Goal: Task Accomplishment & Management: Use online tool/utility

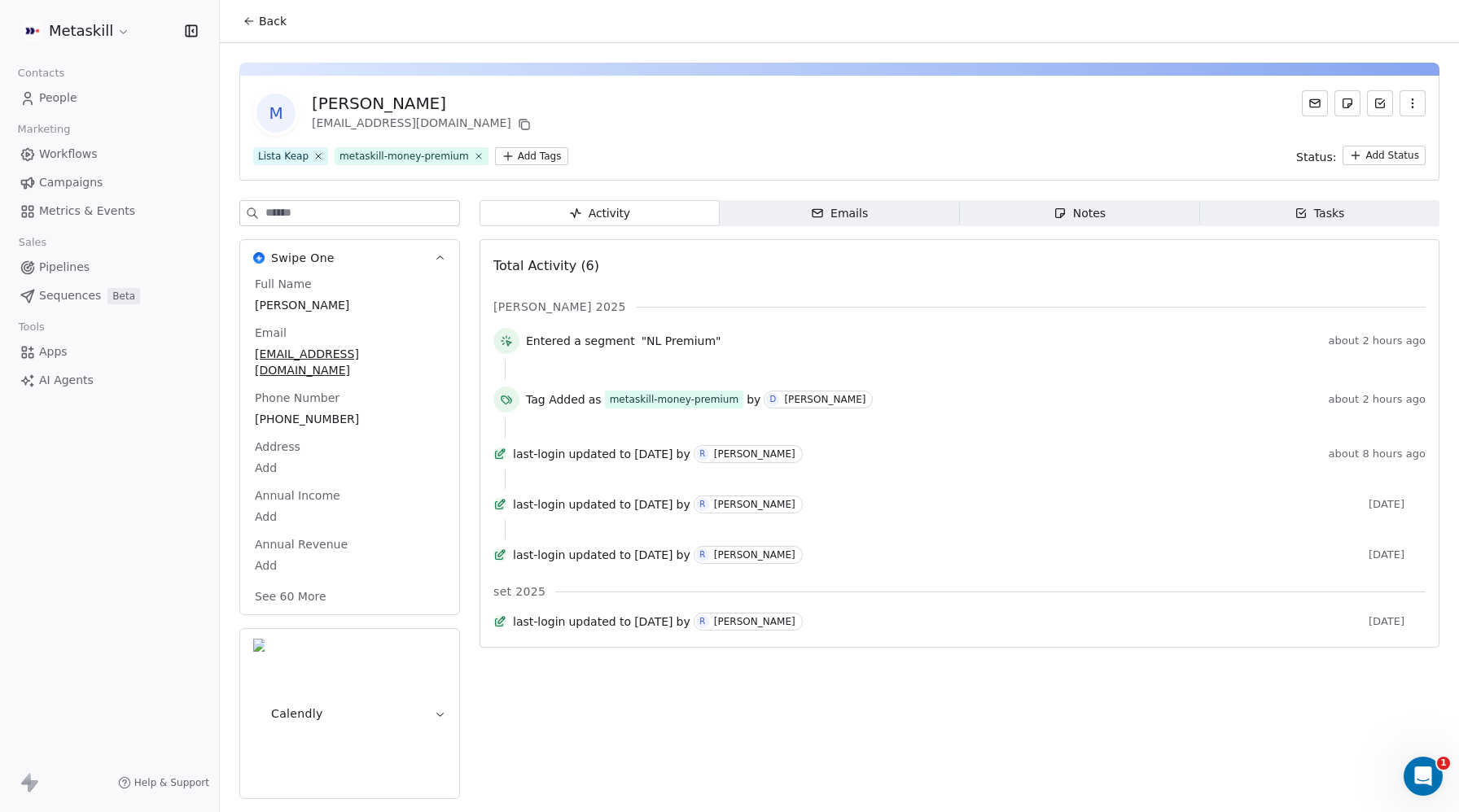
click at [58, 103] on span "People" at bounding box center [58, 98] width 38 height 17
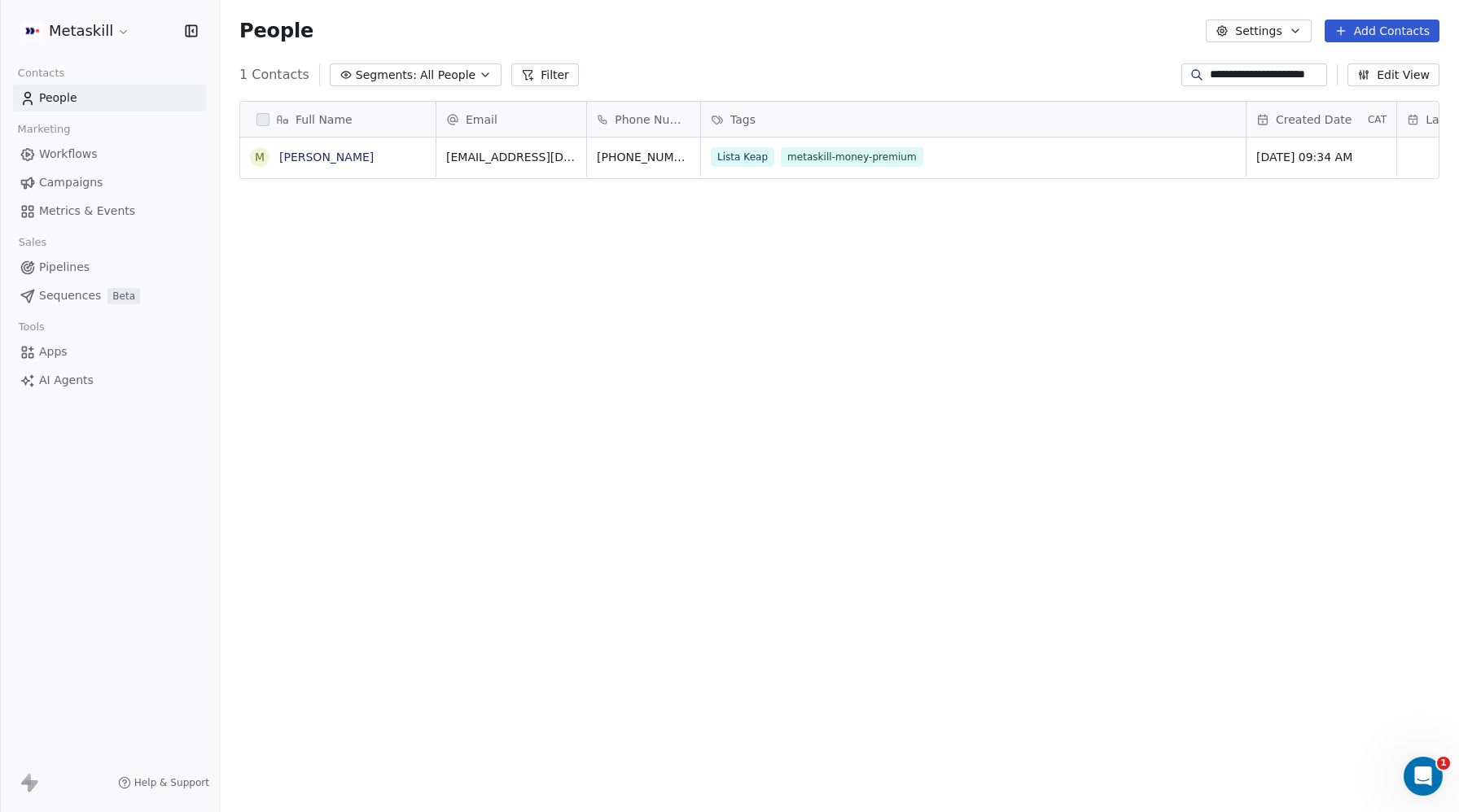
scroll to position [715, 1239]
click at [1237, 72] on input "**********" at bounding box center [1266, 75] width 114 height 17
paste input
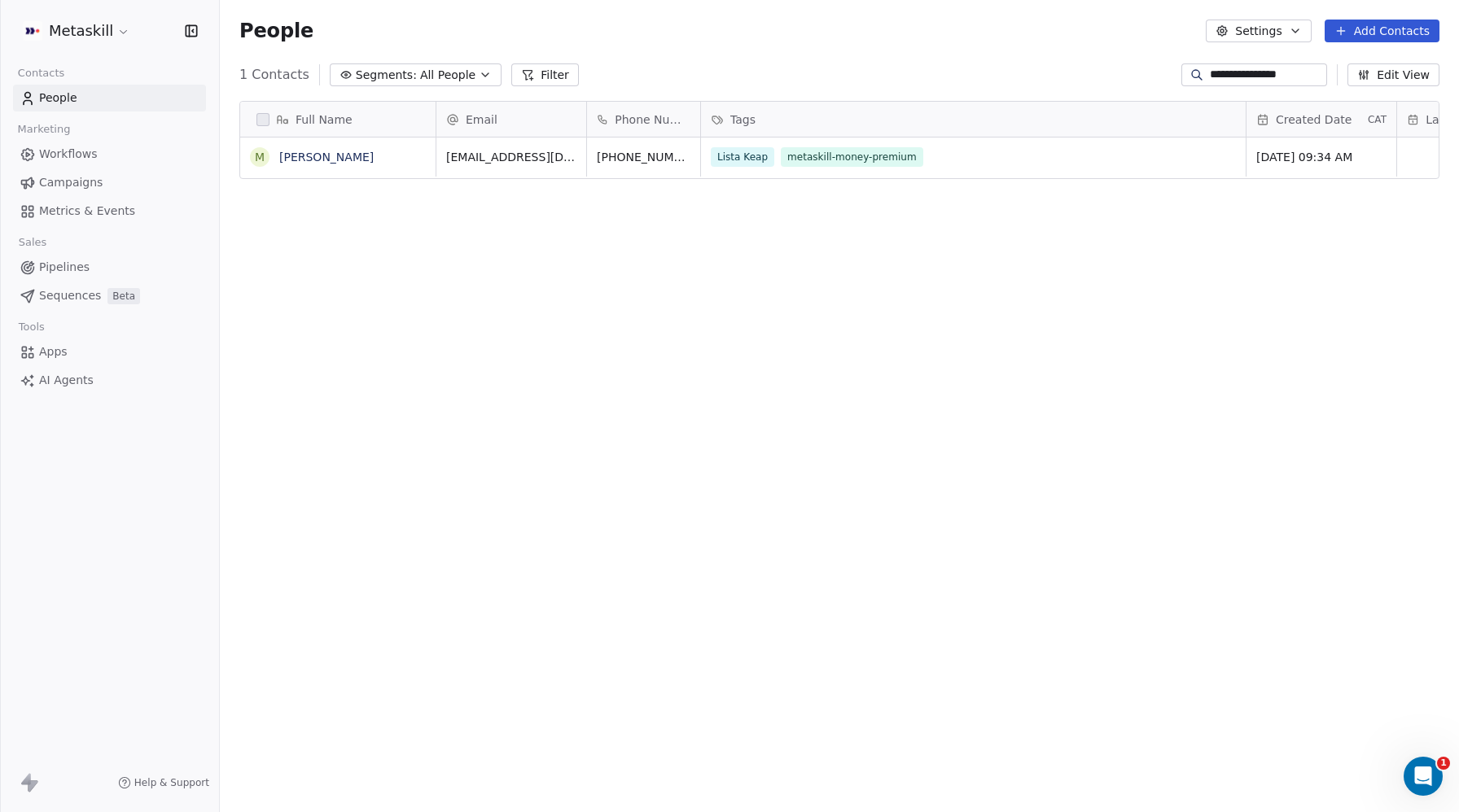
type input "**********"
click at [353, 155] on link "Vadzim Serhiyevich" at bounding box center [326, 156] width 95 height 13
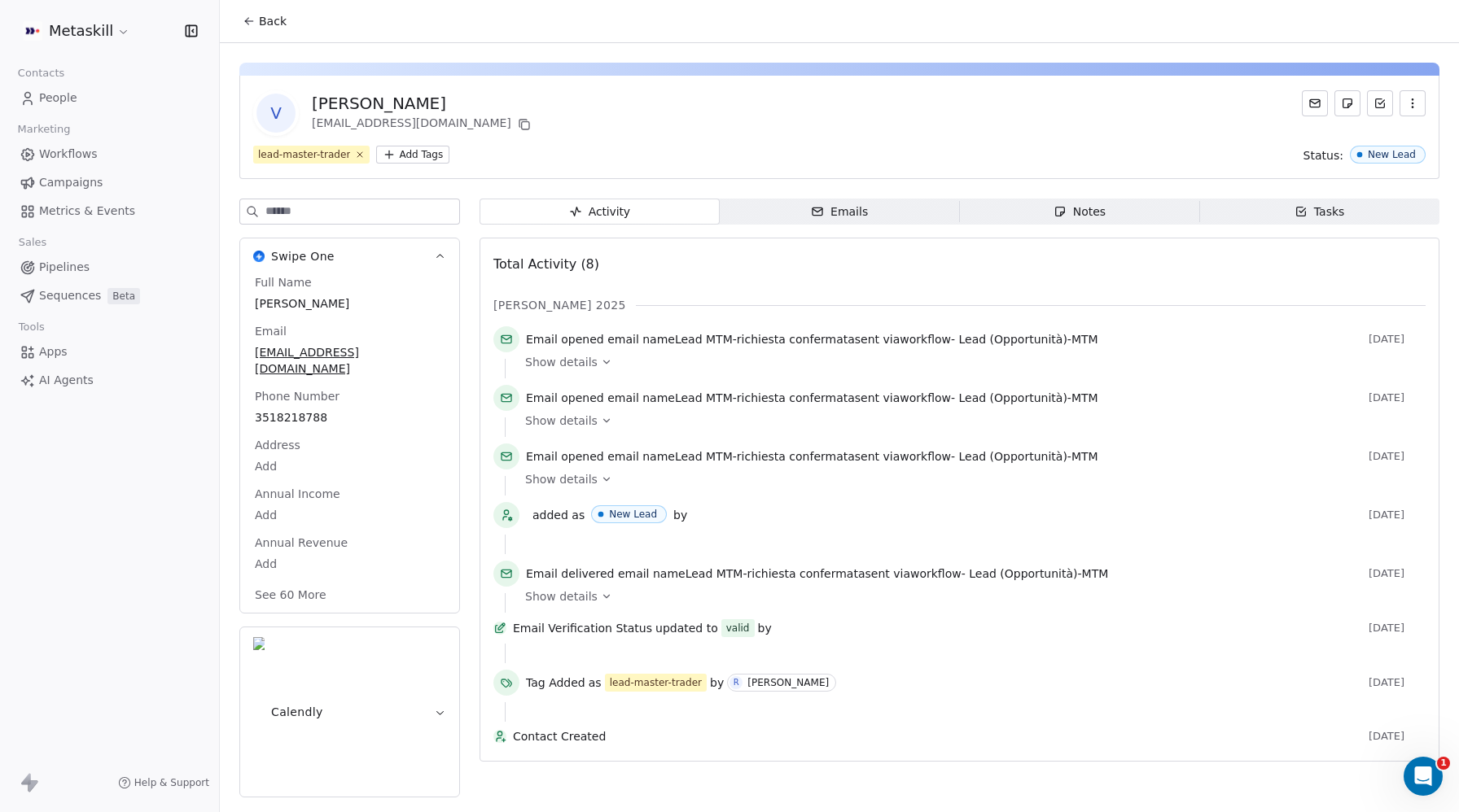
click at [431, 159] on html "Metaskill Contacts People Marketing Workflows Campaigns Metrics & Events Sales …" at bounding box center [729, 406] width 1459 height 812
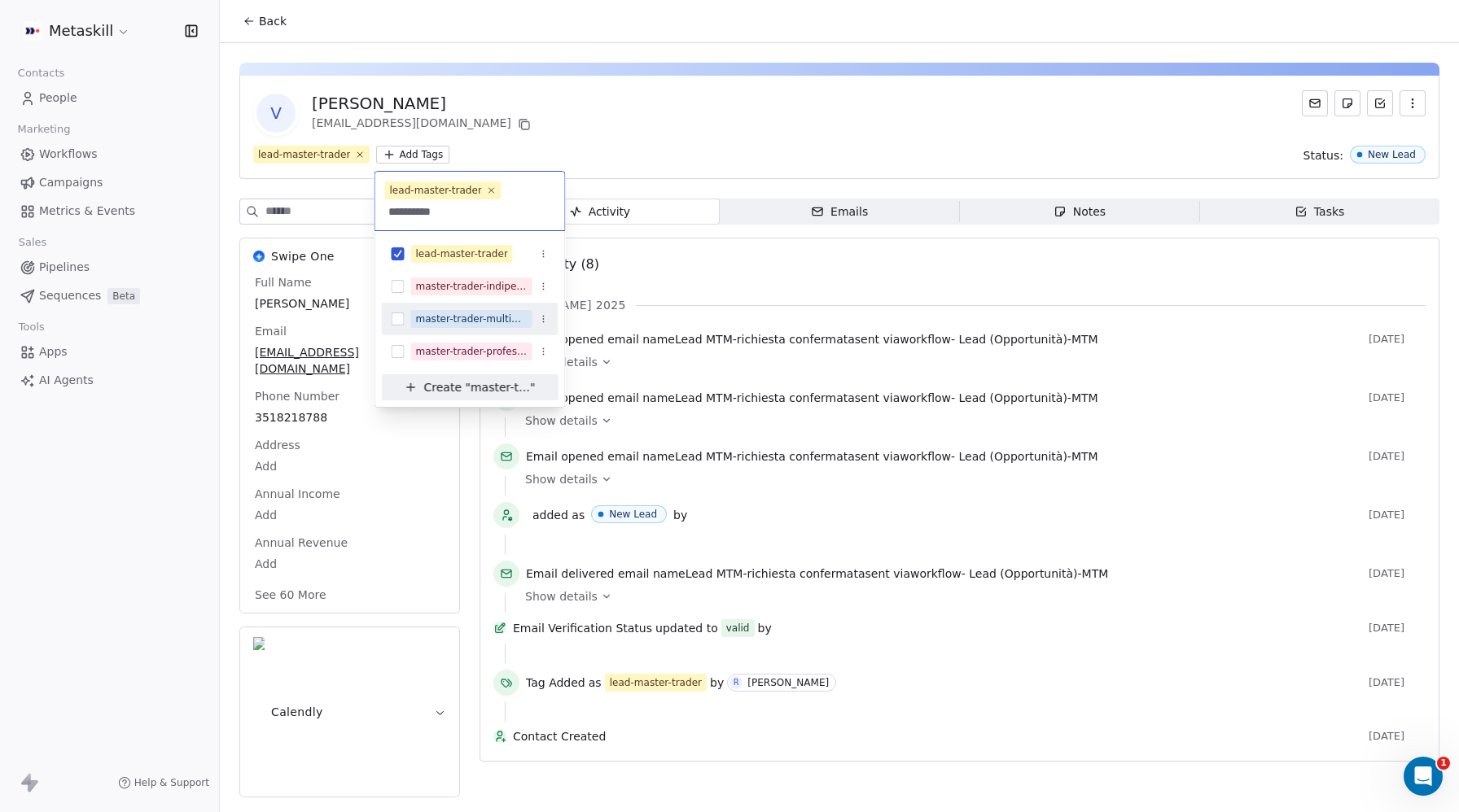
type input "**********"
click at [400, 316] on button "Suggestions" at bounding box center [398, 319] width 13 height 13
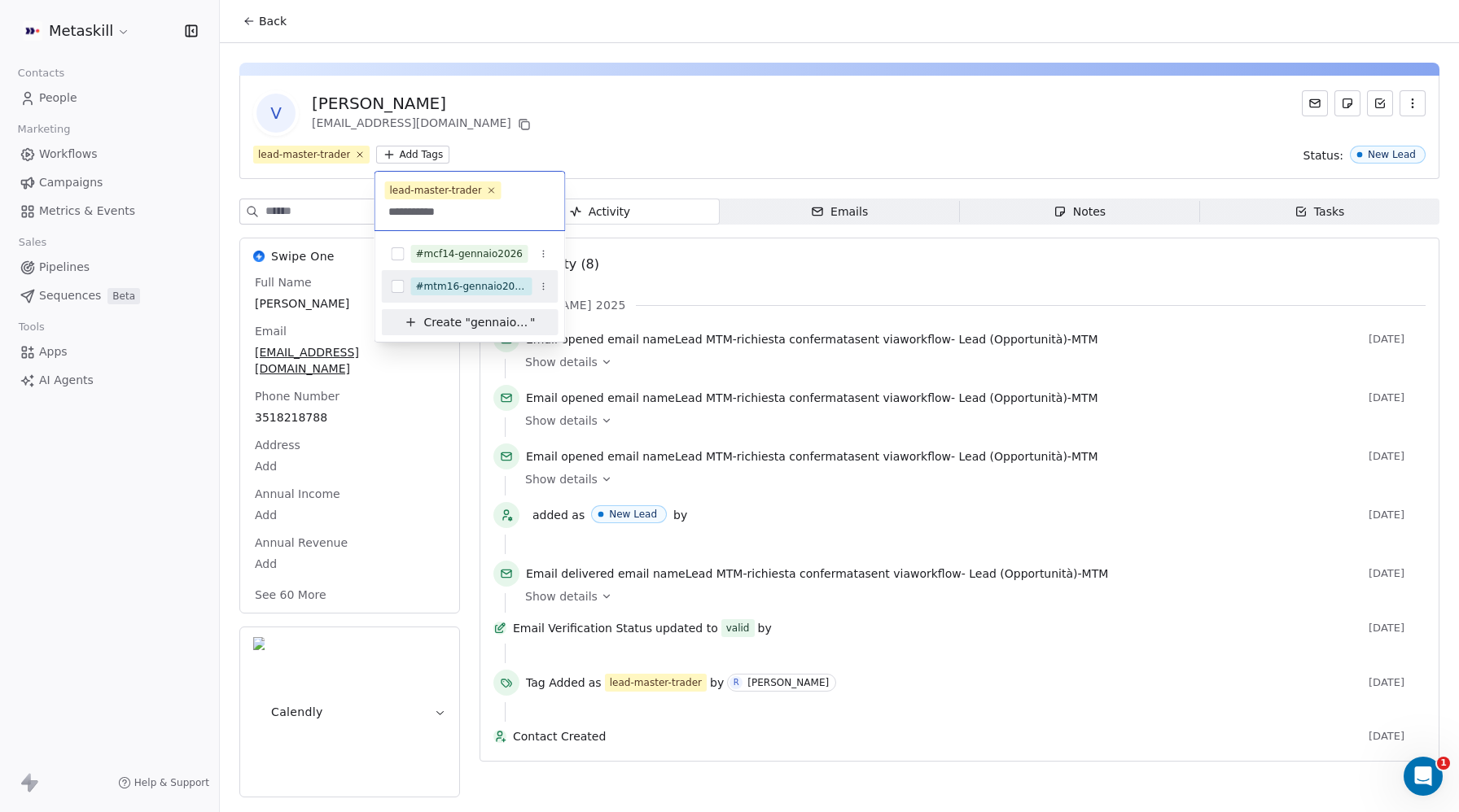
type input "**********"
click at [400, 287] on button "Suggestions" at bounding box center [398, 286] width 13 height 13
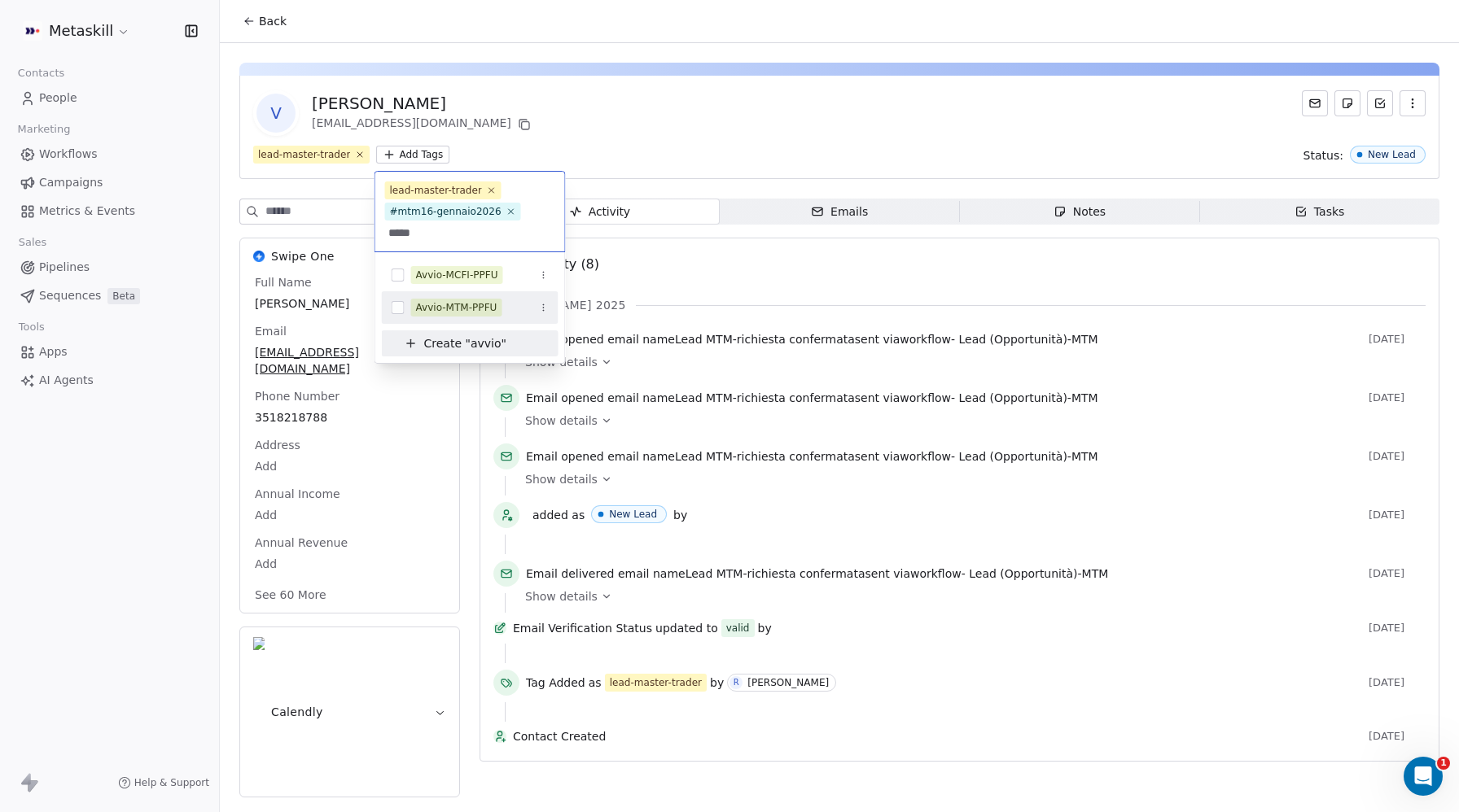
type input "*****"
click at [434, 302] on div "Avvio-MTM-PPFU" at bounding box center [457, 307] width 82 height 15
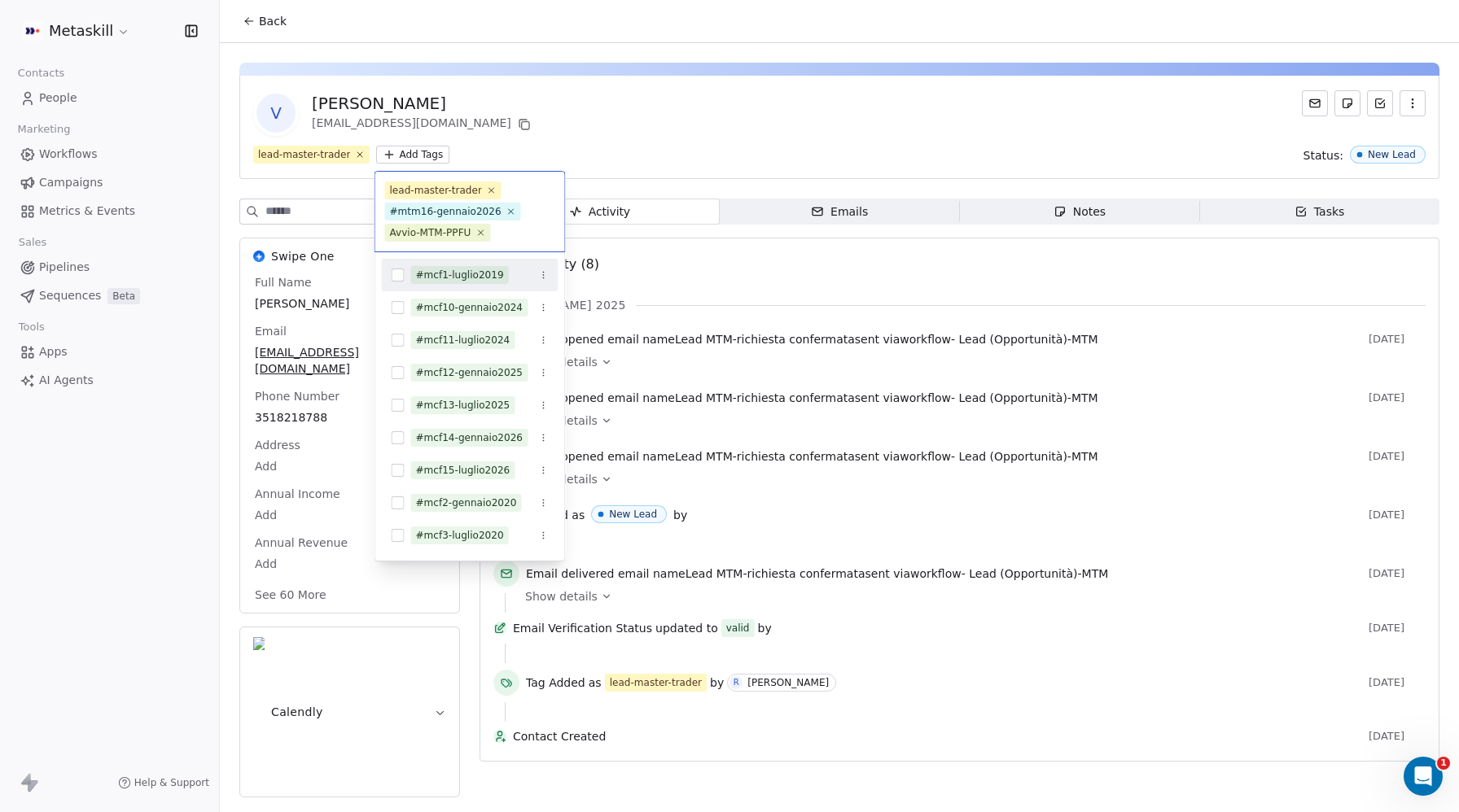
click at [794, 104] on html "Metaskill Contacts People Marketing Workflows Campaigns Metrics & Events Sales …" at bounding box center [729, 406] width 1459 height 812
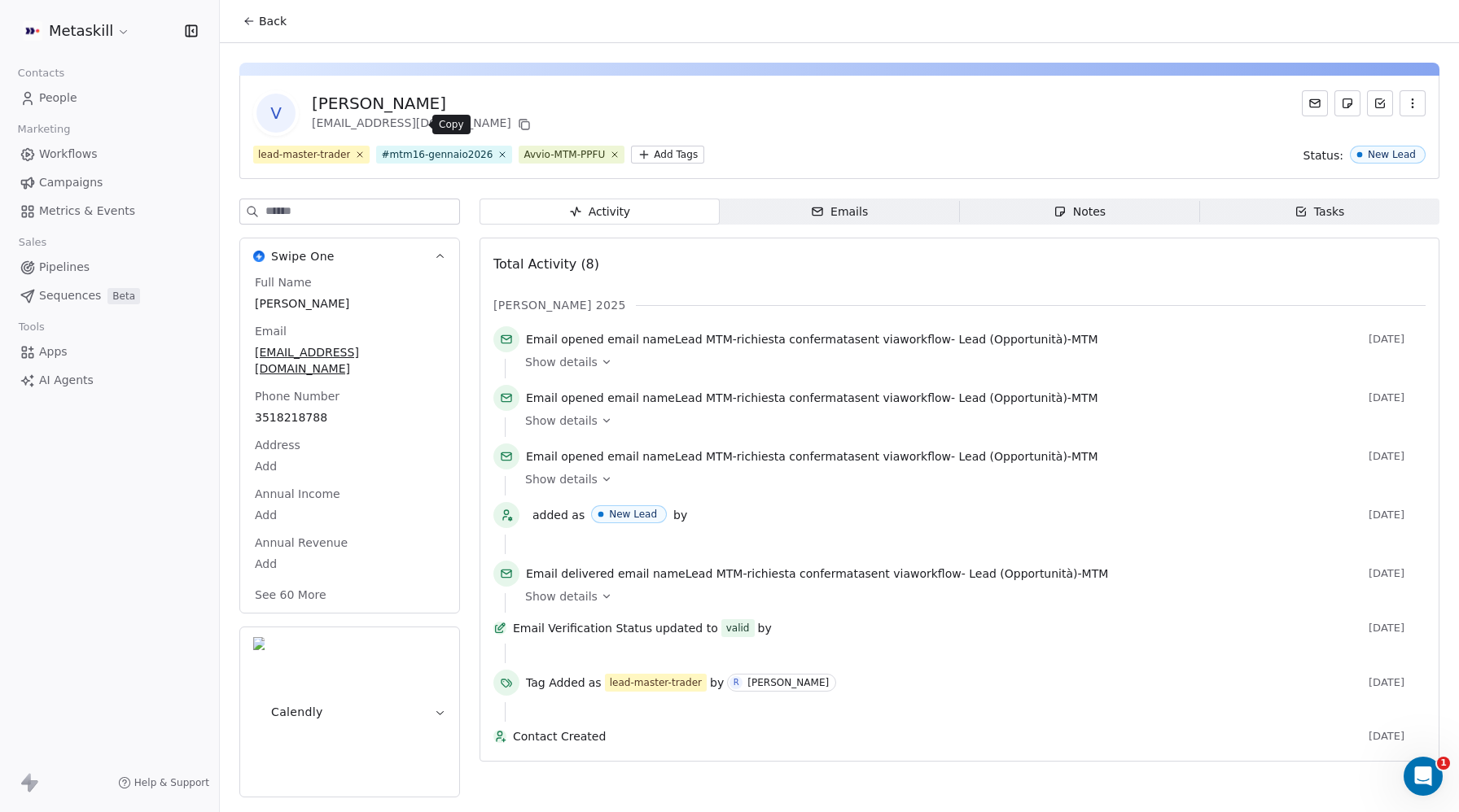
drag, startPoint x: 420, startPoint y: 122, endPoint x: 303, endPoint y: 127, distance: 117.1
click at [521, 122] on icon at bounding box center [525, 126] width 7 height 7
click at [59, 94] on span "People" at bounding box center [58, 98] width 38 height 17
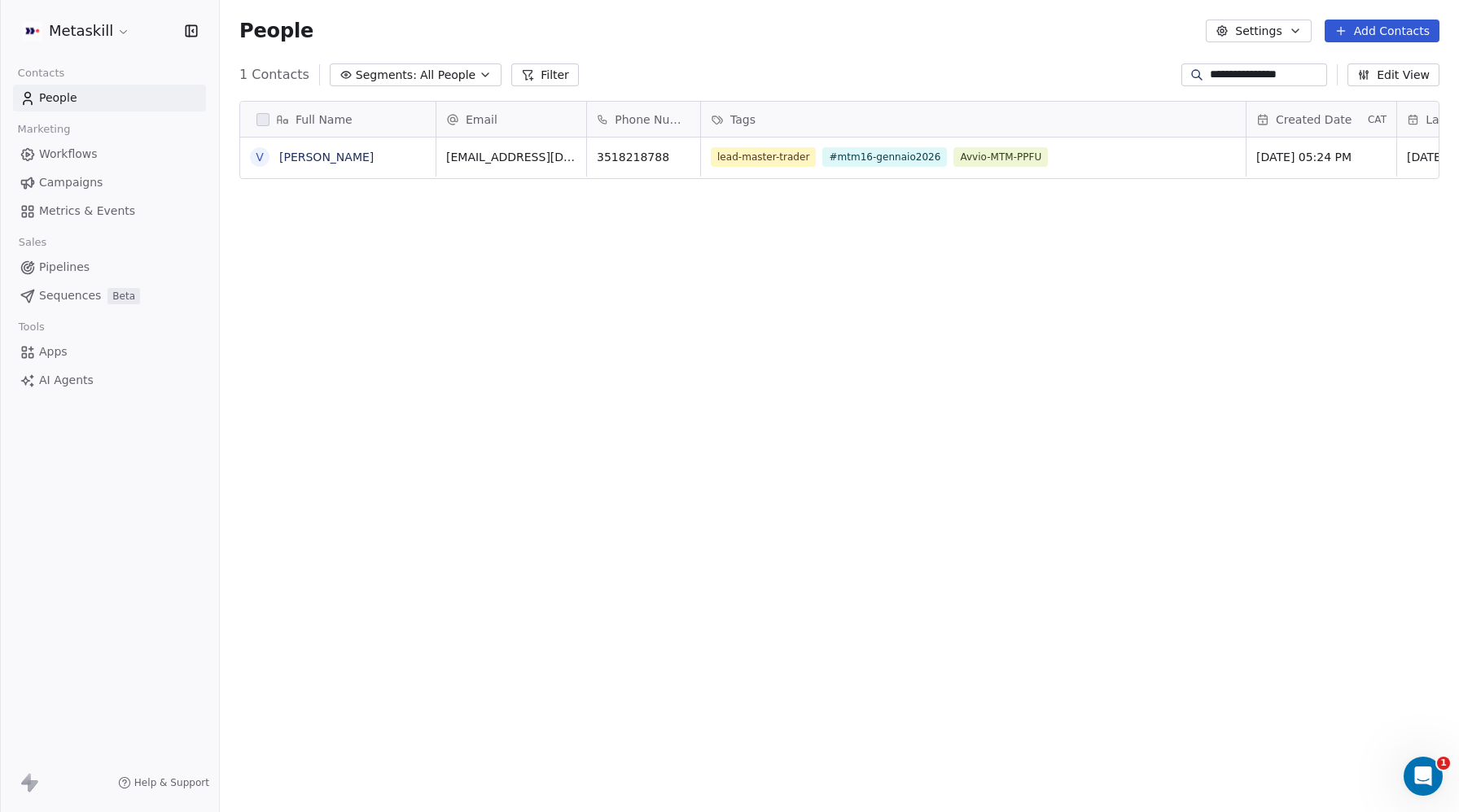
scroll to position [715, 1239]
click at [70, 265] on span "Pipelines" at bounding box center [64, 267] width 50 height 17
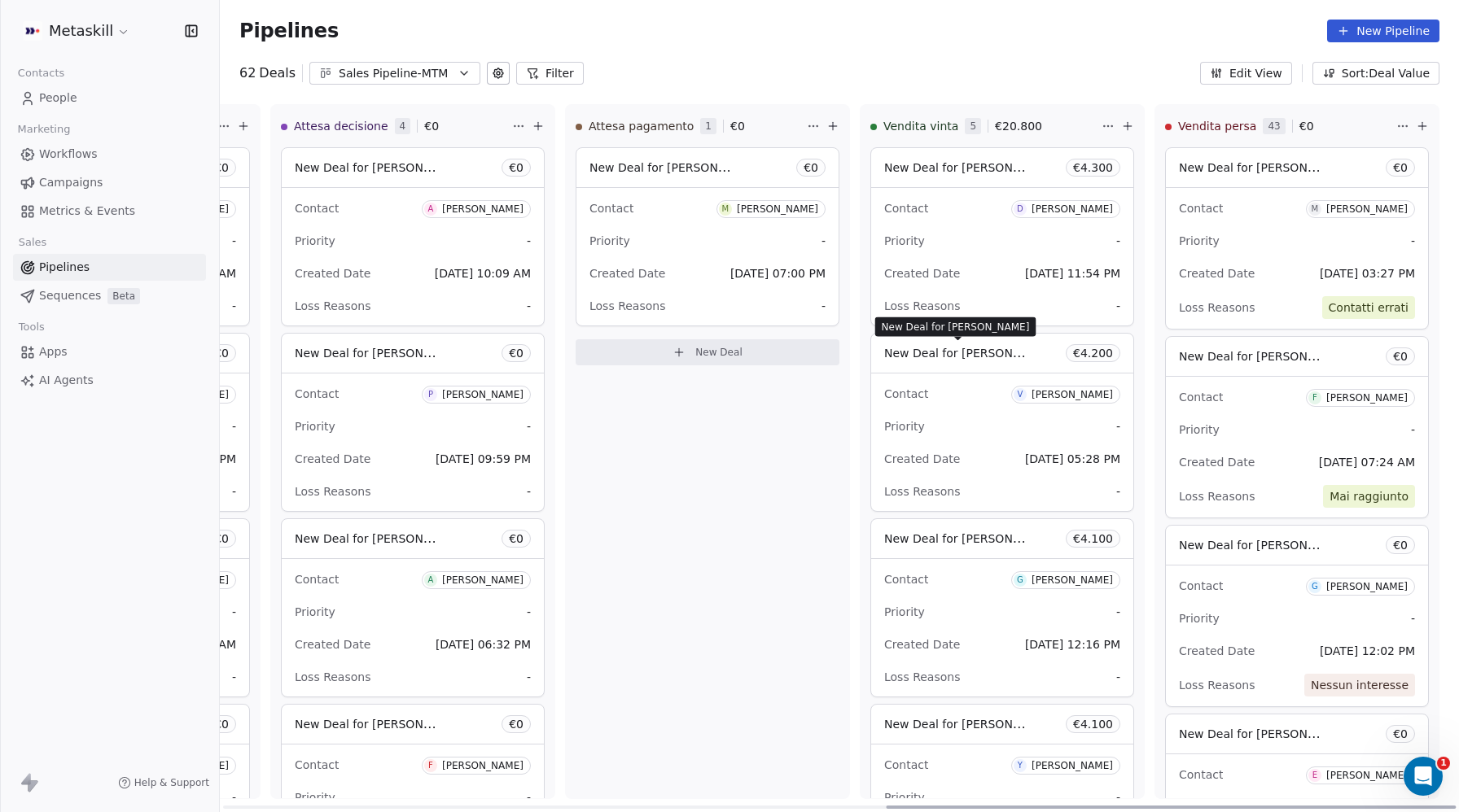
click at [978, 351] on span "New Deal for Vadzim Serhiyevich" at bounding box center [971, 353] width 172 height 16
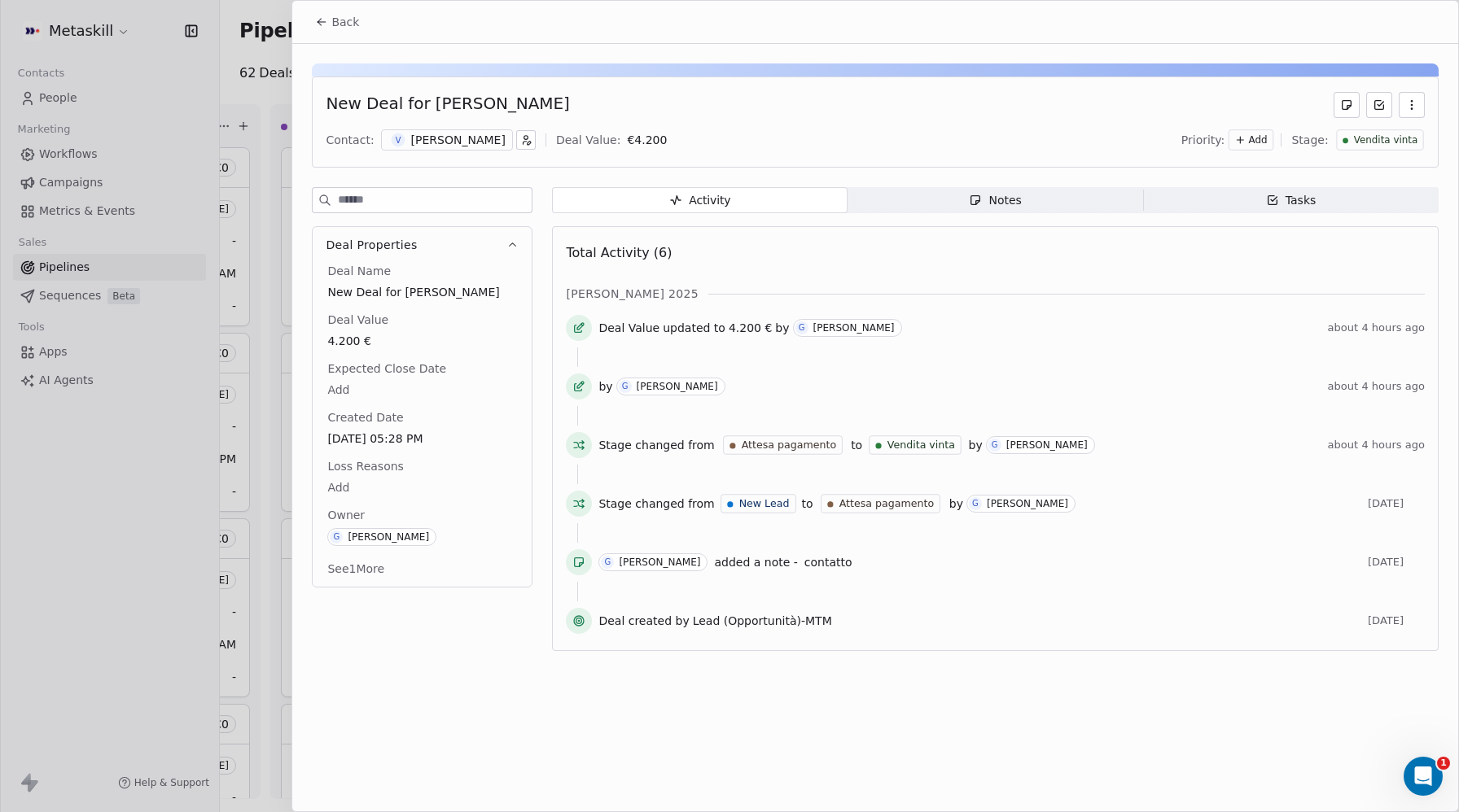
click at [1003, 190] on span "Notes Notes" at bounding box center [995, 200] width 295 height 26
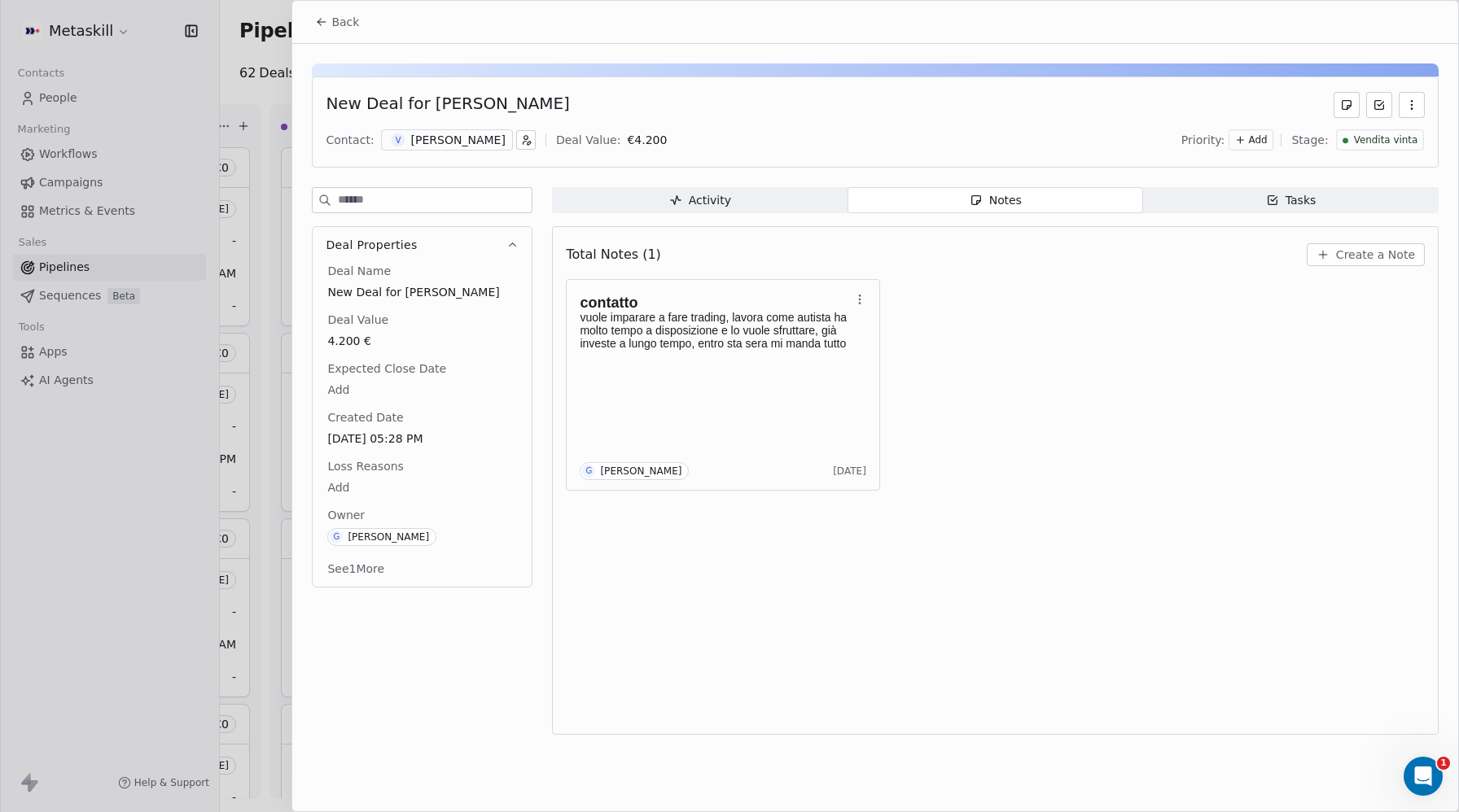
click at [461, 136] on div "Vadzim Serhiyevich" at bounding box center [458, 140] width 95 height 17
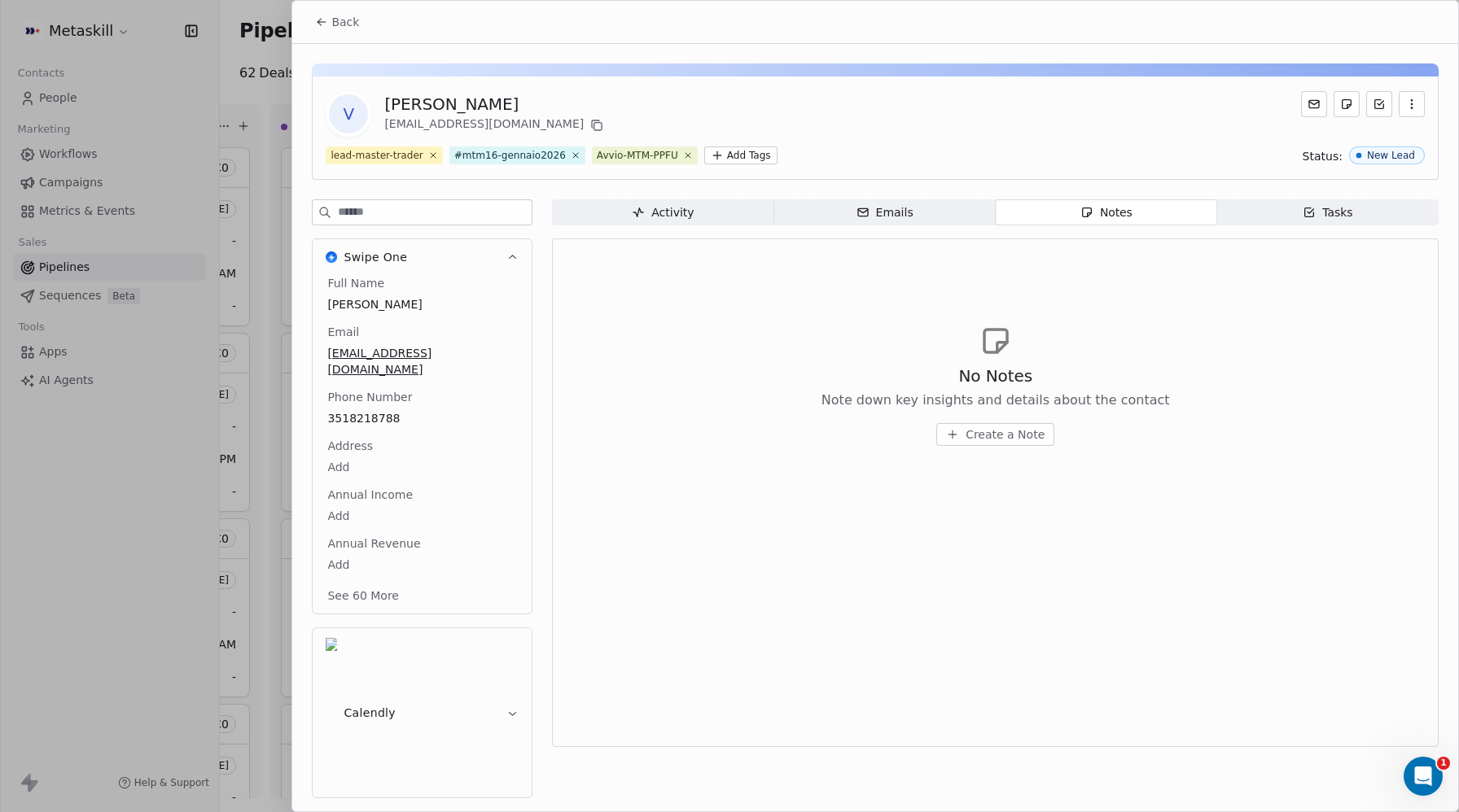
click at [1003, 436] on span "Create a Note" at bounding box center [1005, 434] width 79 height 17
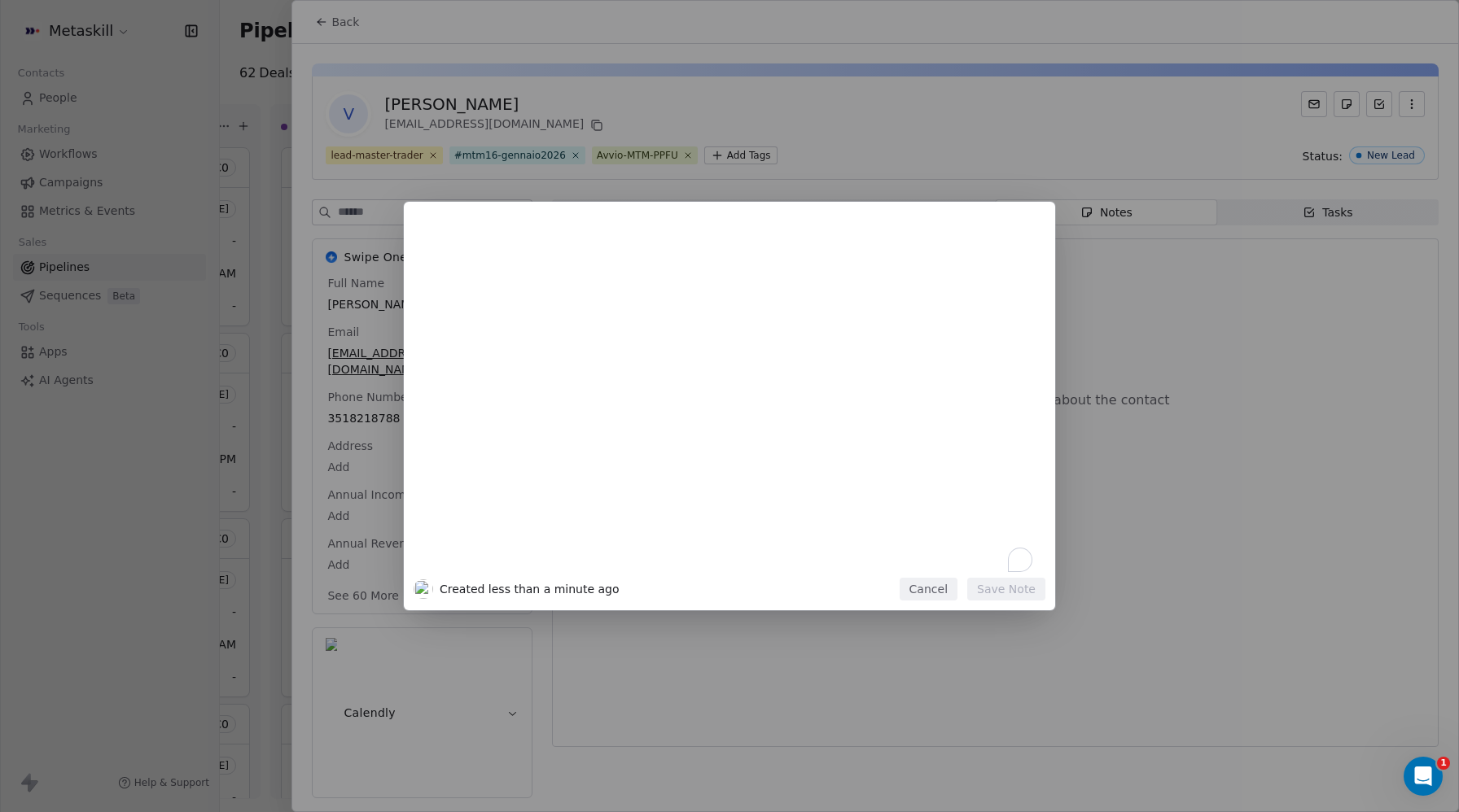
drag, startPoint x: 932, startPoint y: 591, endPoint x: 884, endPoint y: 515, distance: 89.9
click at [932, 590] on button "Cancel" at bounding box center [928, 589] width 58 height 23
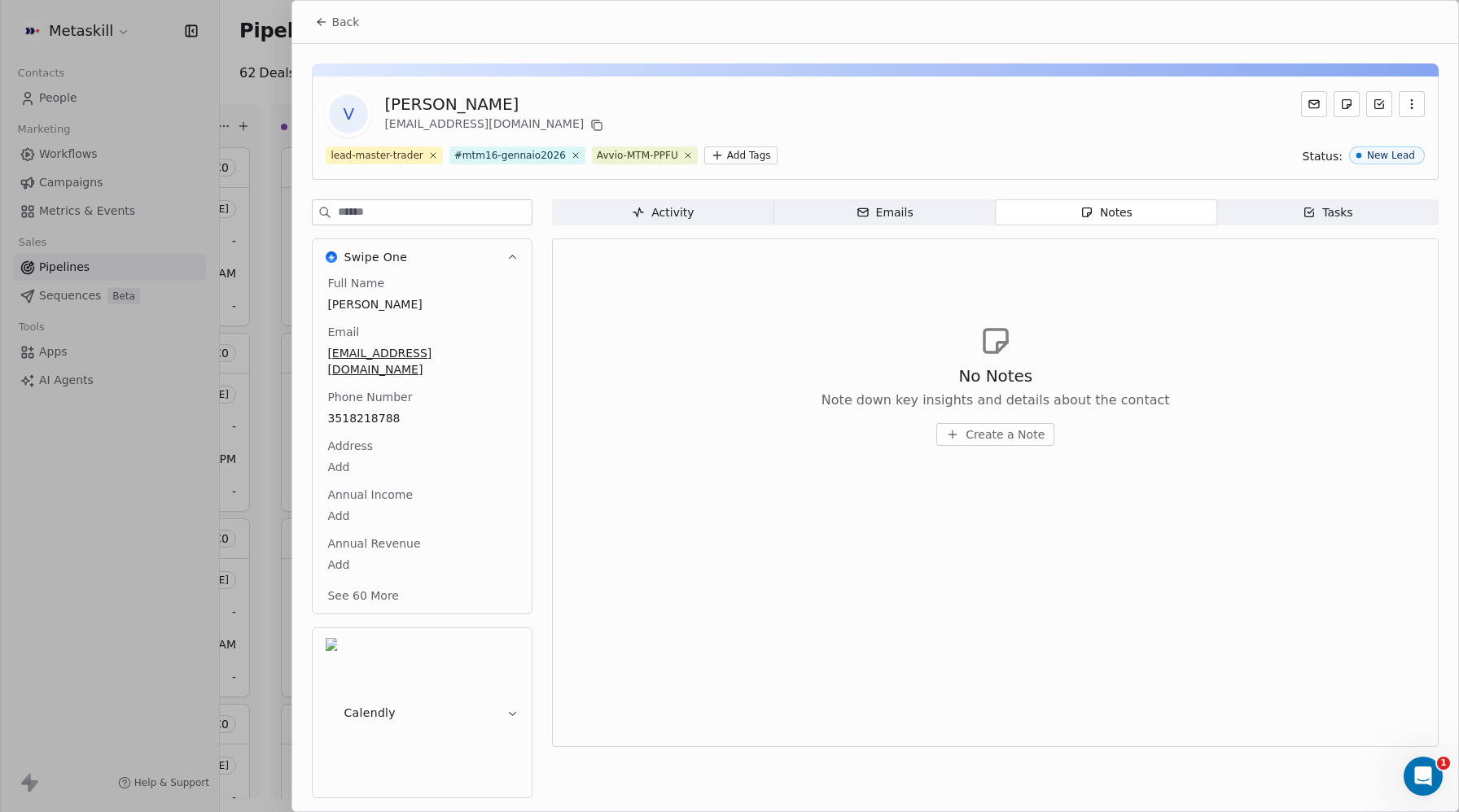
click at [724, 154] on html "Metaskill Contacts People Marketing Workflows Campaigns Metrics & Events Sales …" at bounding box center [729, 406] width 1459 height 812
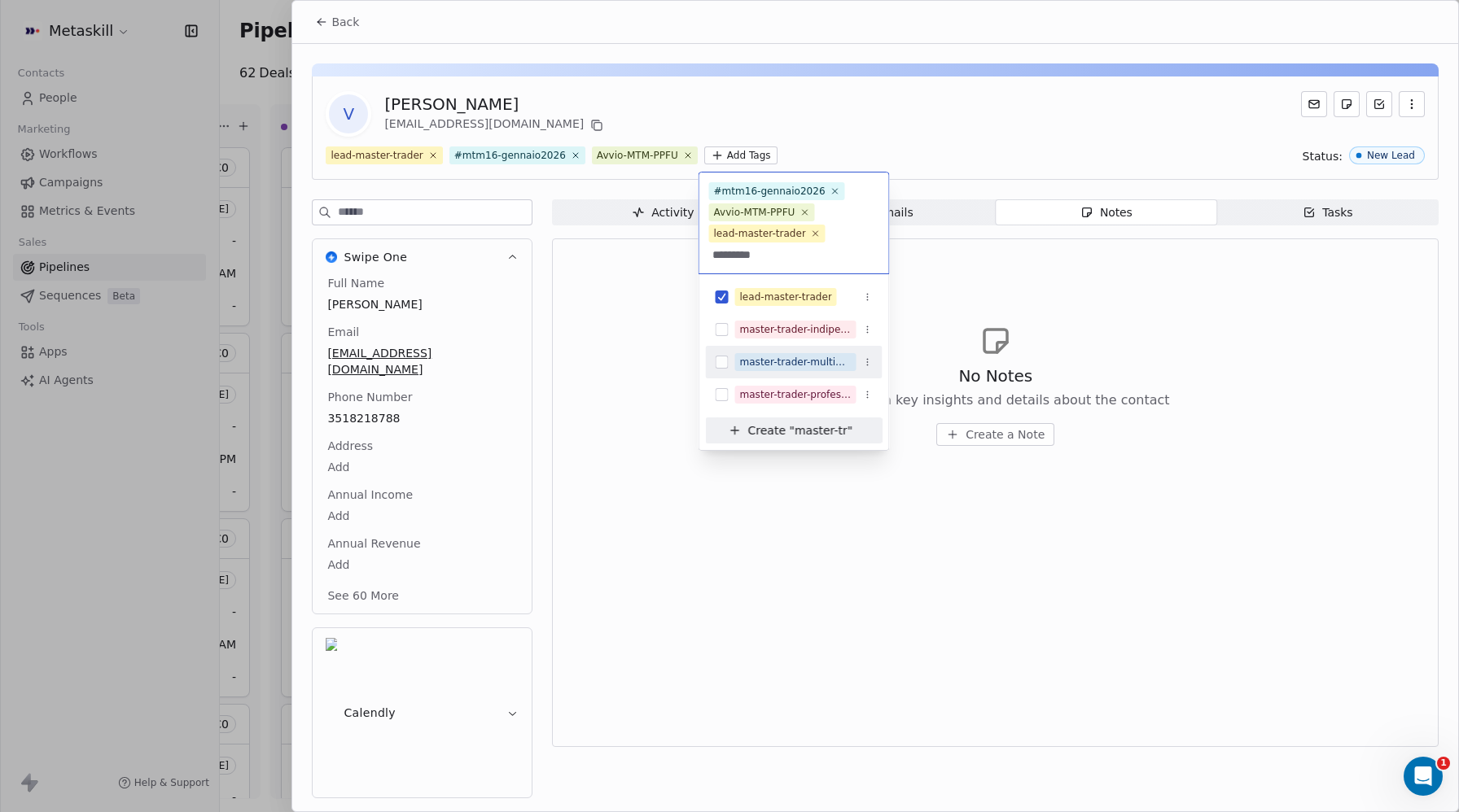
type input "*********"
click at [717, 364] on button "Suggestions" at bounding box center [722, 361] width 13 height 13
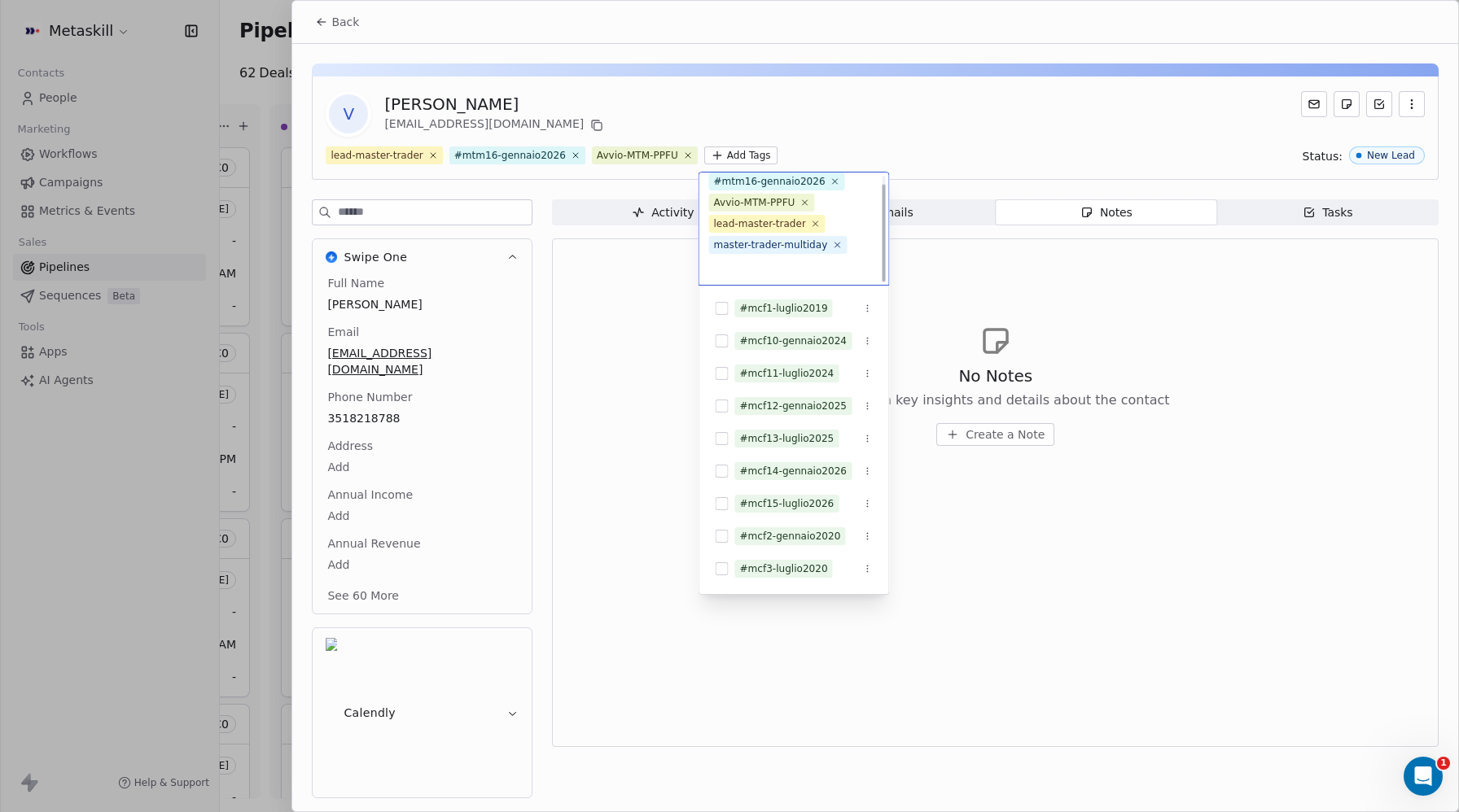
click at [1053, 120] on html "Metaskill Contacts People Marketing Workflows Campaigns Metrics & Events Sales …" at bounding box center [729, 406] width 1459 height 812
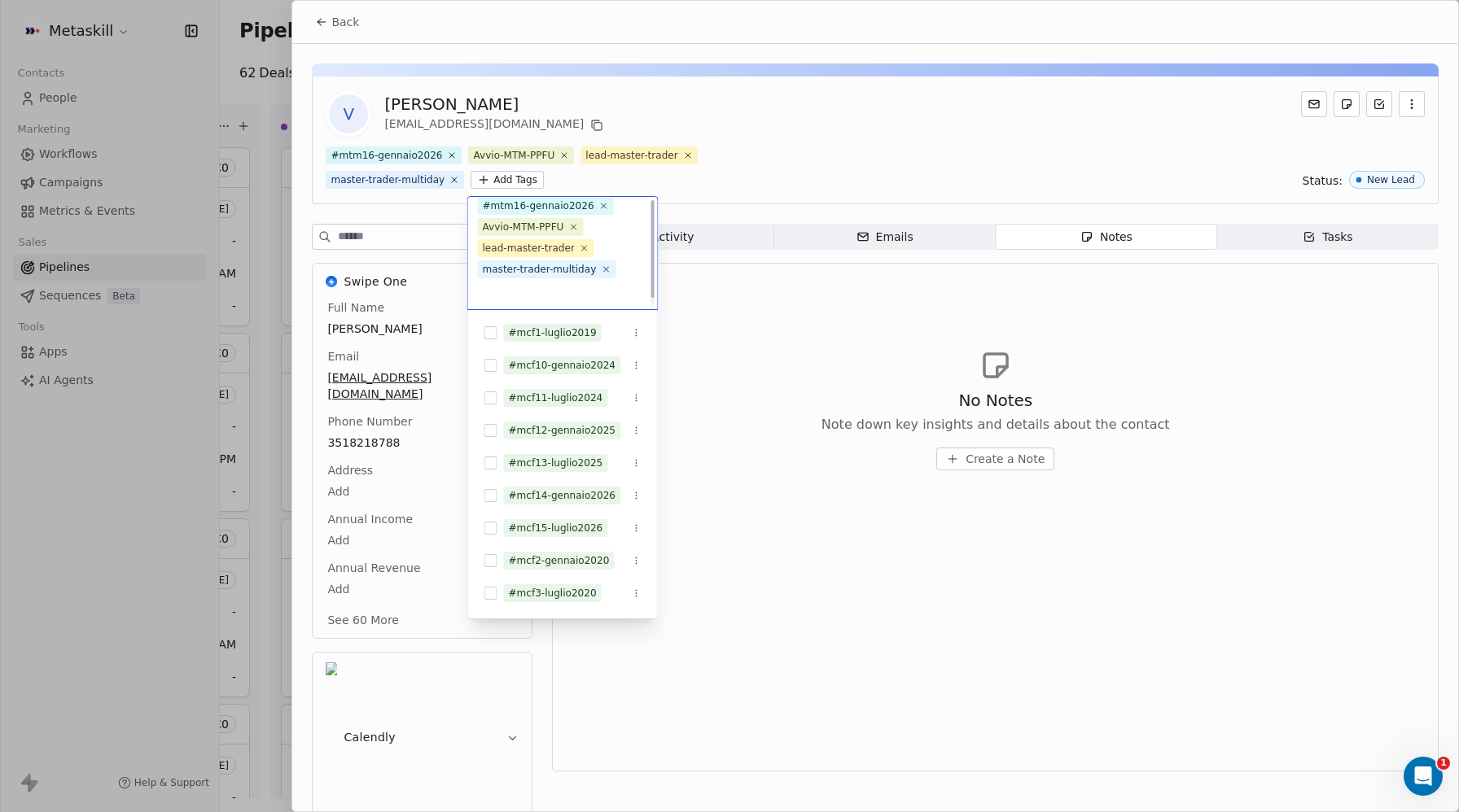
scroll to position [0, 0]
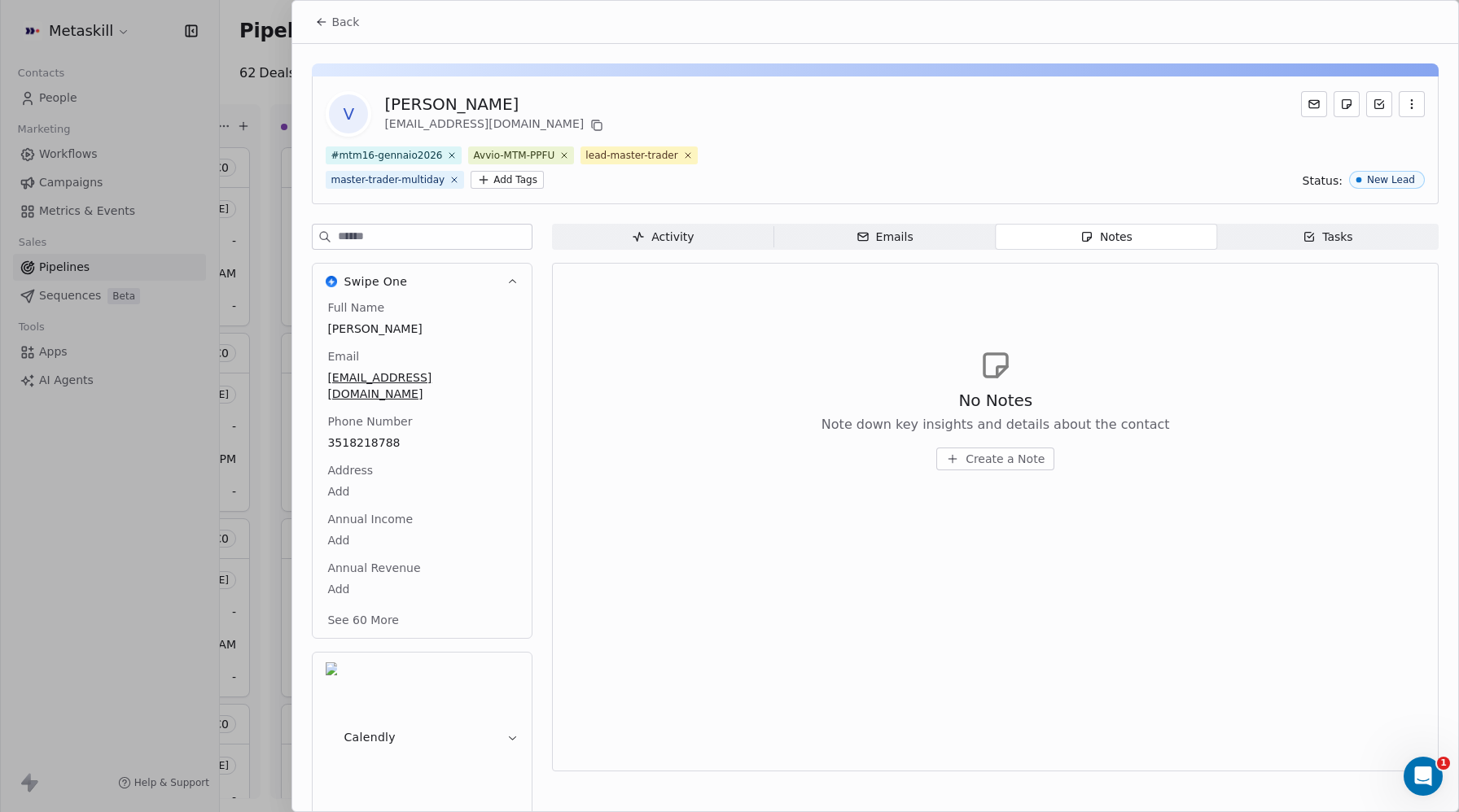
click at [1004, 459] on span "Create a Note" at bounding box center [1005, 459] width 79 height 17
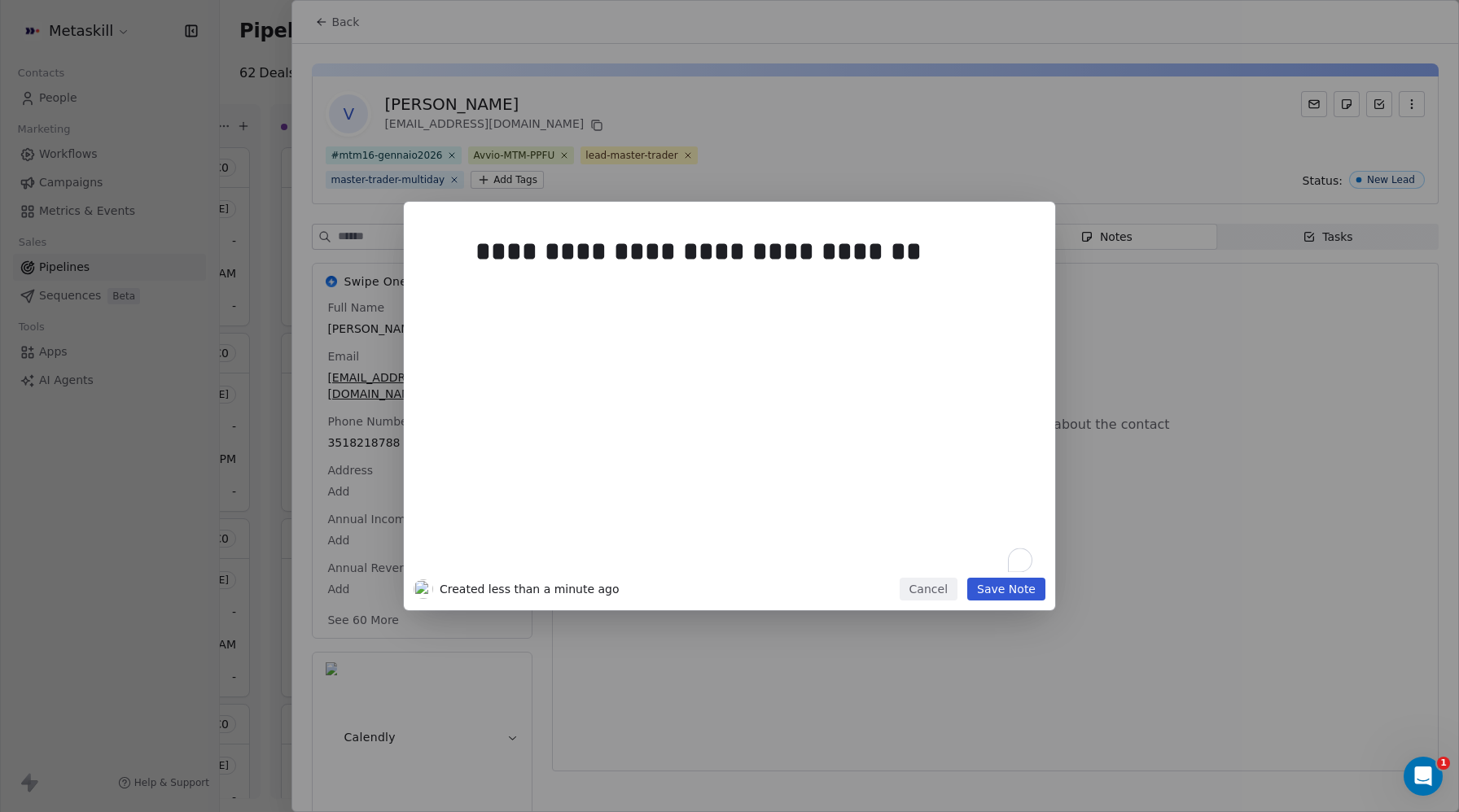
click at [755, 346] on div "**********" at bounding box center [753, 399] width 557 height 347
click at [1028, 595] on button "Save Note" at bounding box center [1006, 589] width 78 height 23
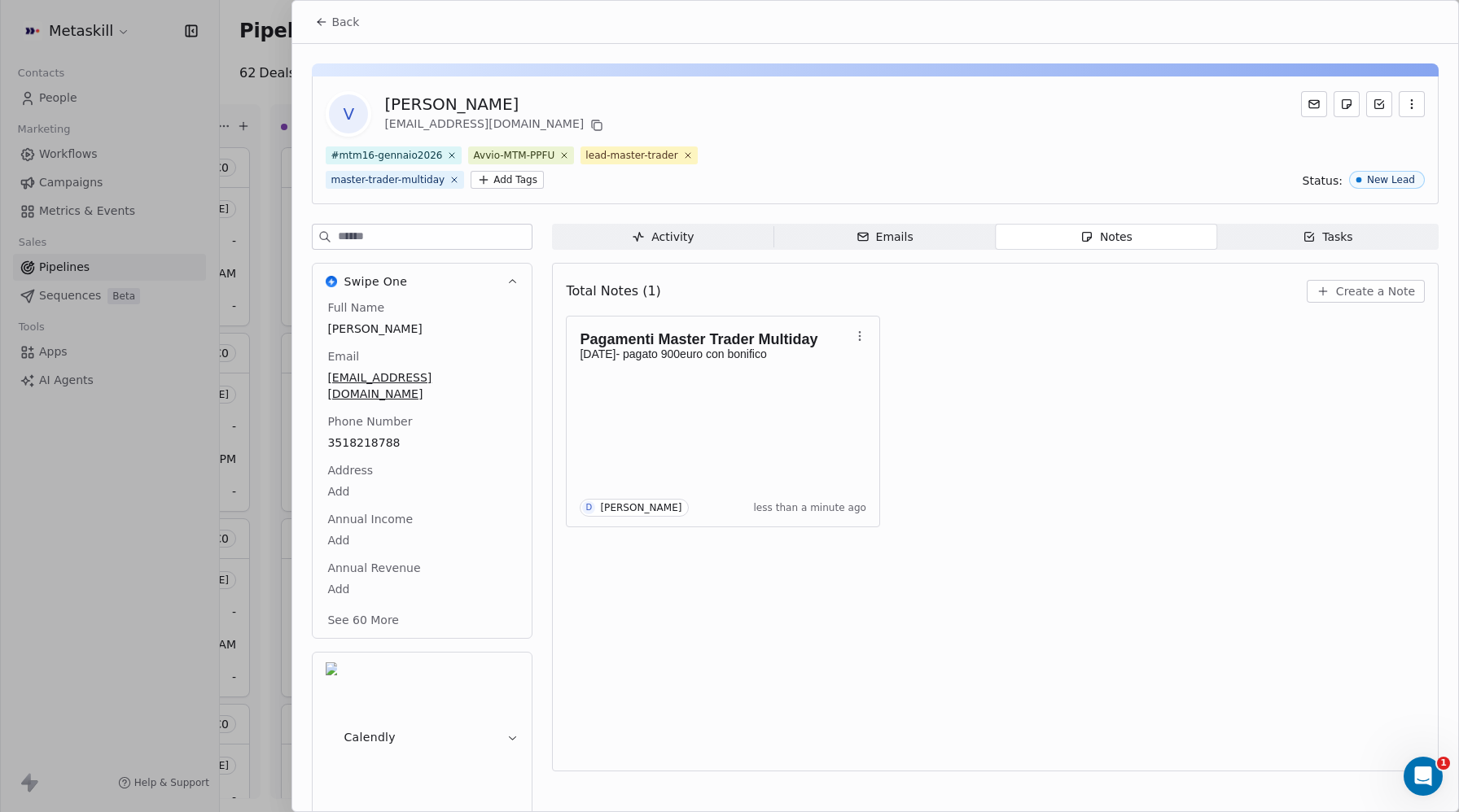
click at [366, 611] on button "See 60 More" at bounding box center [362, 620] width 91 height 30
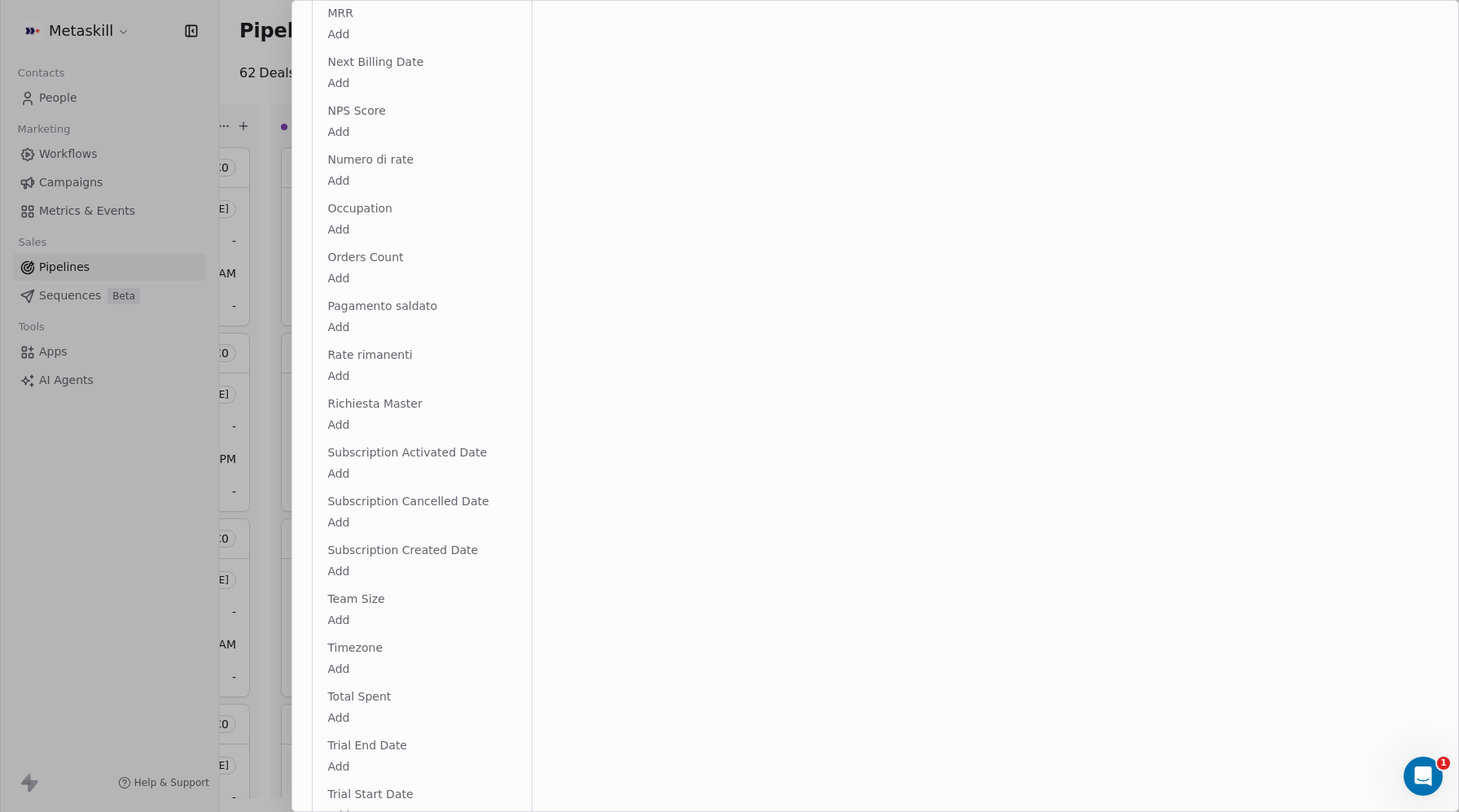
scroll to position [2723, 0]
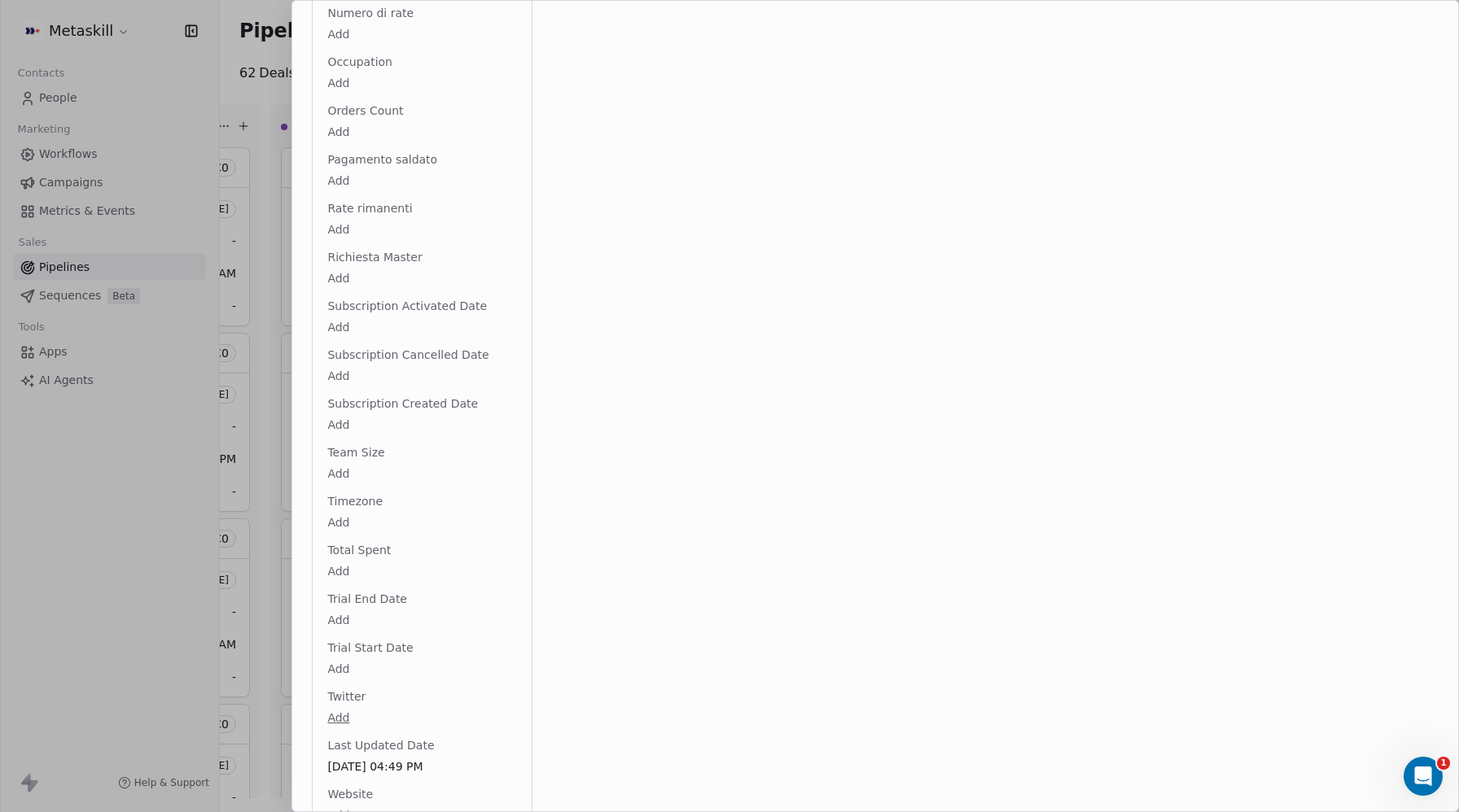
click at [348, 555] on html "Metaskill Contacts People Marketing Workflows Campaigns Metrics & Events Sales …" at bounding box center [729, 406] width 1459 height 812
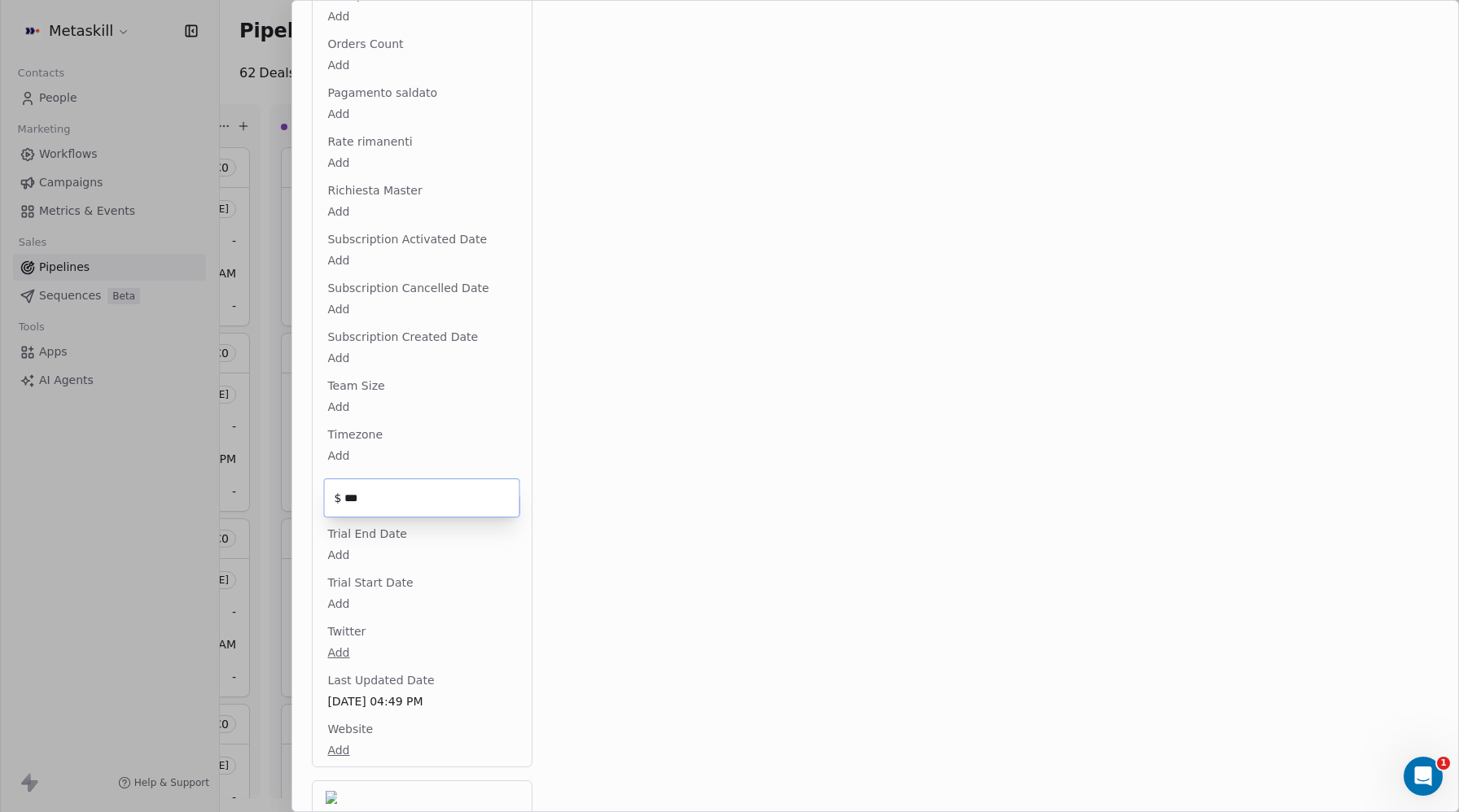
type input "***"
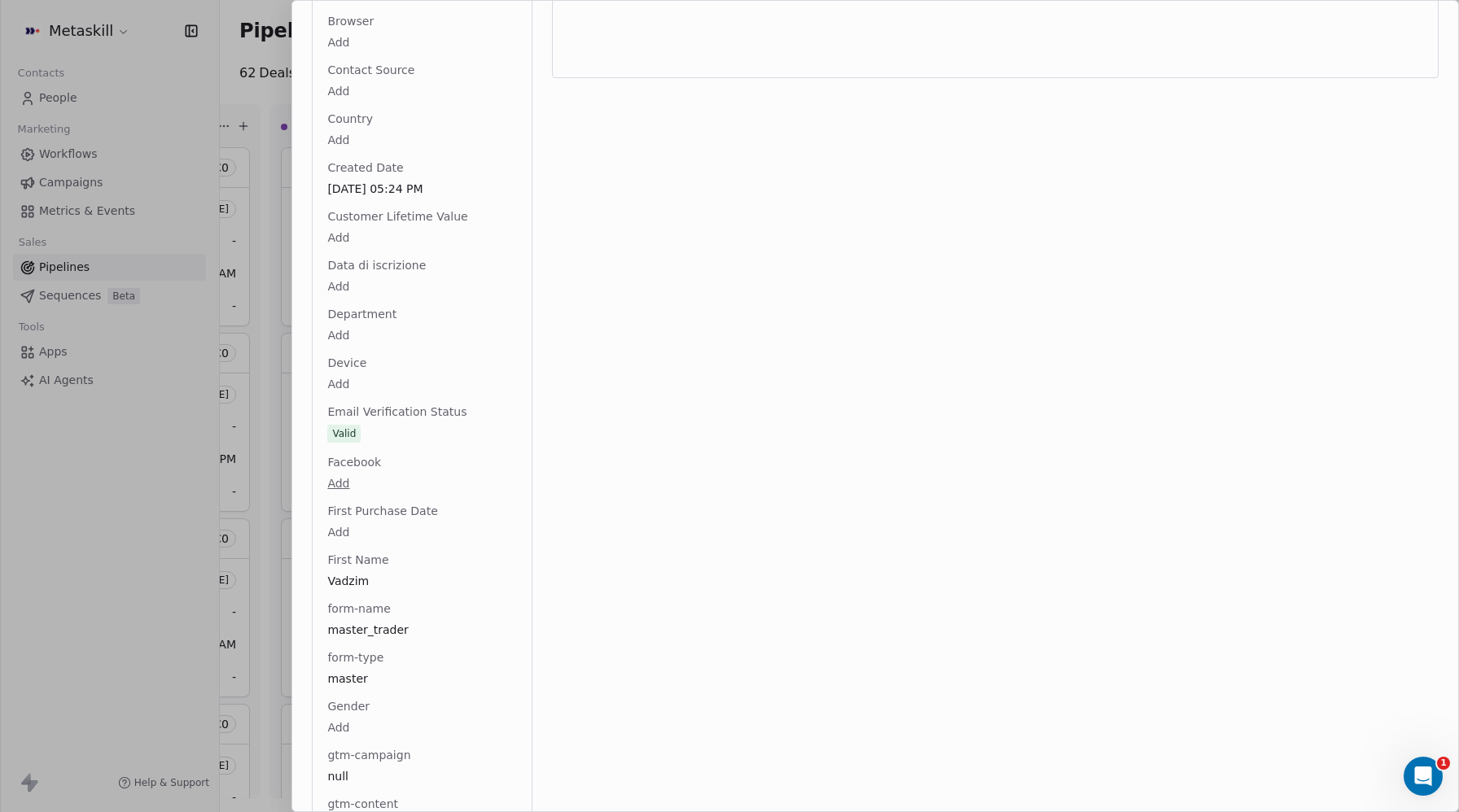
scroll to position [0, 0]
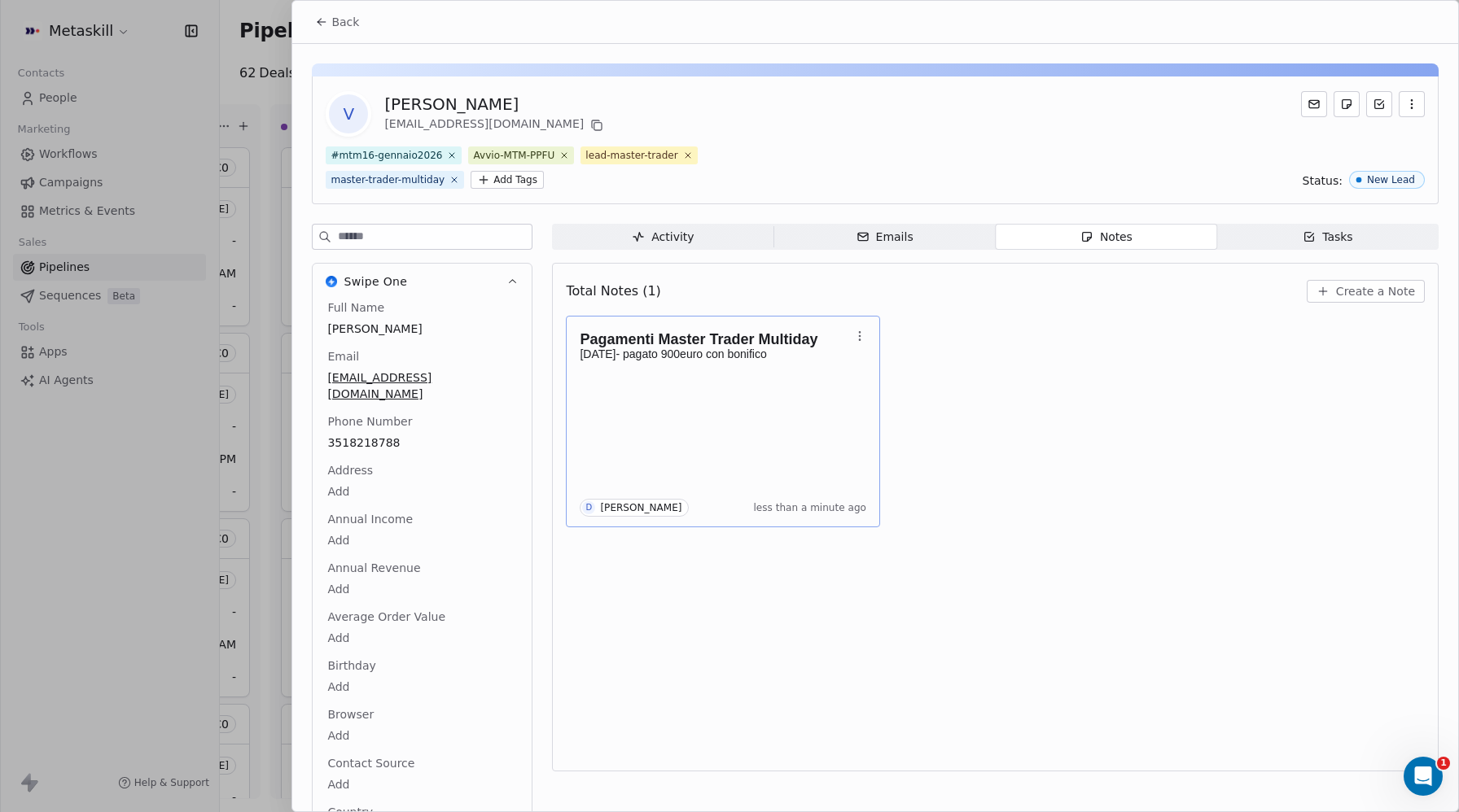
click at [684, 345] on h1 "Pagamenti Master Trader Multiday" at bounding box center [714, 339] width 270 height 17
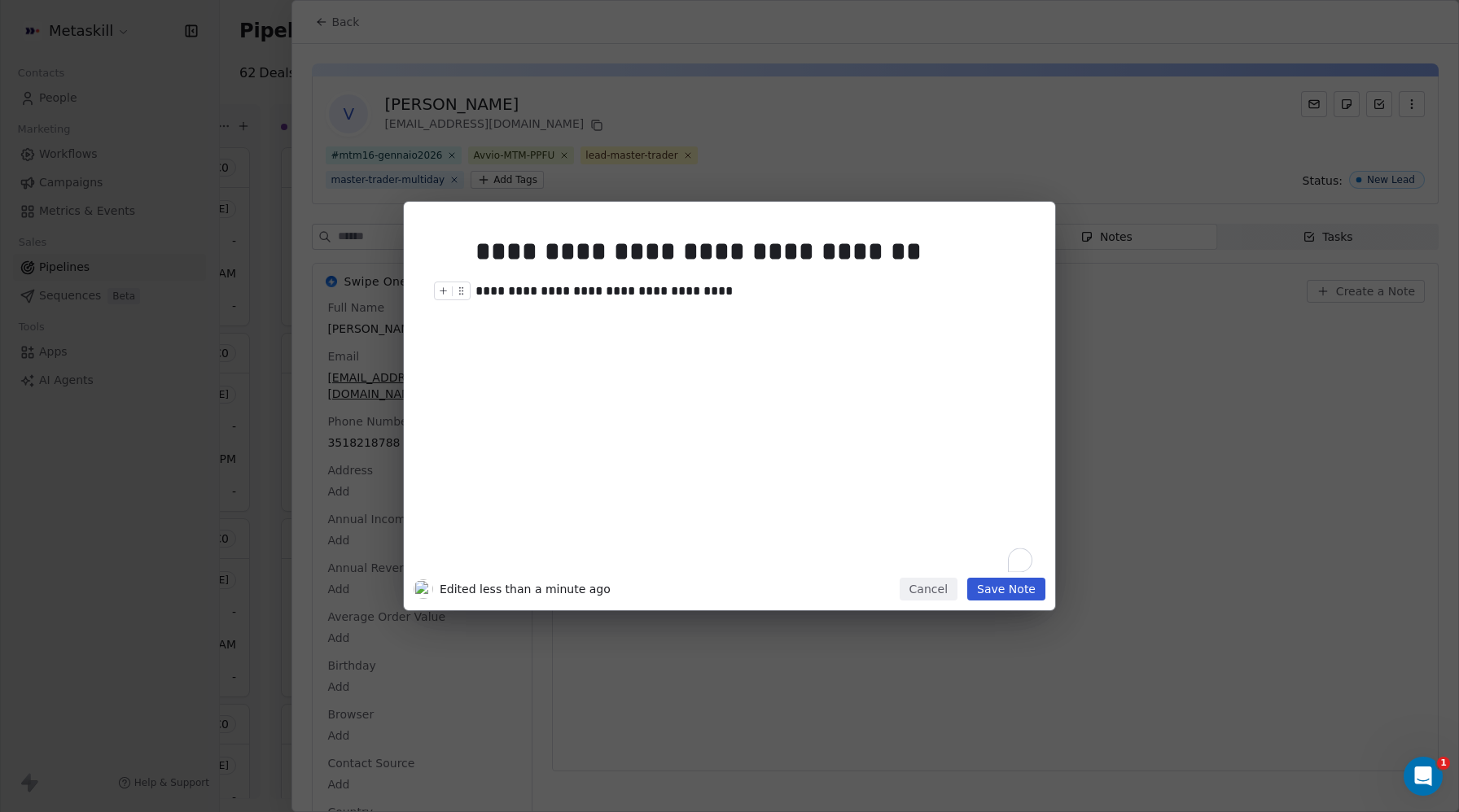
click at [474, 290] on div "To enrich screen reader interactions, please activate Accessibility in Grammarl…" at bounding box center [455, 295] width 43 height 29
click at [477, 290] on div "**********" at bounding box center [753, 291] width 557 height 19
click at [1004, 587] on button "Save Note" at bounding box center [1006, 589] width 78 height 23
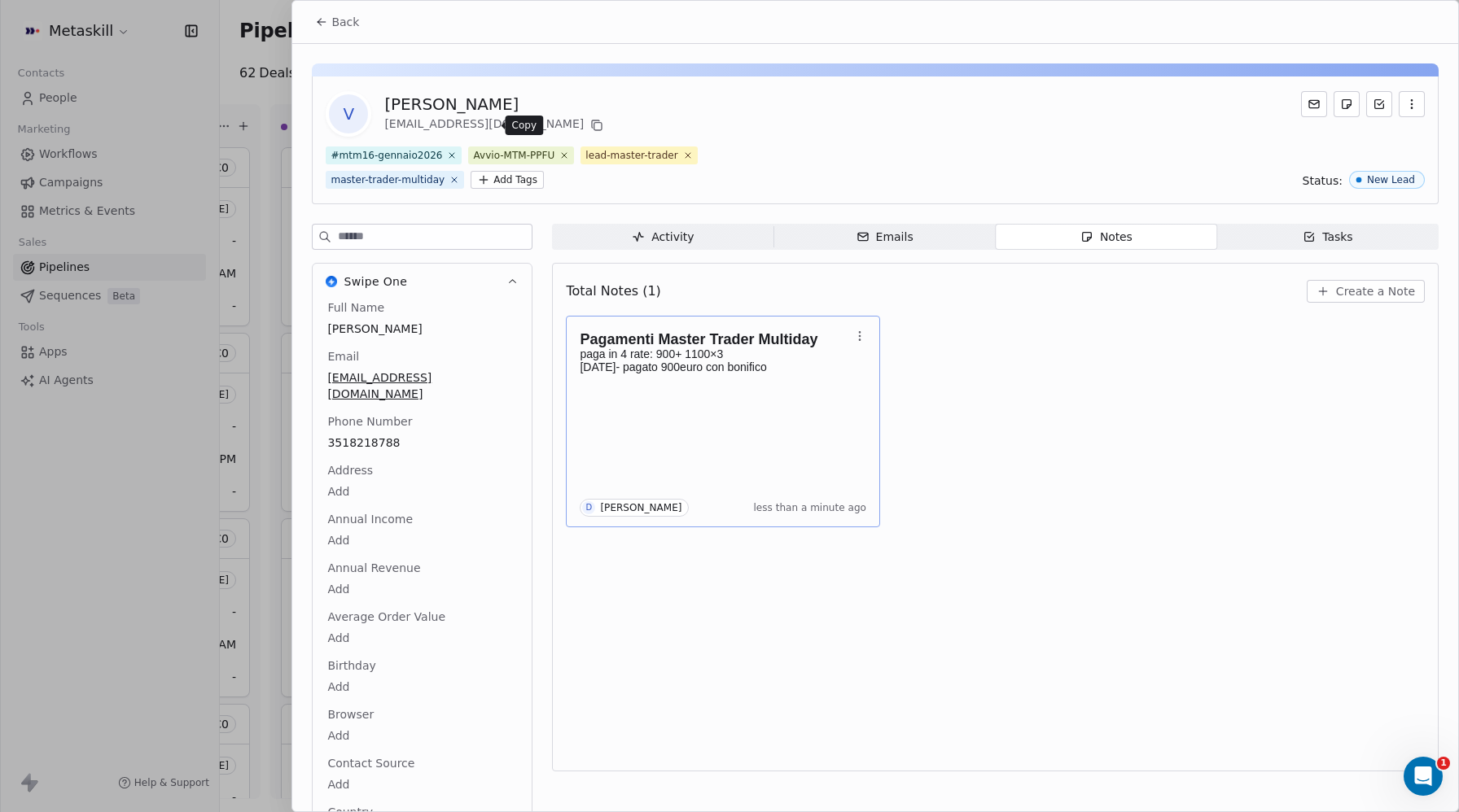
click at [590, 122] on icon at bounding box center [596, 125] width 13 height 13
drag, startPoint x: 322, startPoint y: 24, endPoint x: 163, endPoint y: 64, distance: 164.0
click at [322, 24] on icon at bounding box center [322, 22] width 13 height 13
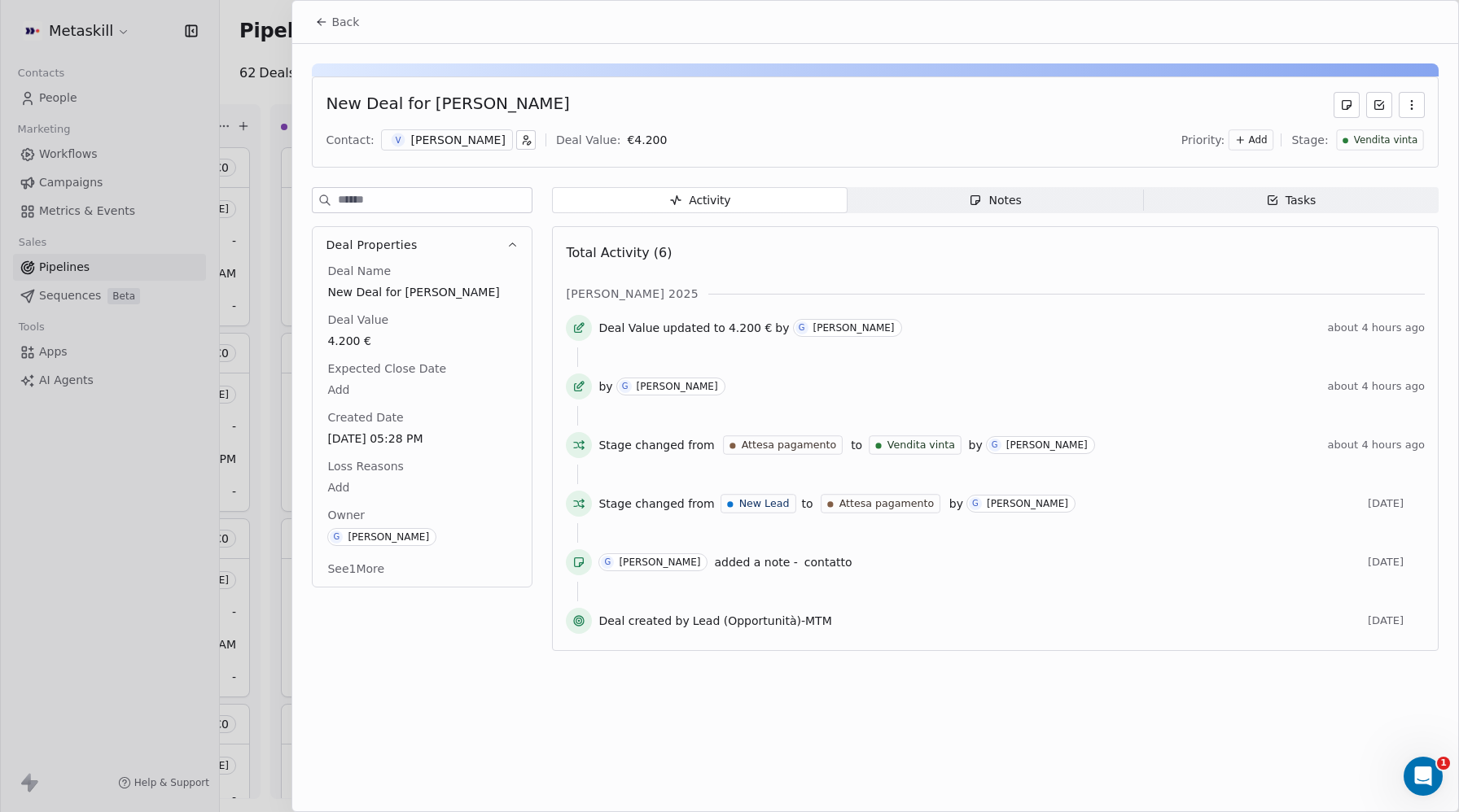
click at [31, 96] on div at bounding box center [729, 406] width 1459 height 812
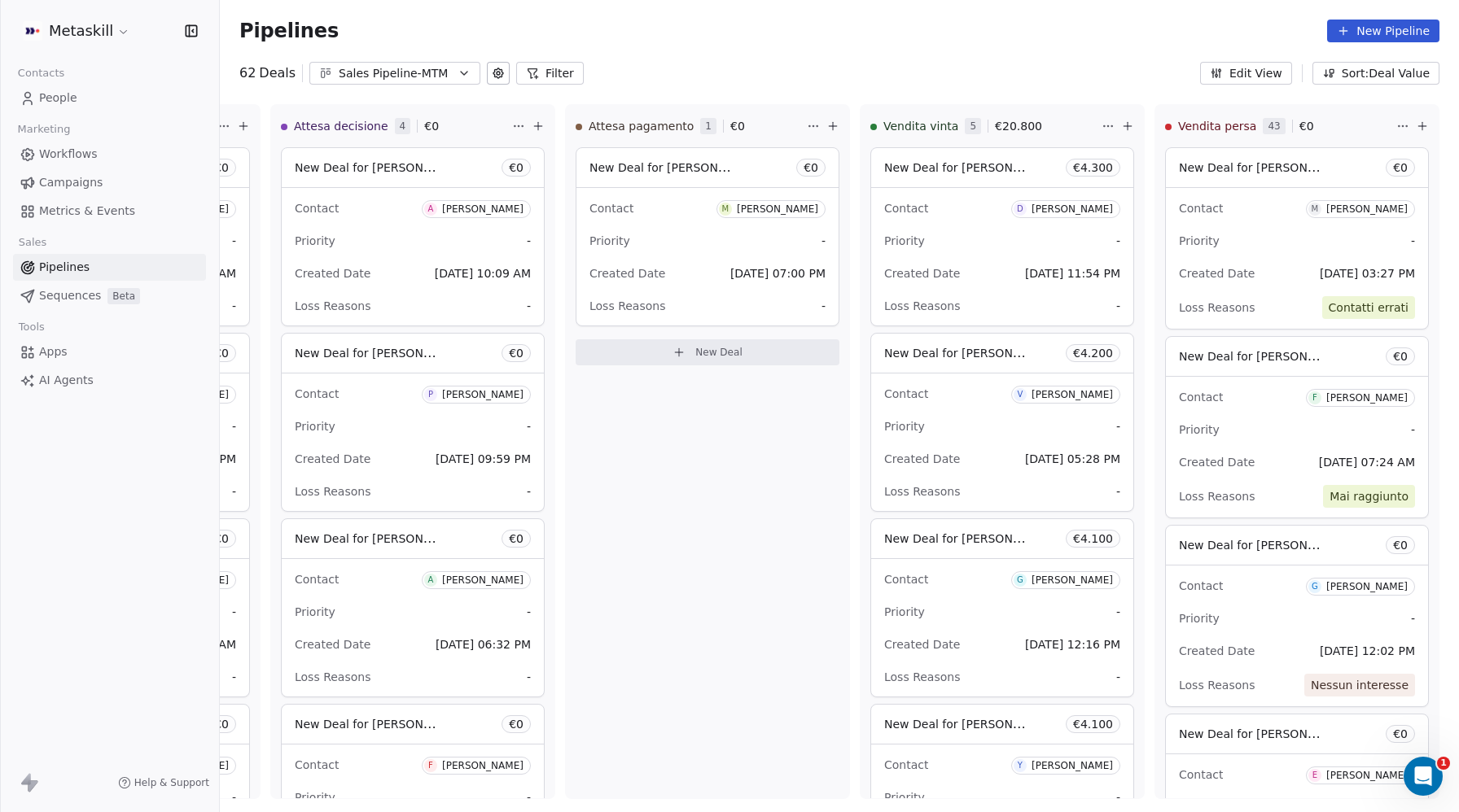
click at [49, 96] on span "People" at bounding box center [58, 98] width 38 height 17
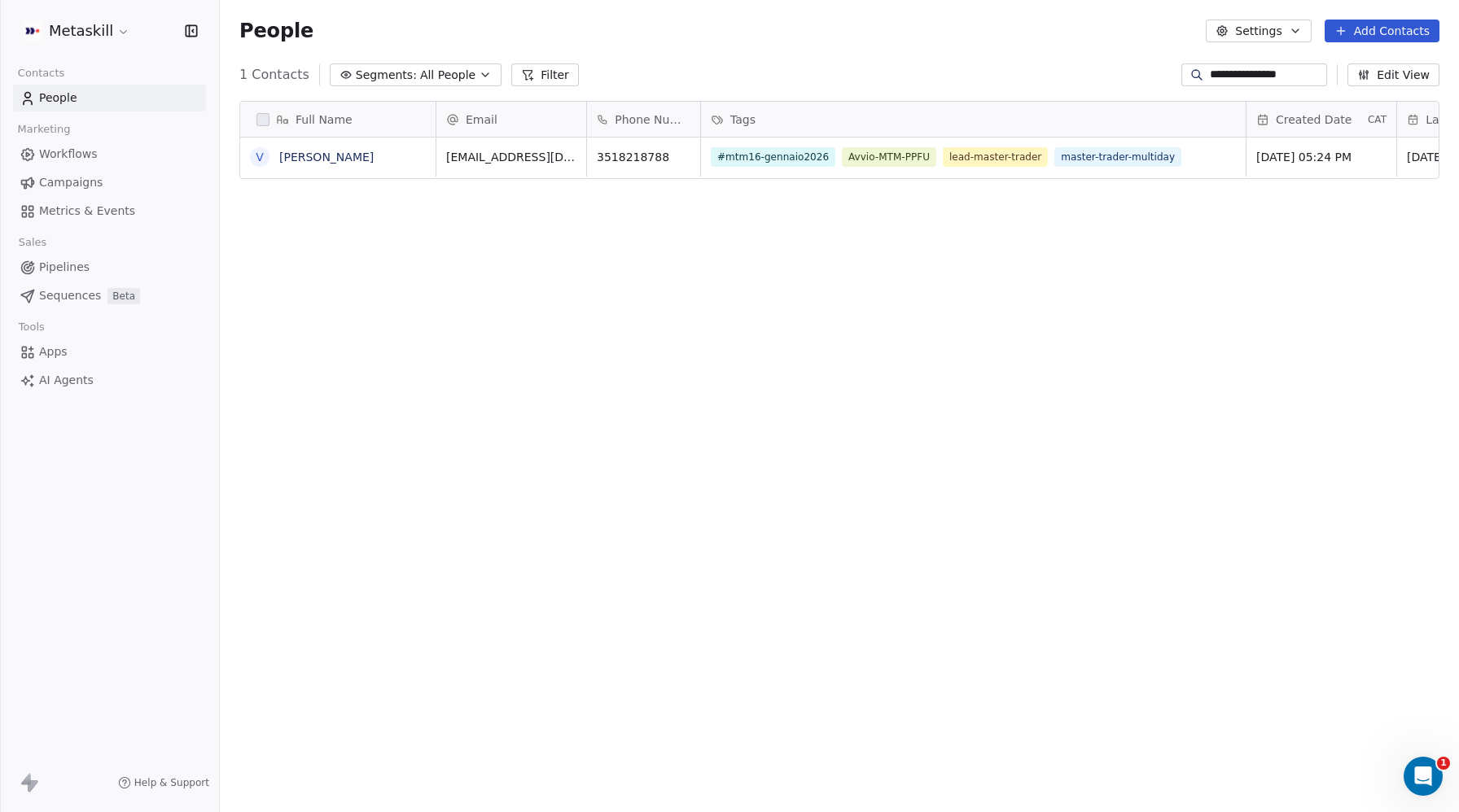
scroll to position [715, 1239]
click at [1240, 81] on input "**********" at bounding box center [1266, 75] width 114 height 17
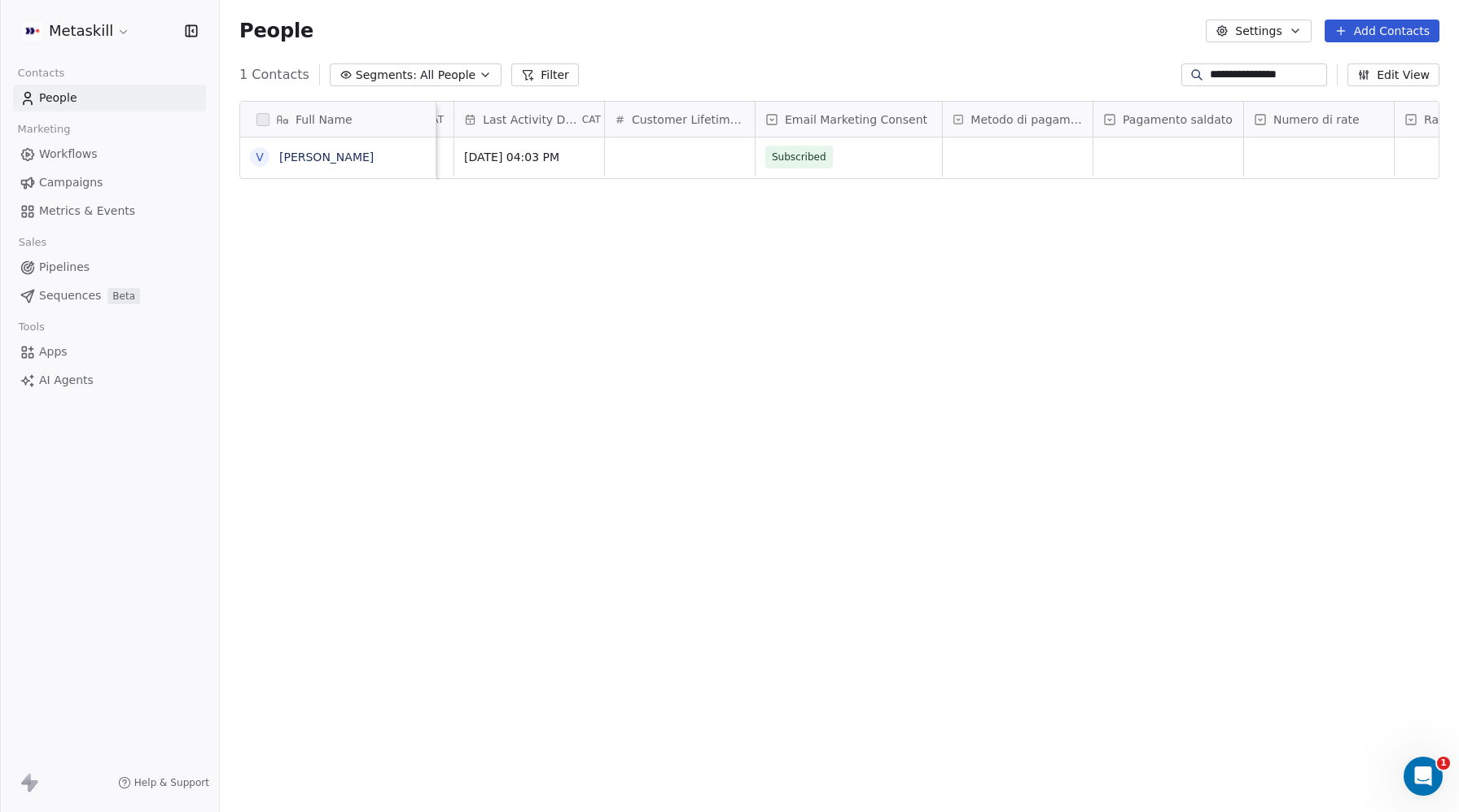
scroll to position [0, 1161]
click at [774, 157] on div "grid" at bounding box center [799, 156] width 149 height 39
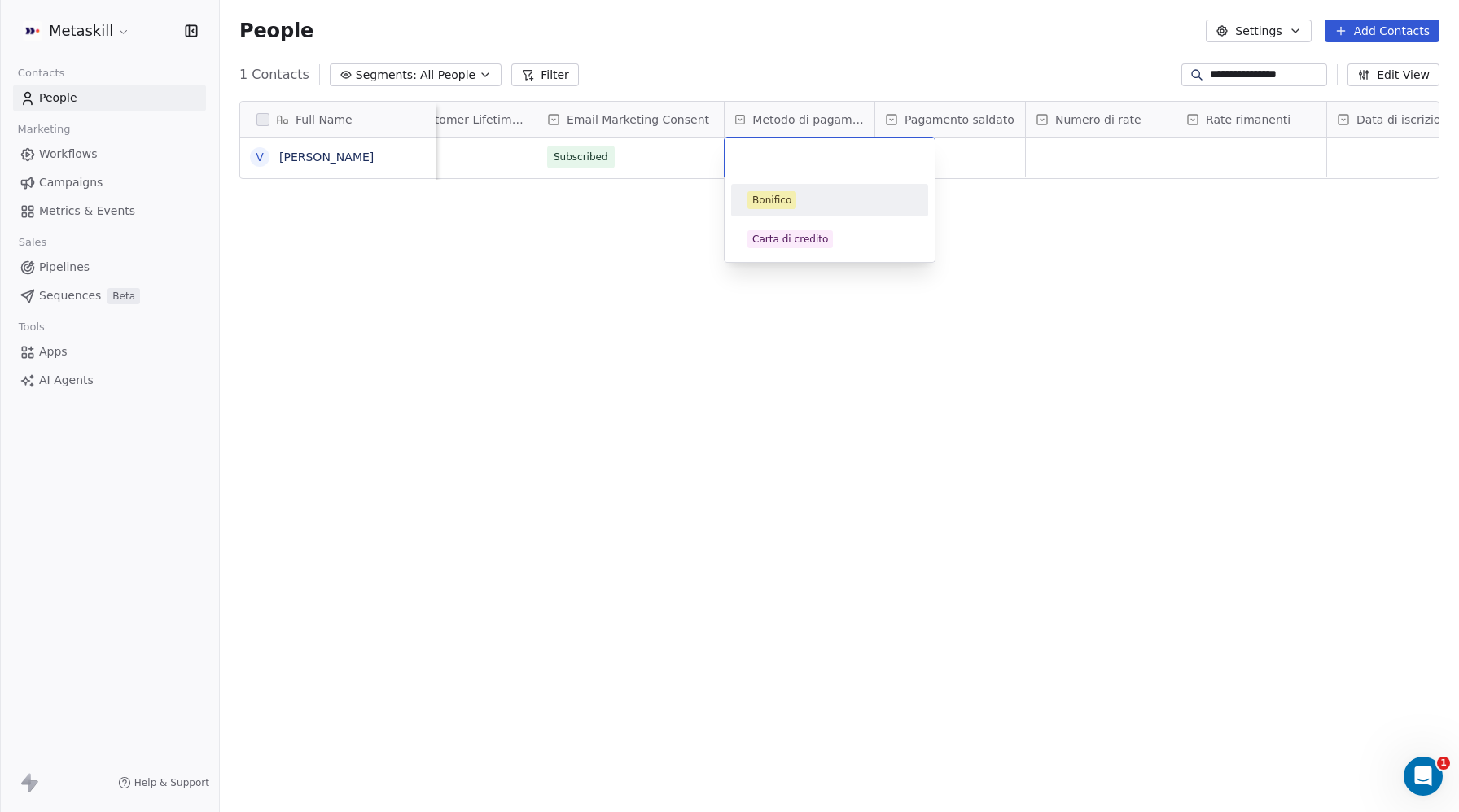
click at [791, 203] on div "Bonifico" at bounding box center [772, 200] width 39 height 15
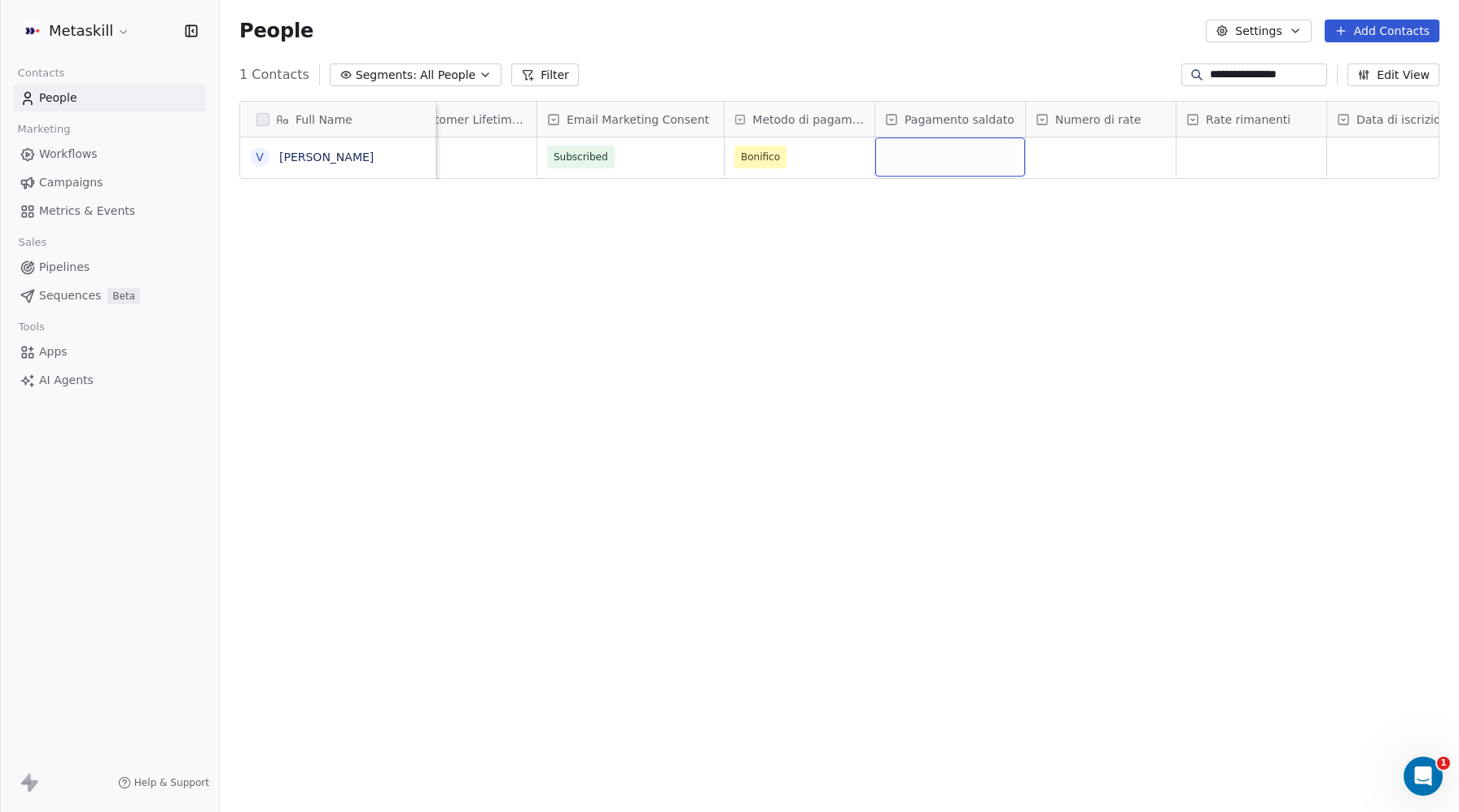
click at [938, 168] on div "grid" at bounding box center [950, 156] width 149 height 39
click at [949, 152] on input "text" at bounding box center [979, 157] width 190 height 18
click at [922, 235] on div "No" at bounding box center [979, 239] width 164 height 18
click at [911, 248] on div "Full Name V Vadzim Serhiyevich Tags Created Date CAT Last Activity Date CAT Cus…" at bounding box center [839, 445] width 1239 height 715
click at [1084, 162] on div "grid" at bounding box center [1101, 156] width 149 height 39
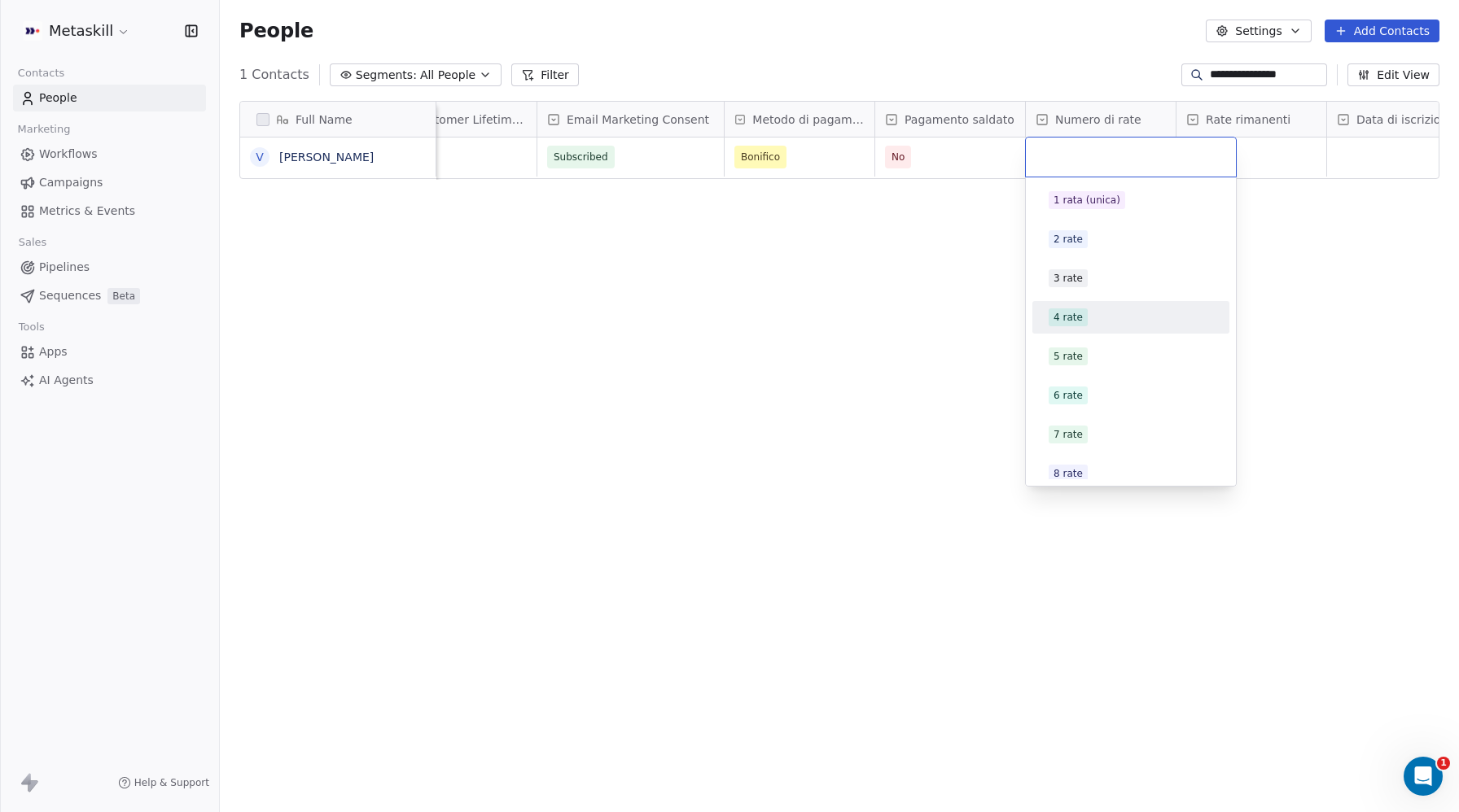
click at [1078, 316] on div "4 rate" at bounding box center [1068, 317] width 30 height 15
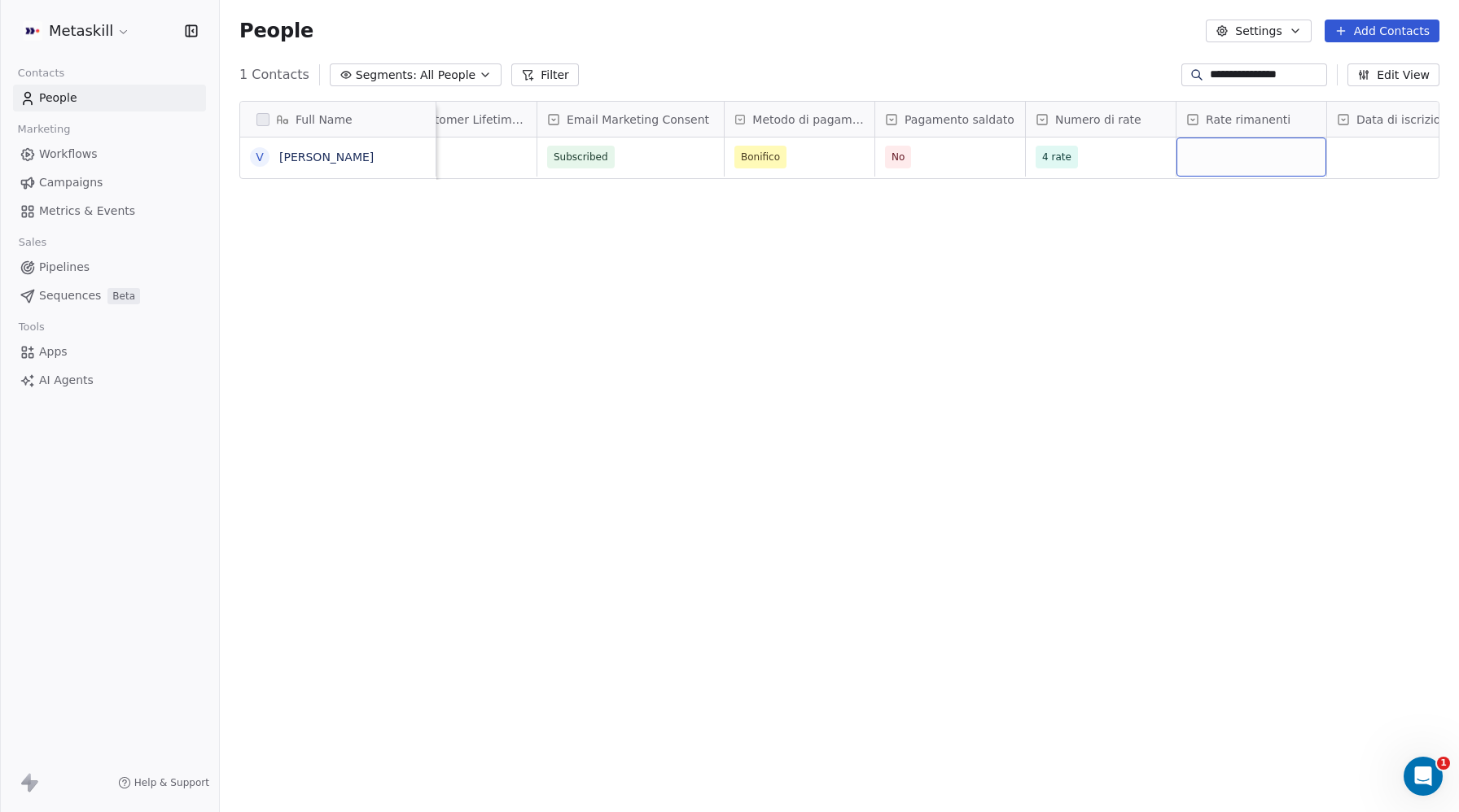
click at [1237, 155] on div "grid" at bounding box center [1251, 156] width 149 height 39
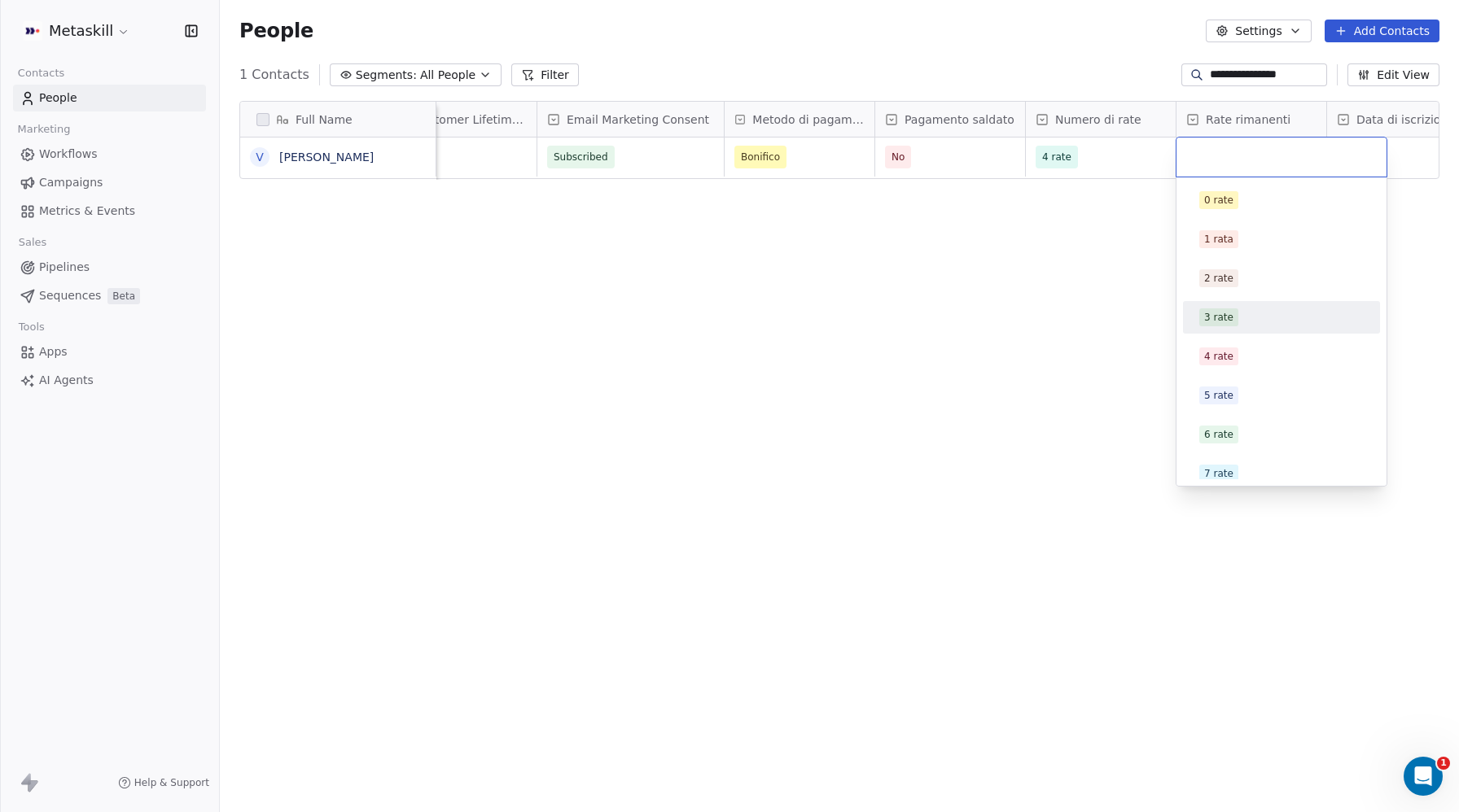
click at [1216, 324] on div "3 rate" at bounding box center [1219, 317] width 30 height 15
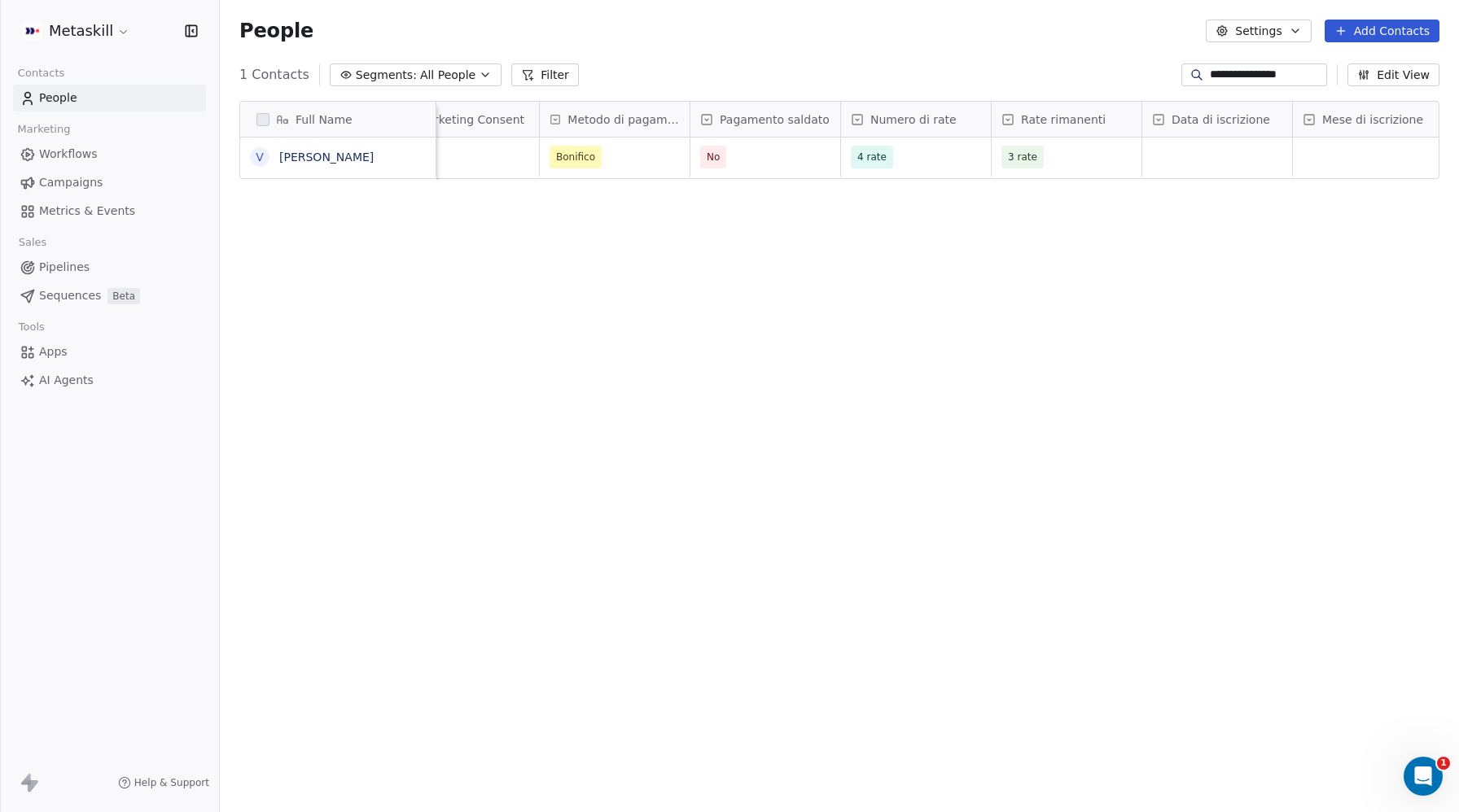
scroll to position [0, 1540]
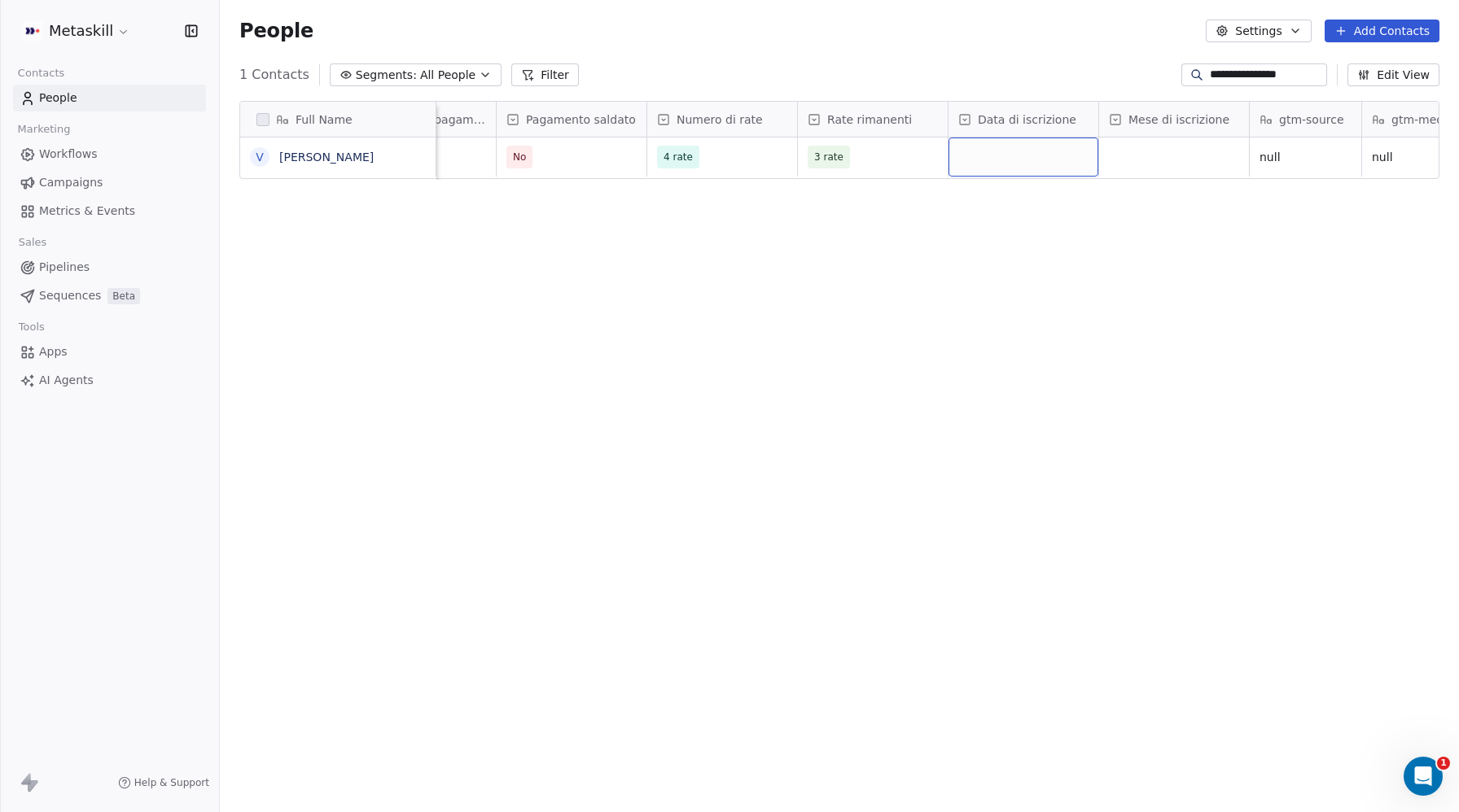
click at [1033, 152] on div "grid" at bounding box center [1024, 156] width 149 height 39
type input "*"
click at [1018, 198] on div "7" at bounding box center [1053, 207] width 164 height 18
click at [1161, 156] on div "grid" at bounding box center [1174, 156] width 149 height 39
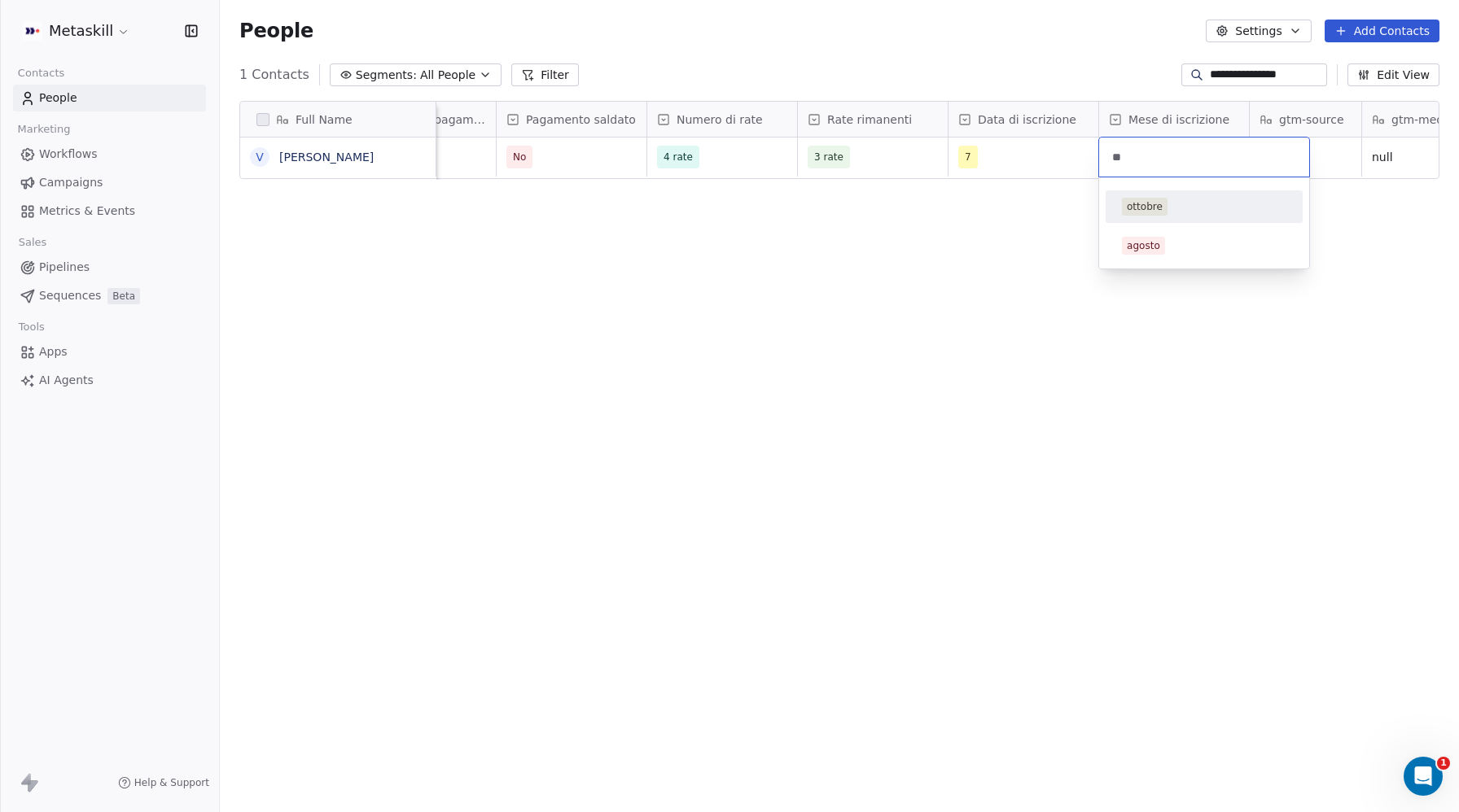
type input "**"
click at [1145, 201] on div "ottobre" at bounding box center [1144, 207] width 36 height 15
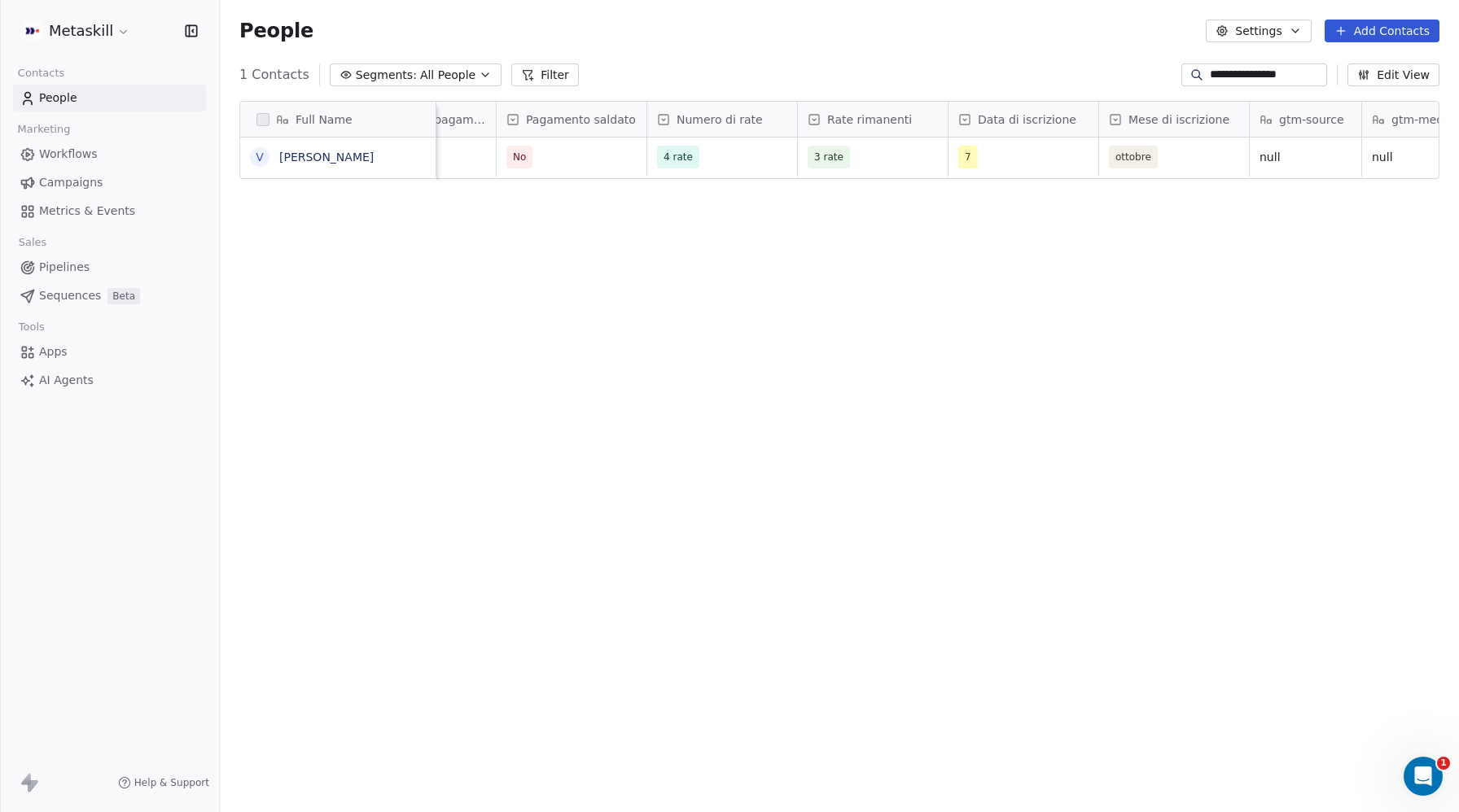
click at [845, 314] on div "Full Name V Vadzim Serhiyevich Last Activity Date CAT Customer Lifetime Value E…" at bounding box center [839, 445] width 1239 height 715
click at [66, 295] on span "Sequences" at bounding box center [70, 296] width 62 height 17
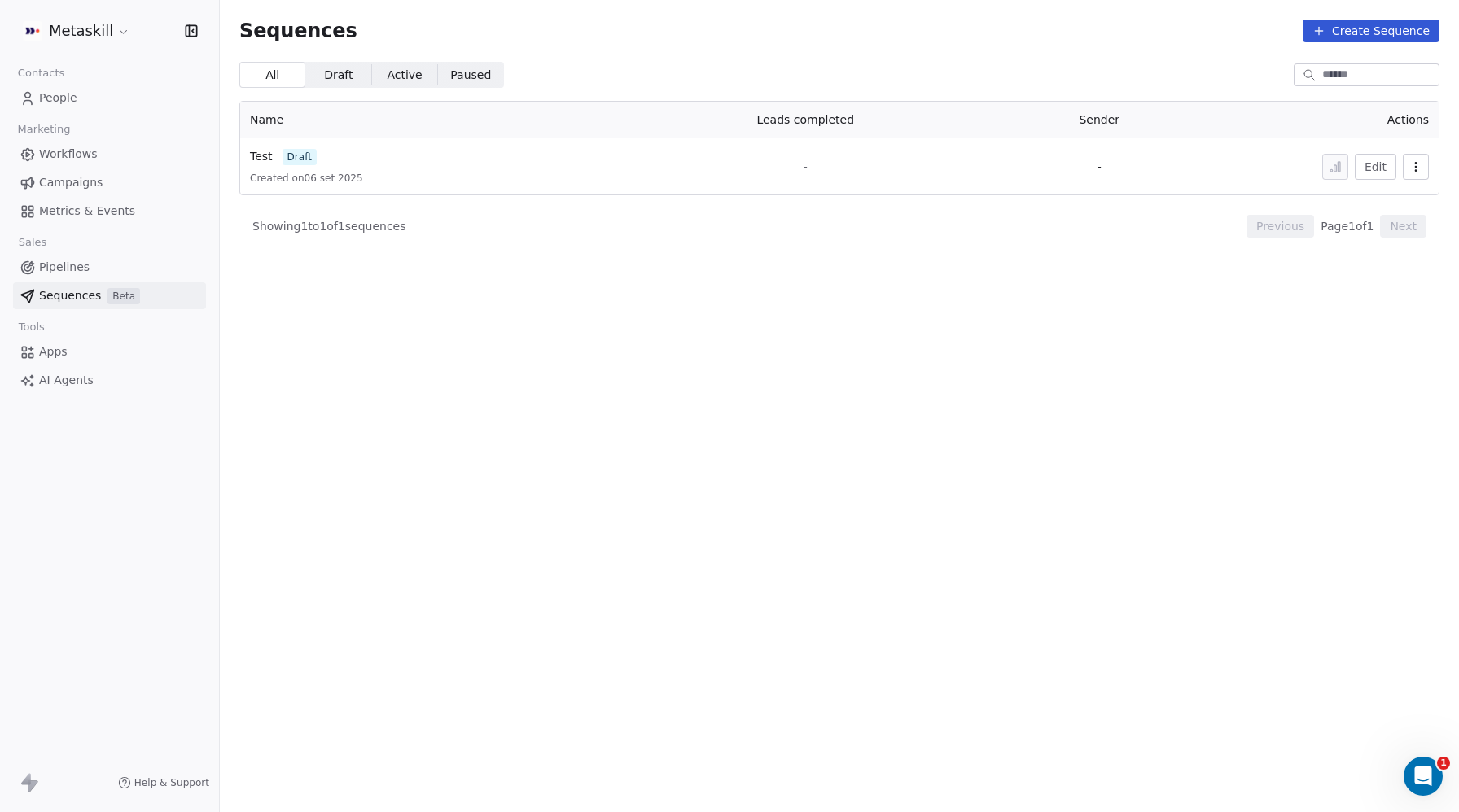
click at [69, 271] on span "Pipelines" at bounding box center [64, 267] width 50 height 17
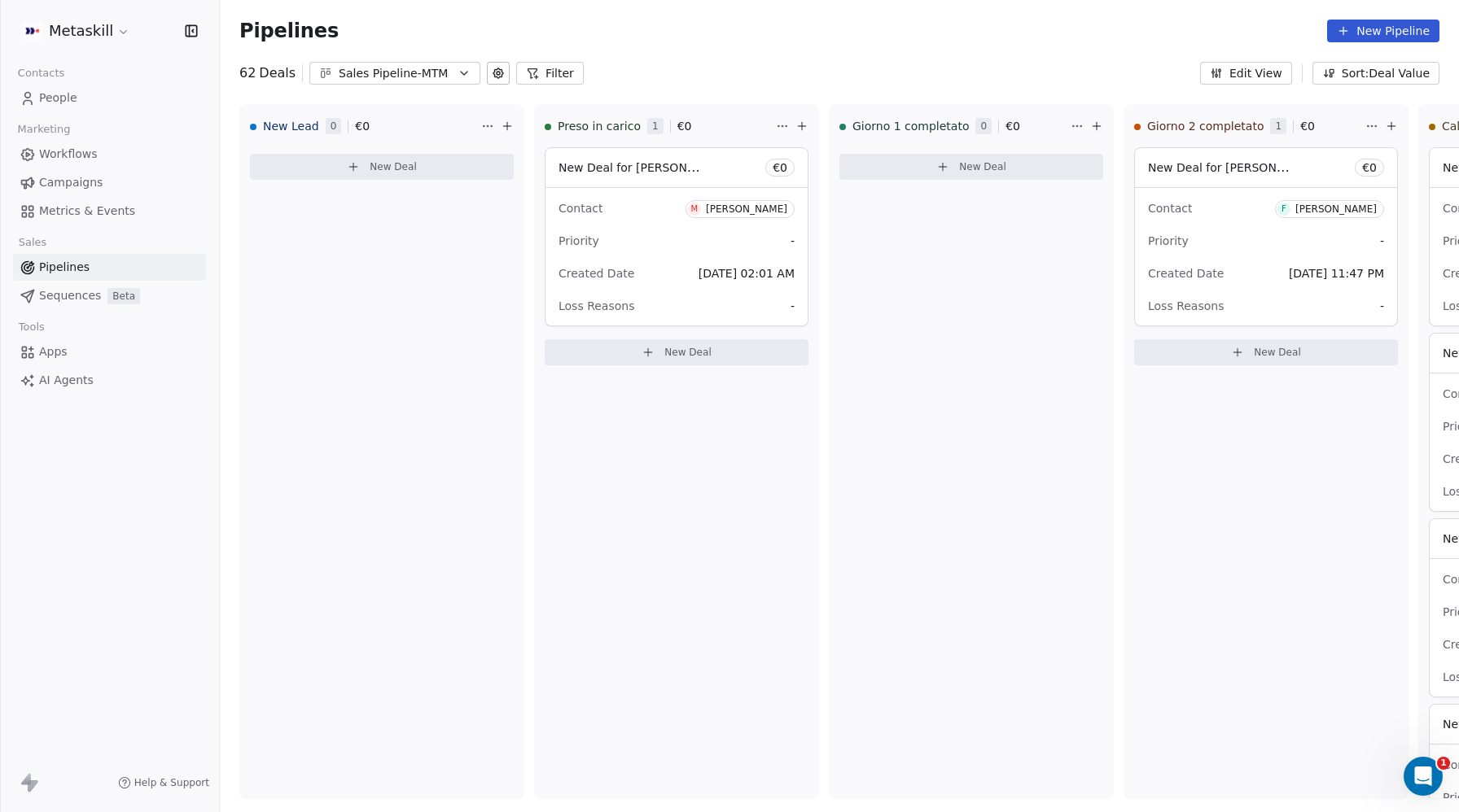
click at [71, 269] on span "Pipelines" at bounding box center [64, 267] width 50 height 17
click at [23, 92] on icon at bounding box center [27, 98] width 17 height 17
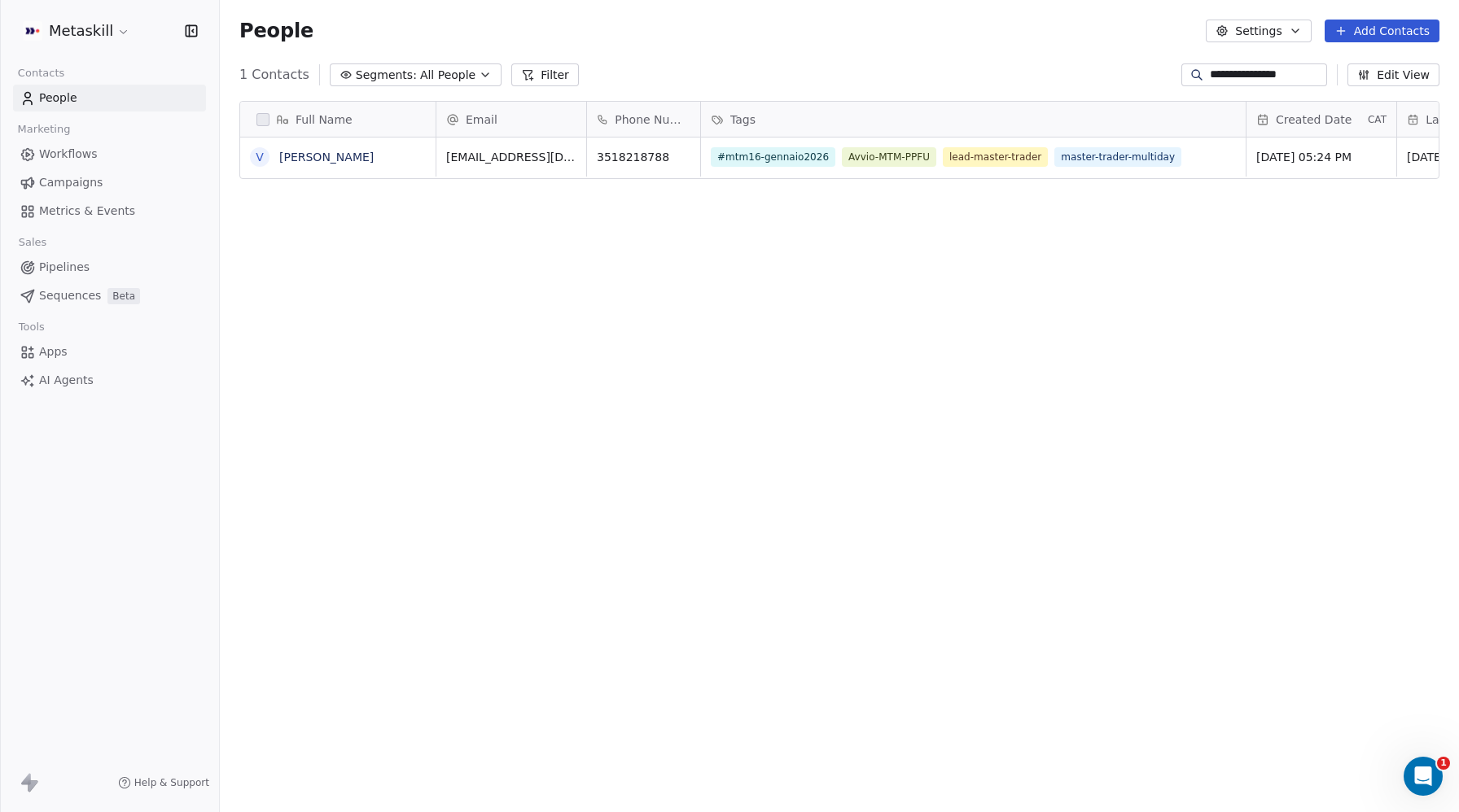
scroll to position [715, 1239]
click at [57, 95] on span "People" at bounding box center [58, 98] width 38 height 17
click at [1236, 78] on input "**********" at bounding box center [1266, 75] width 114 height 17
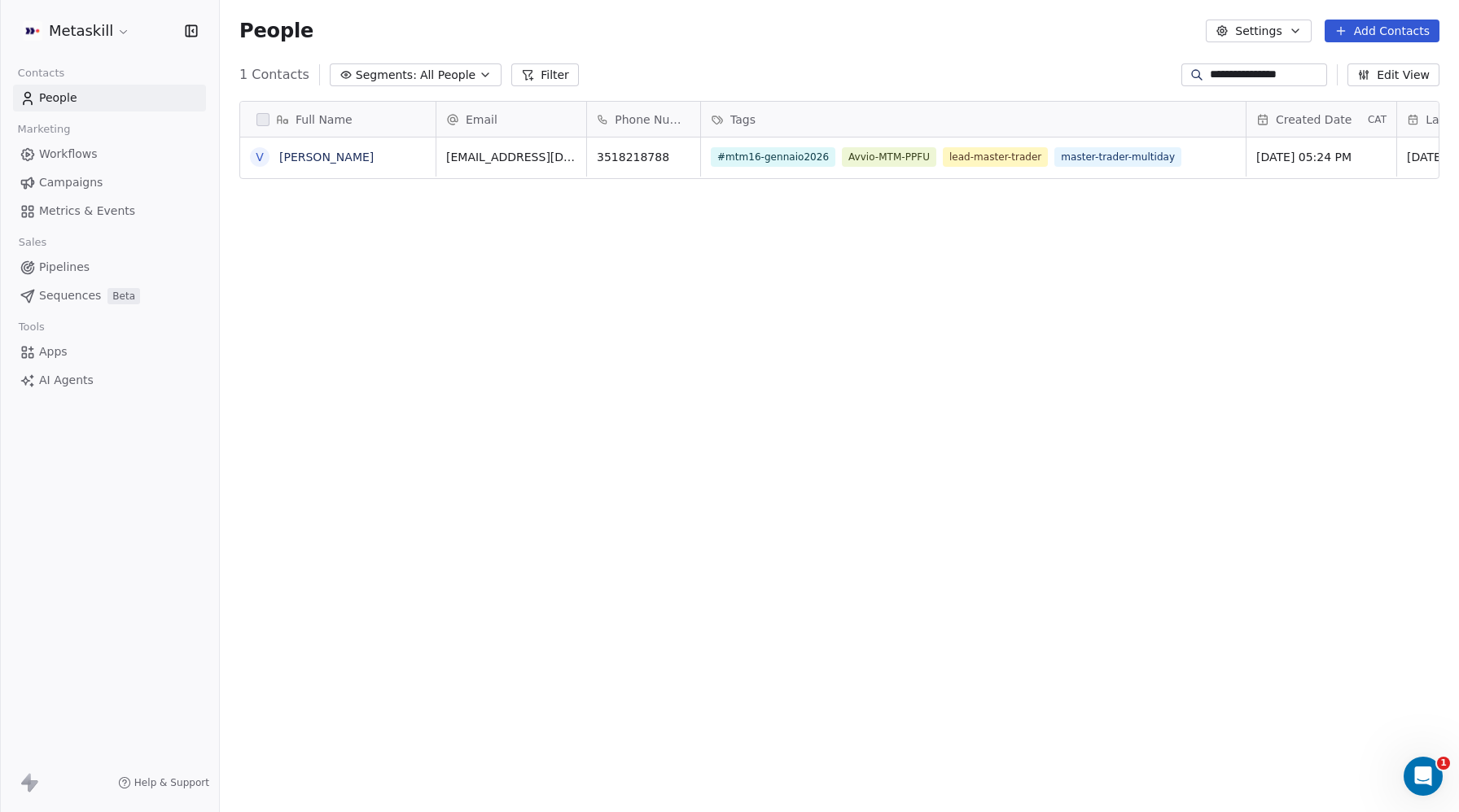
paste input "**********"
type input "**********"
click at [56, 95] on span "People" at bounding box center [58, 98] width 38 height 17
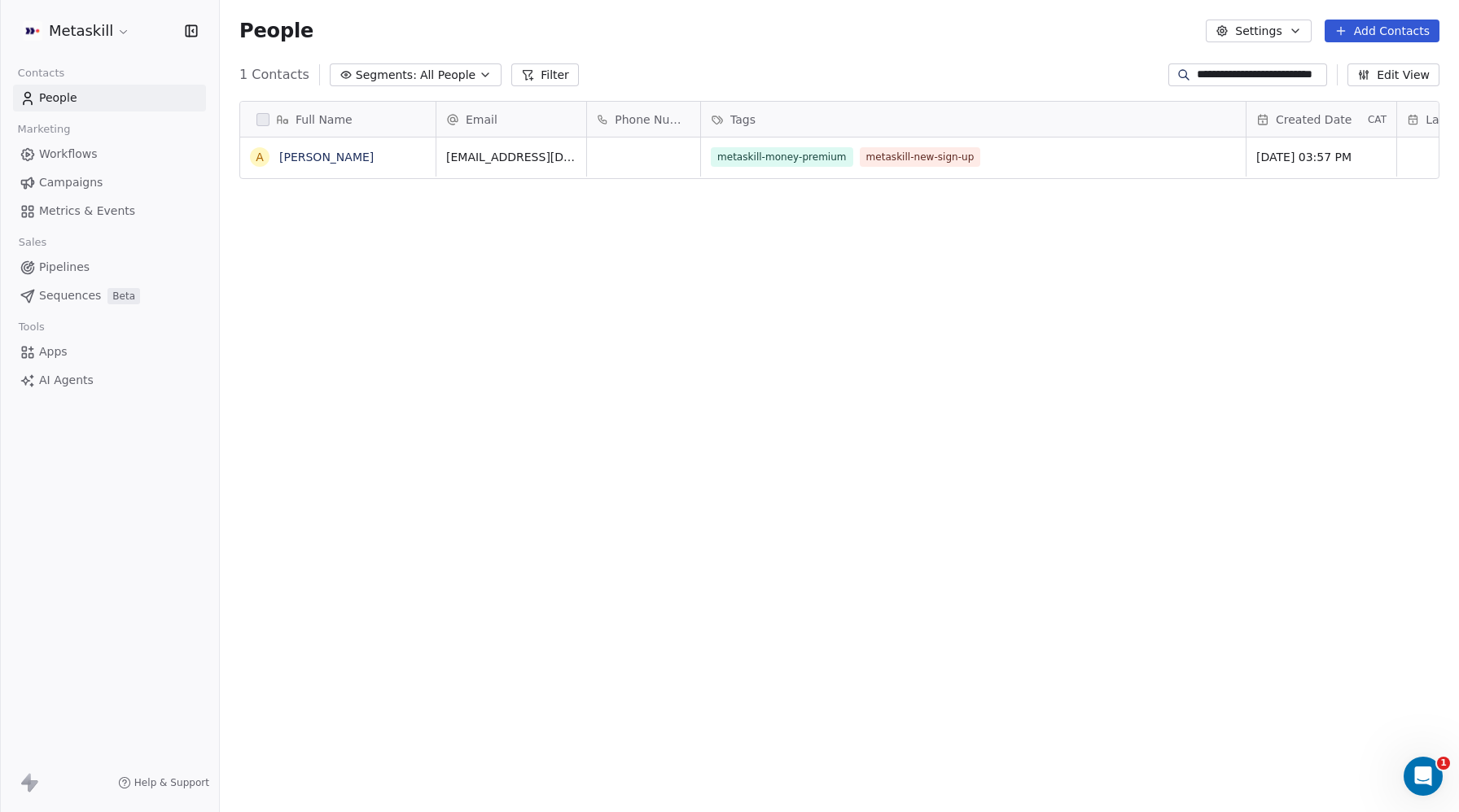
click at [57, 292] on span "Sequences" at bounding box center [70, 296] width 62 height 17
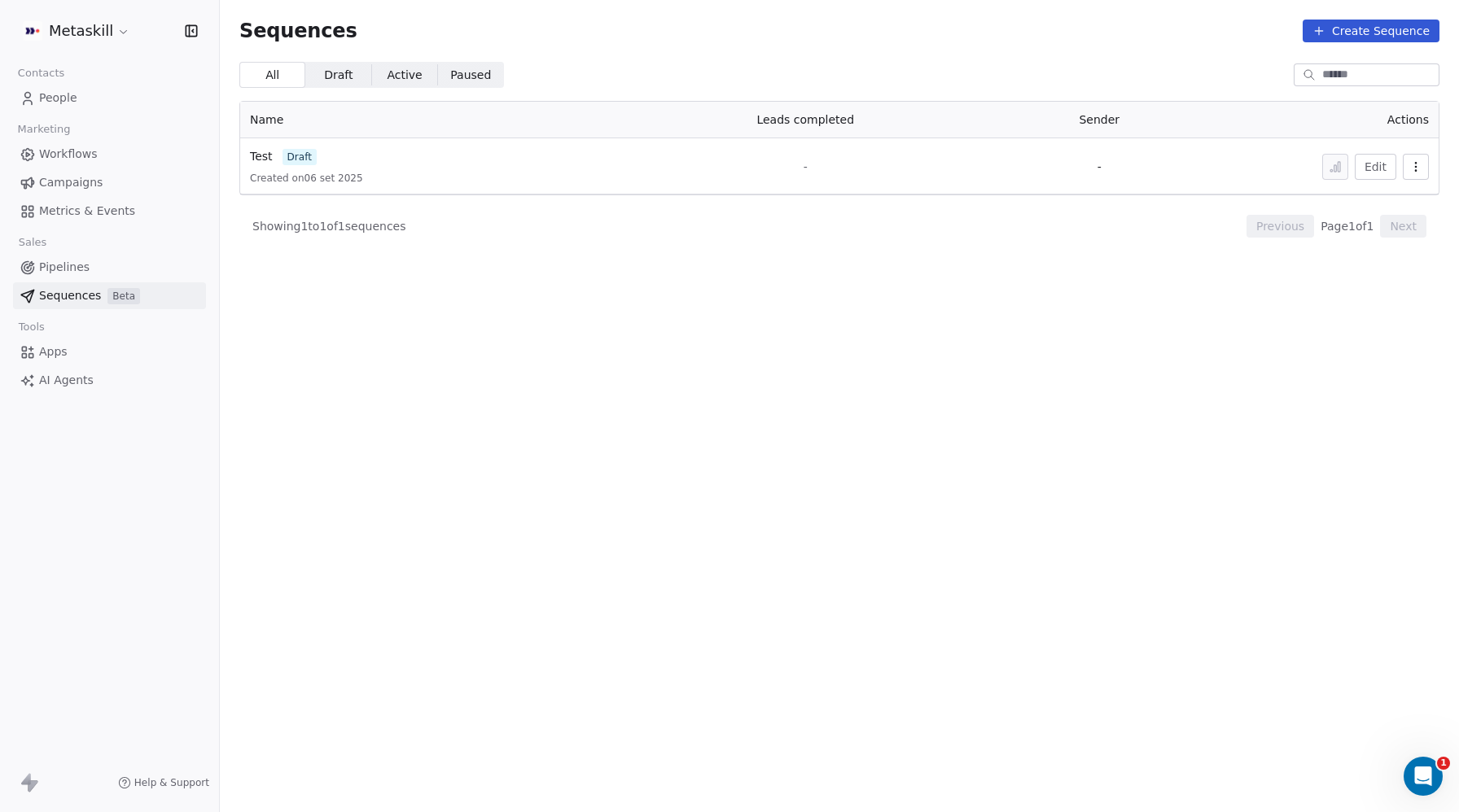
click at [70, 267] on span "Pipelines" at bounding box center [64, 267] width 50 height 17
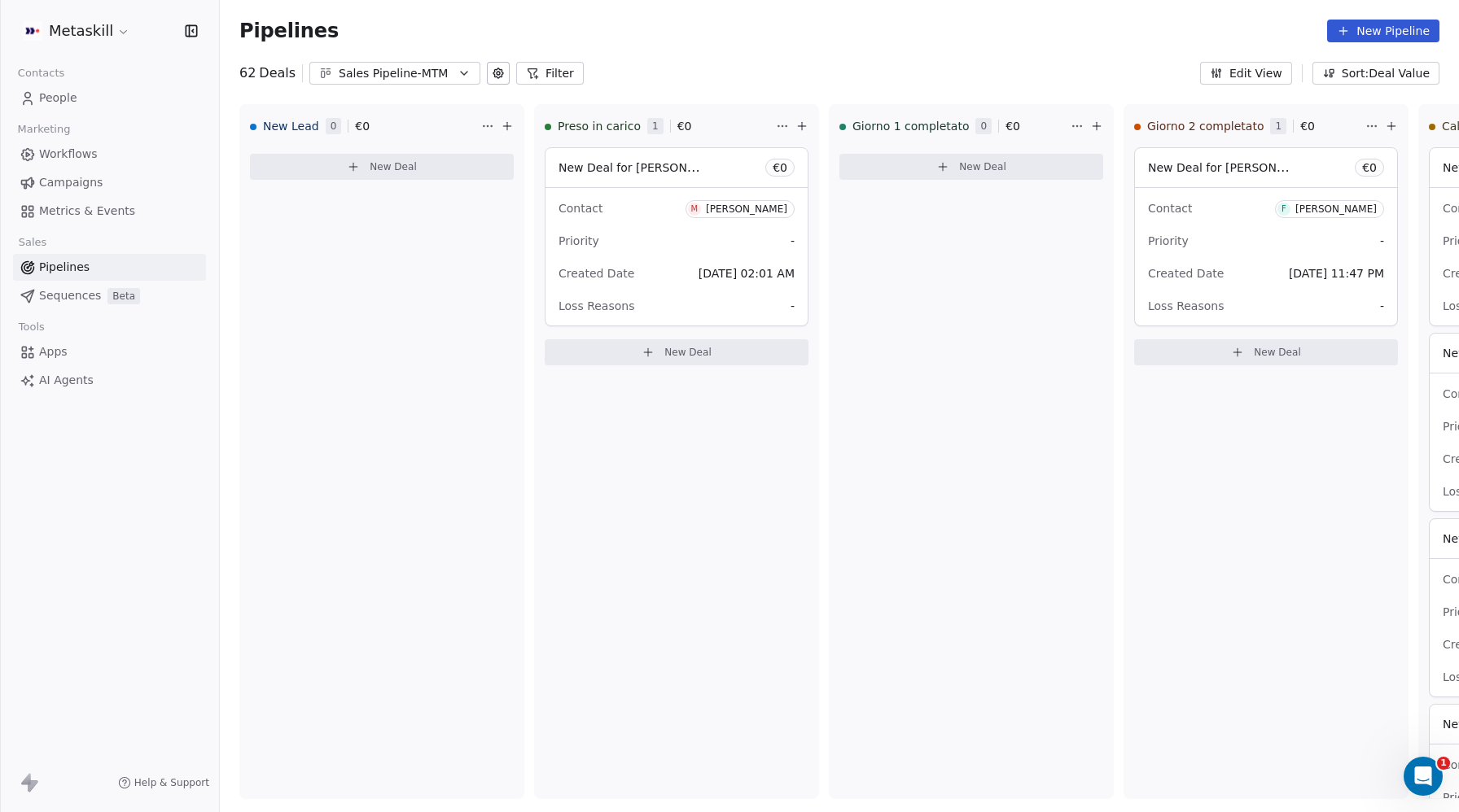
click at [556, 73] on button "Filter" at bounding box center [550, 73] width 68 height 23
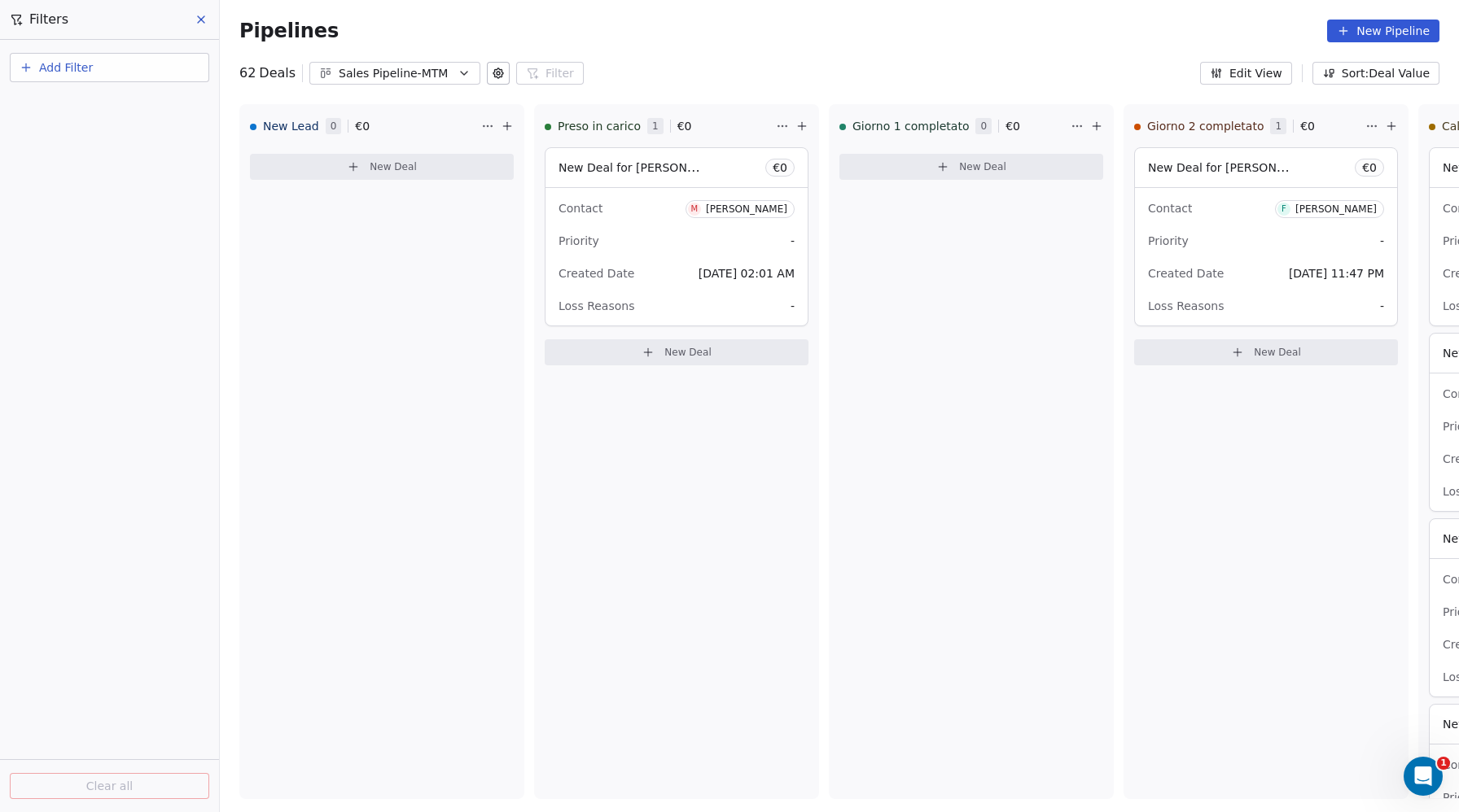
click at [81, 69] on span "Add Filter" at bounding box center [66, 68] width 54 height 17
click at [68, 105] on span "Deal properties" at bounding box center [70, 106] width 88 height 17
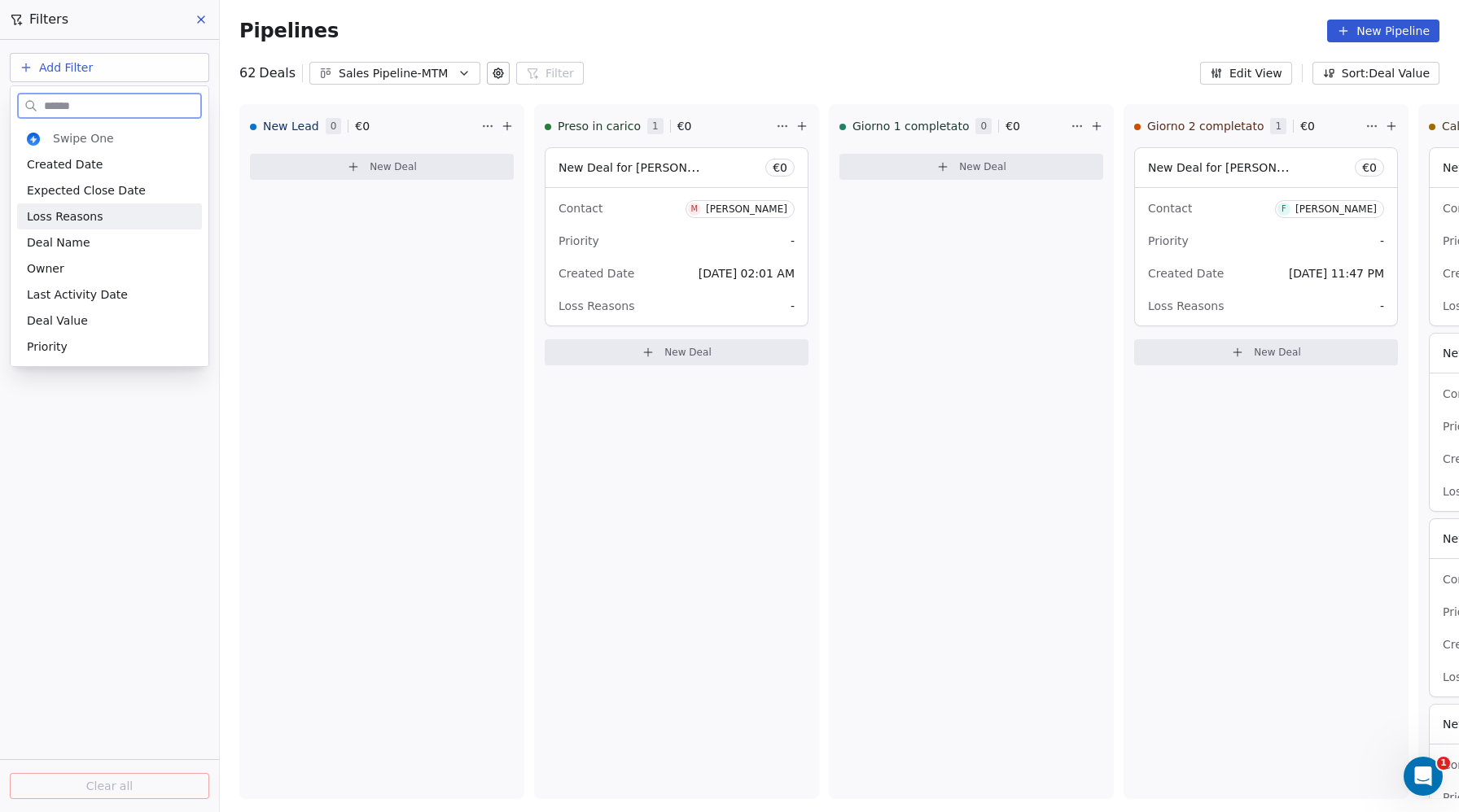
click at [58, 218] on span "Loss Reasons" at bounding box center [64, 216] width 76 height 17
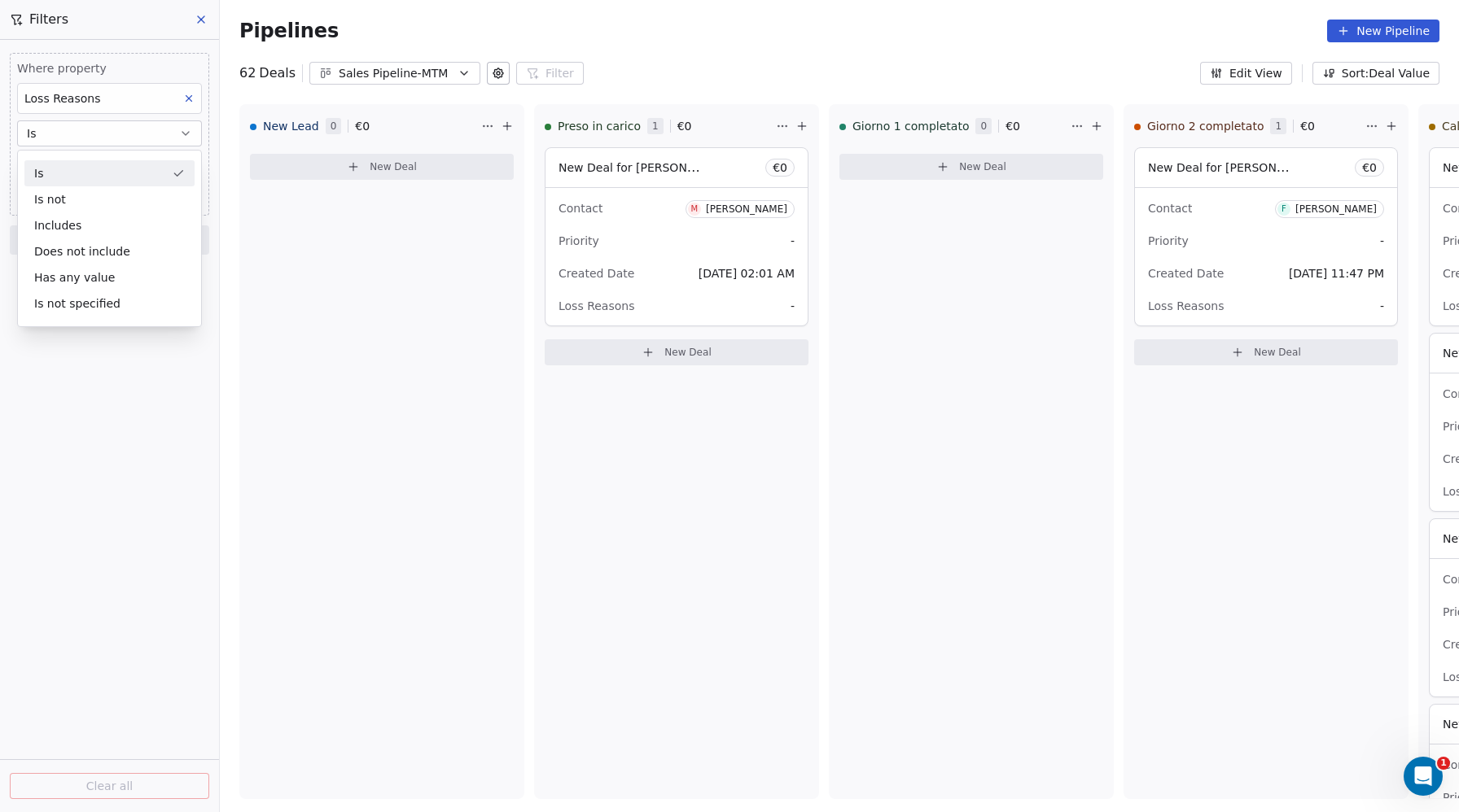
click at [22, 114] on div "Where property Loss Reasons Is Select Loss Reasons" at bounding box center [109, 119] width 185 height 119
click at [53, 167] on body "Metaskill Contacts People Marketing Workflows Campaigns Metrics & Events Sales …" at bounding box center [729, 406] width 1459 height 812
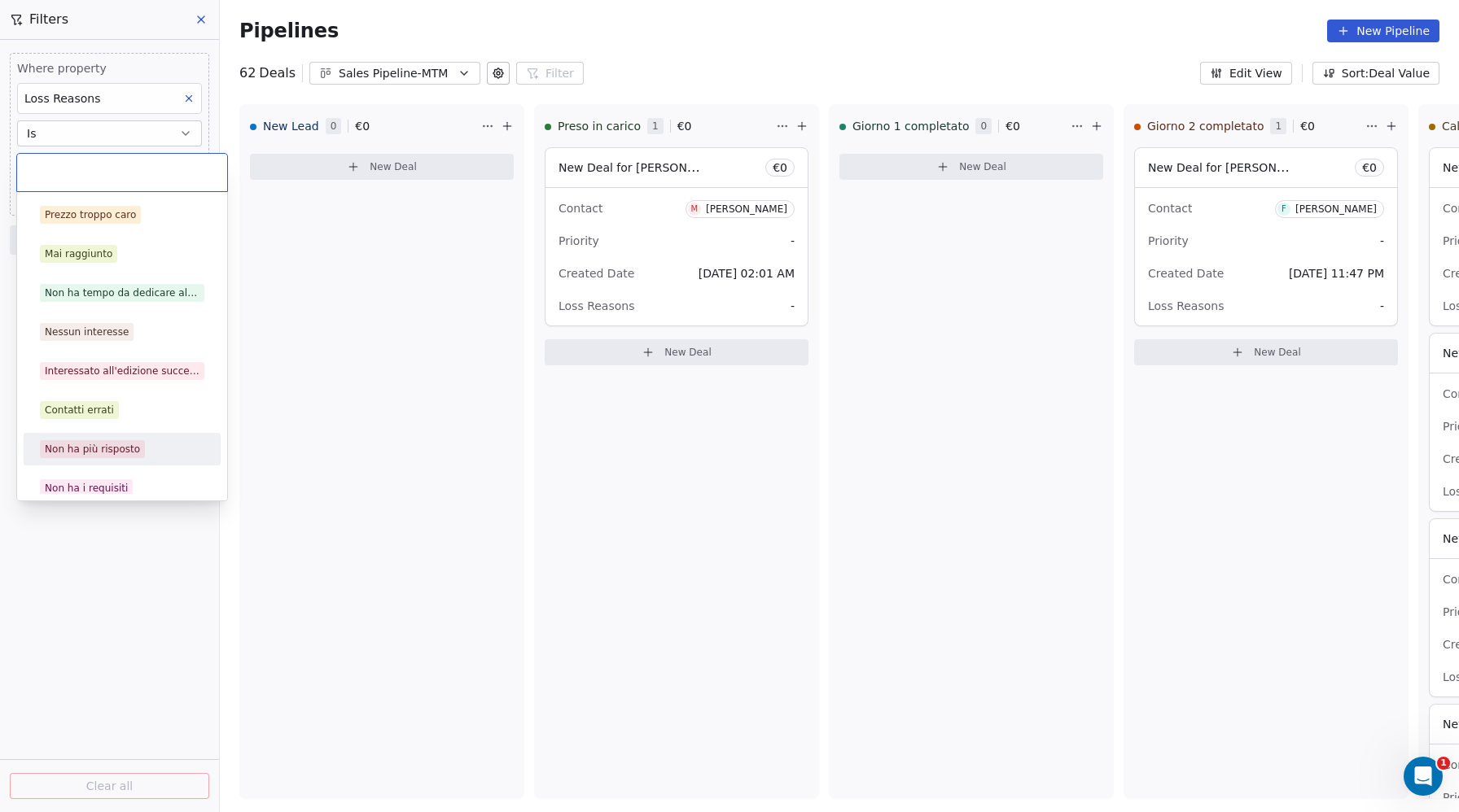
scroll to position [10, 0]
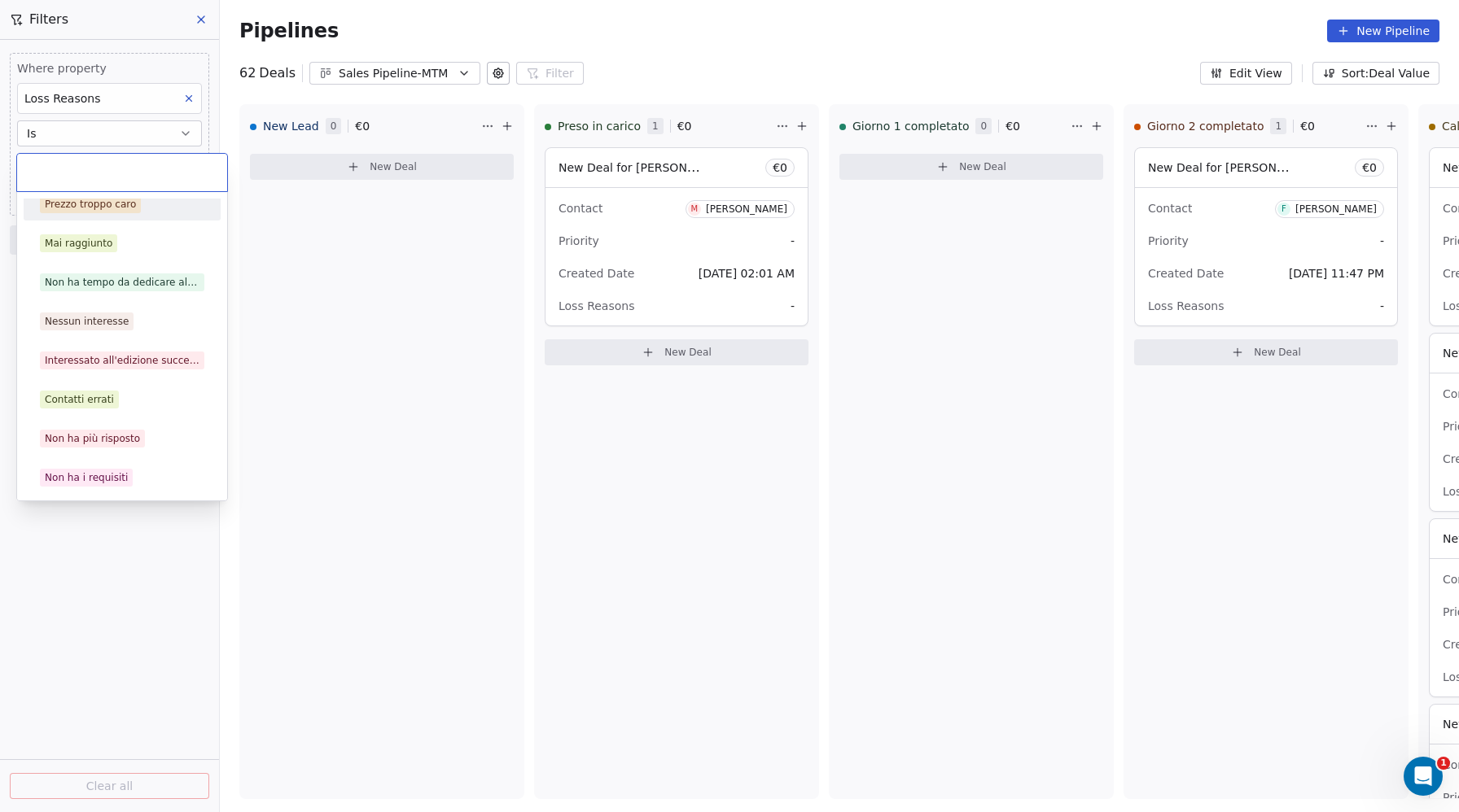
click at [126, 210] on div "Prezzo troppo caro" at bounding box center [90, 204] width 91 height 15
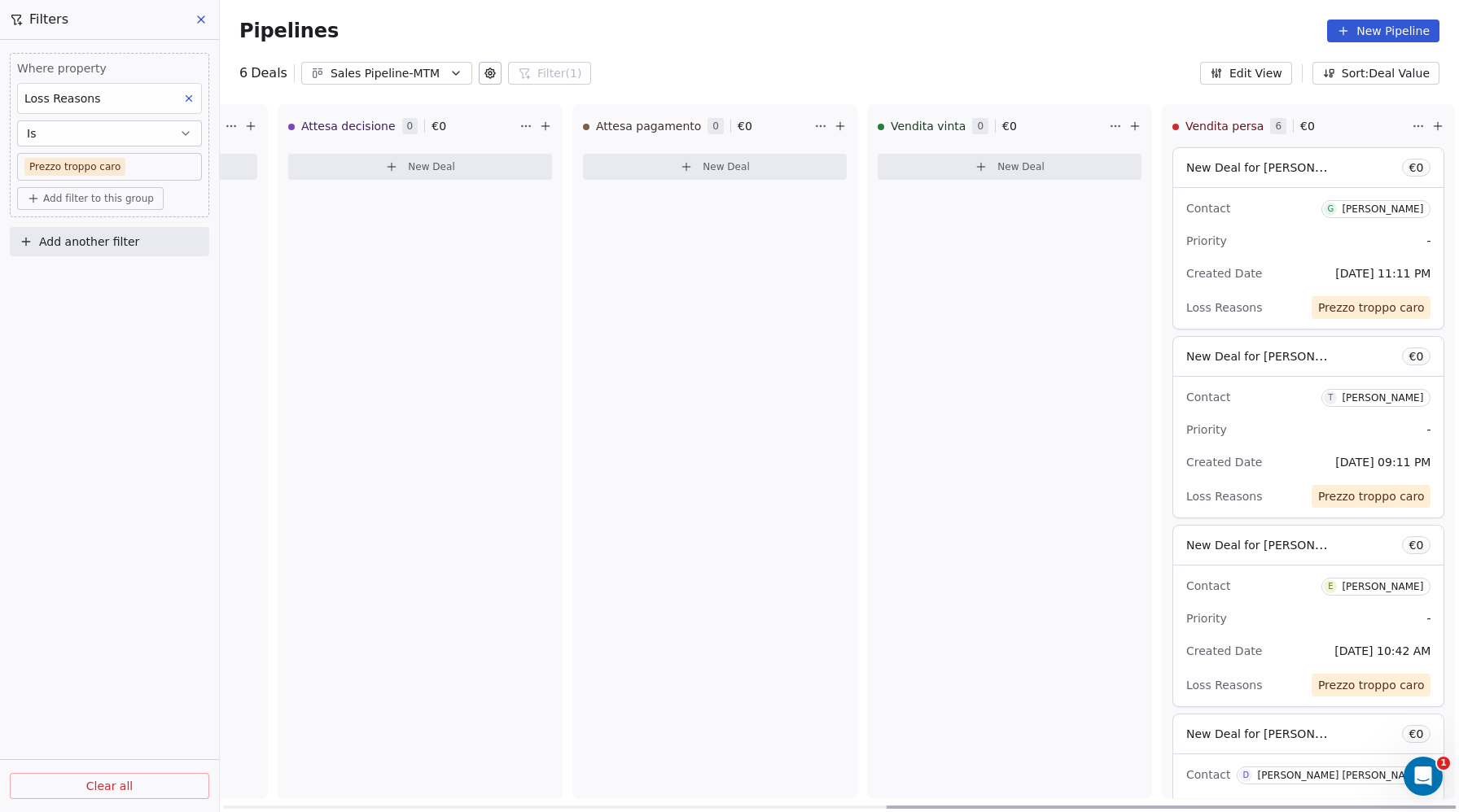
scroll to position [0, 1442]
click at [1396, 119] on html "Metaskill Contacts People Marketing Workflows Campaigns Metrics & Events Sales …" at bounding box center [729, 406] width 1459 height 812
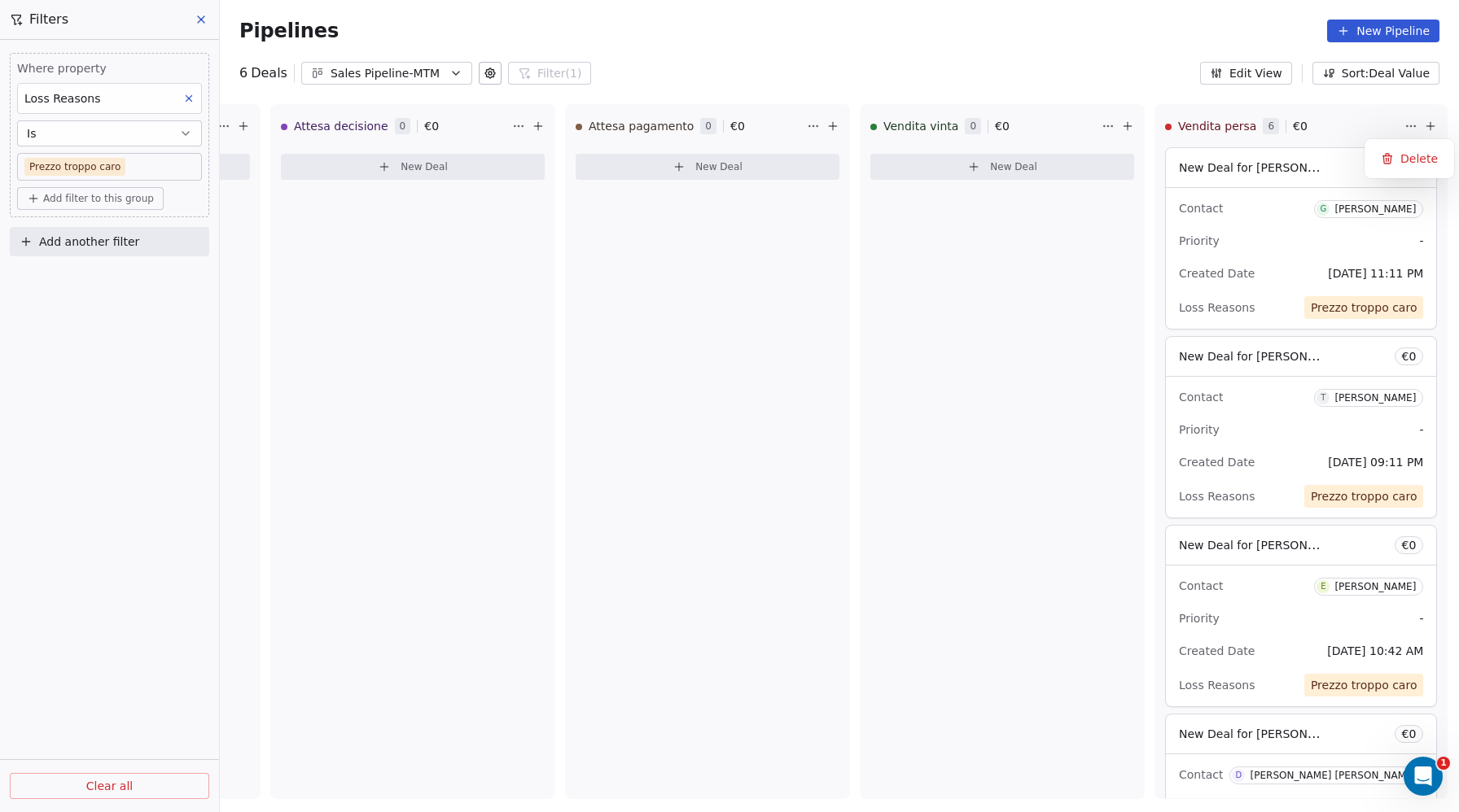
click at [1021, 201] on html "Metaskill Contacts People Marketing Workflows Campaigns Metrics & Events Sales …" at bounding box center [729, 406] width 1459 height 812
click at [202, 21] on icon at bounding box center [201, 19] width 6 height 6
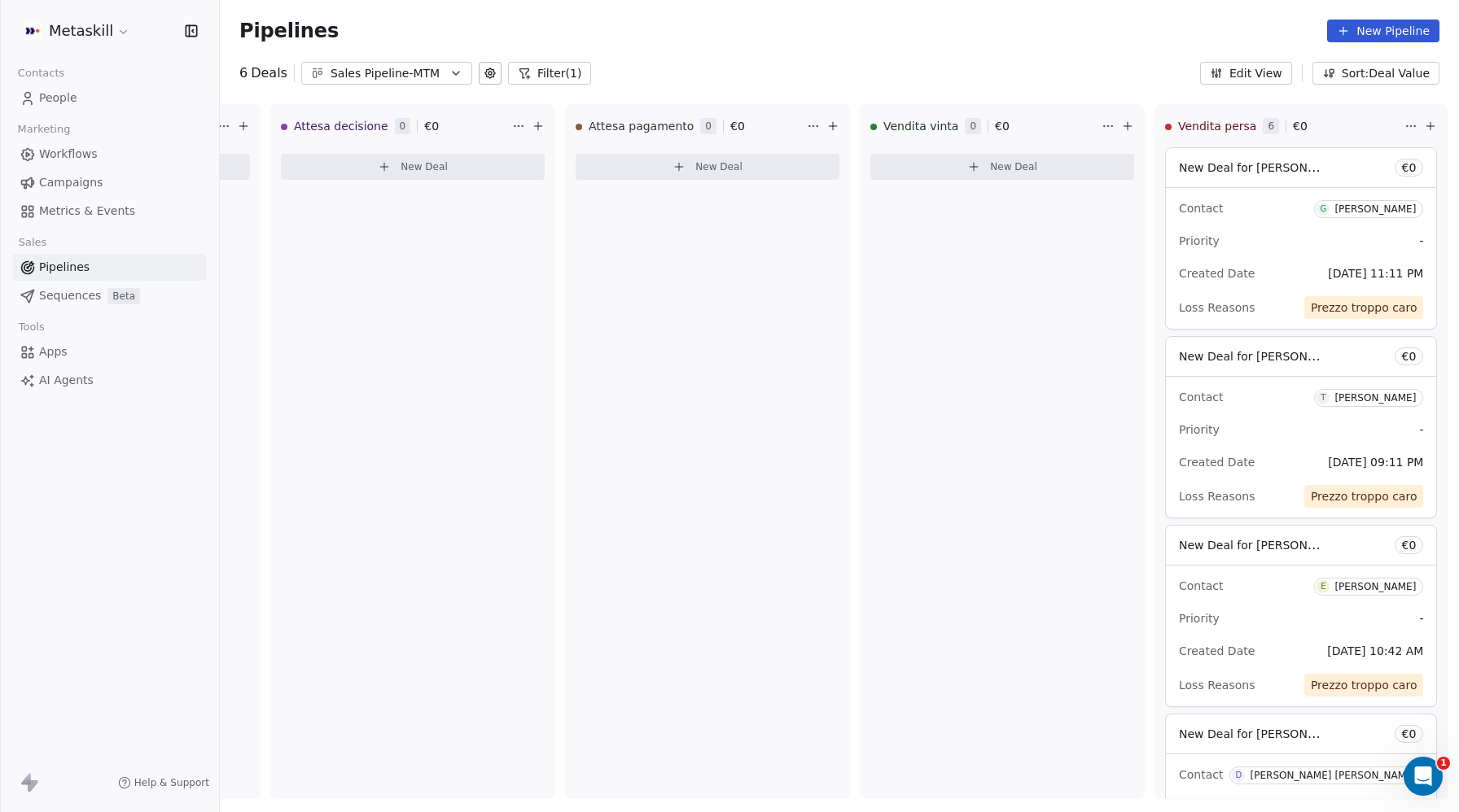
click at [73, 95] on span "People" at bounding box center [58, 98] width 38 height 17
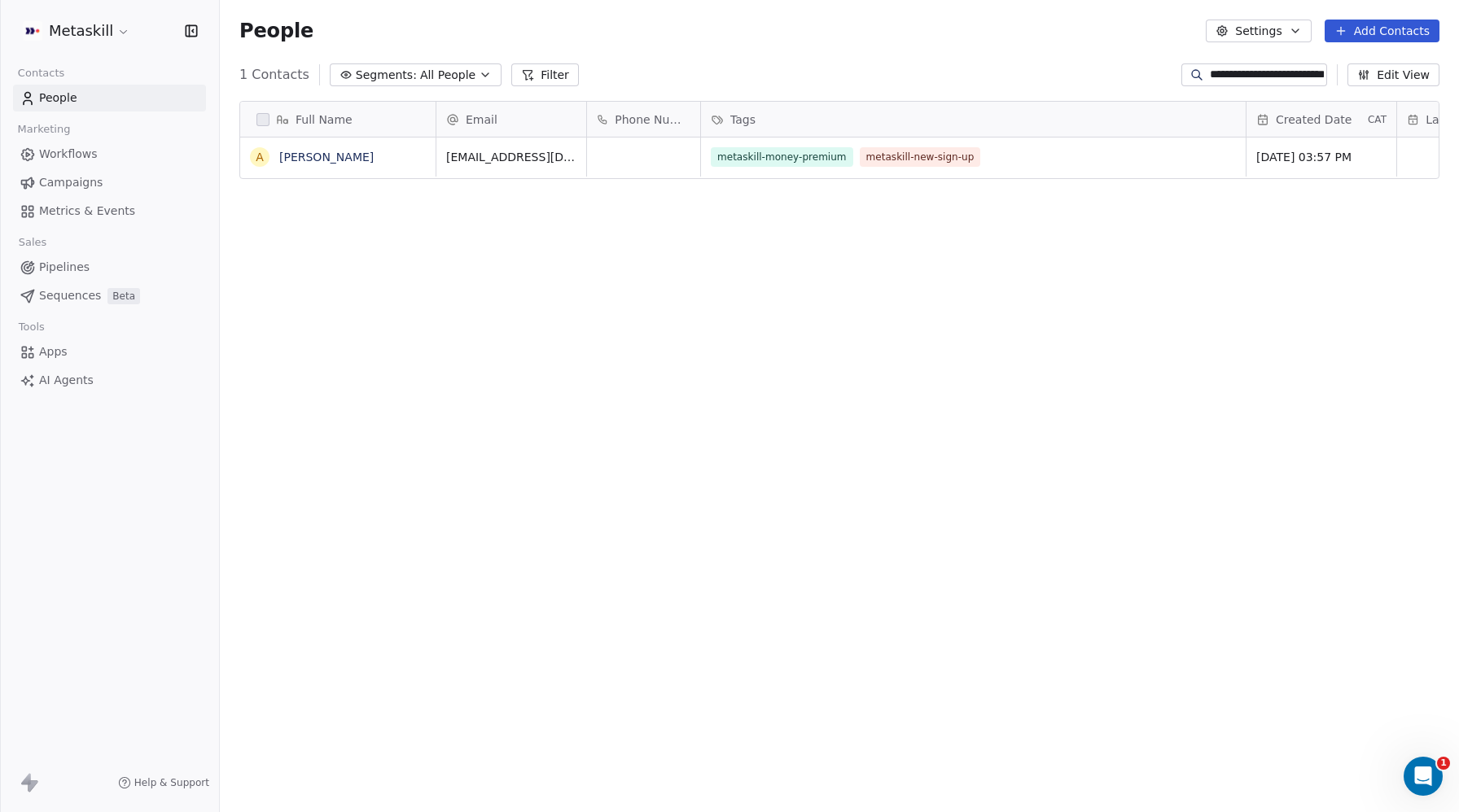
scroll to position [715, 1239]
click at [81, 178] on span "Campaigns" at bounding box center [70, 183] width 63 height 17
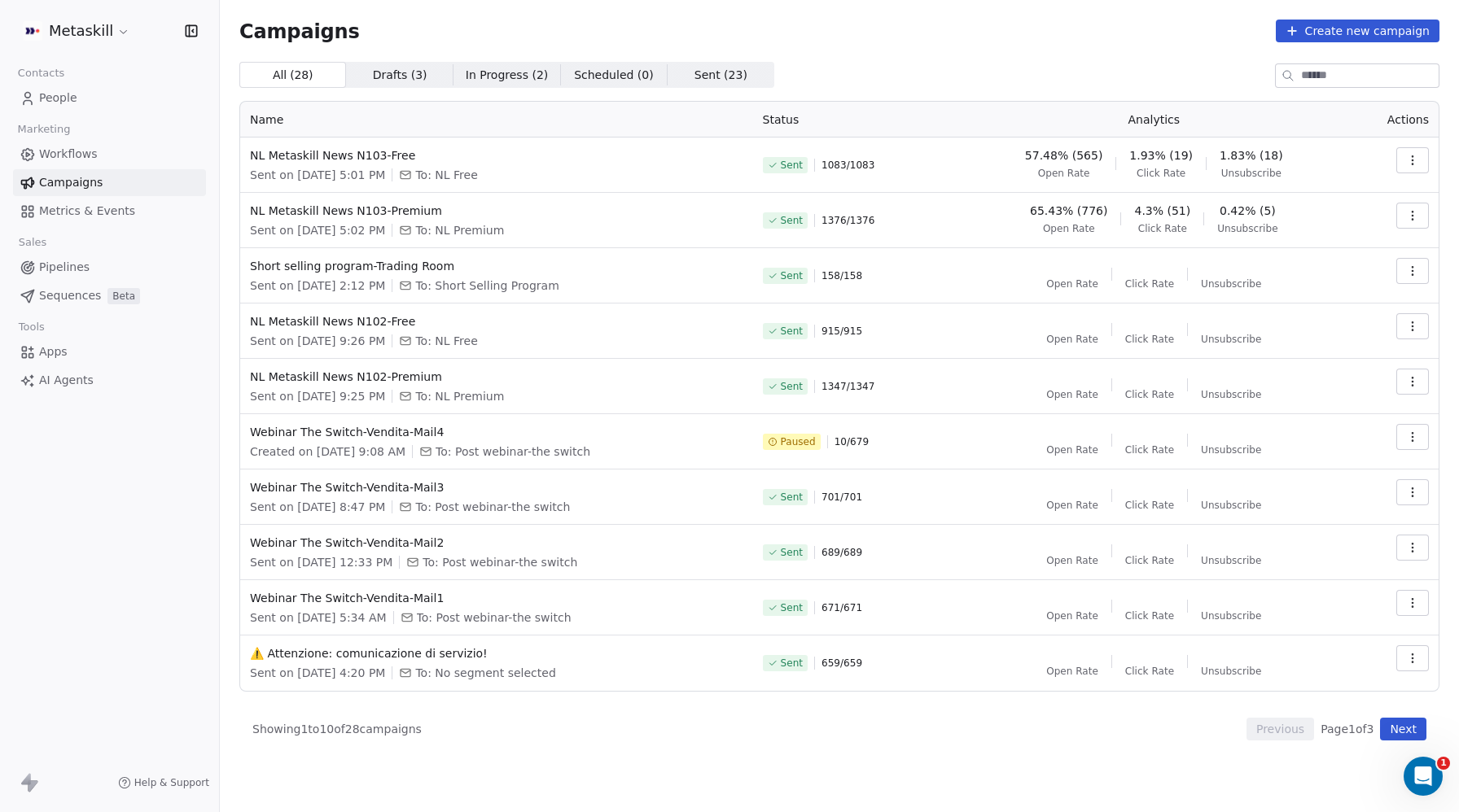
click at [74, 156] on span "Workflows" at bounding box center [68, 155] width 58 height 17
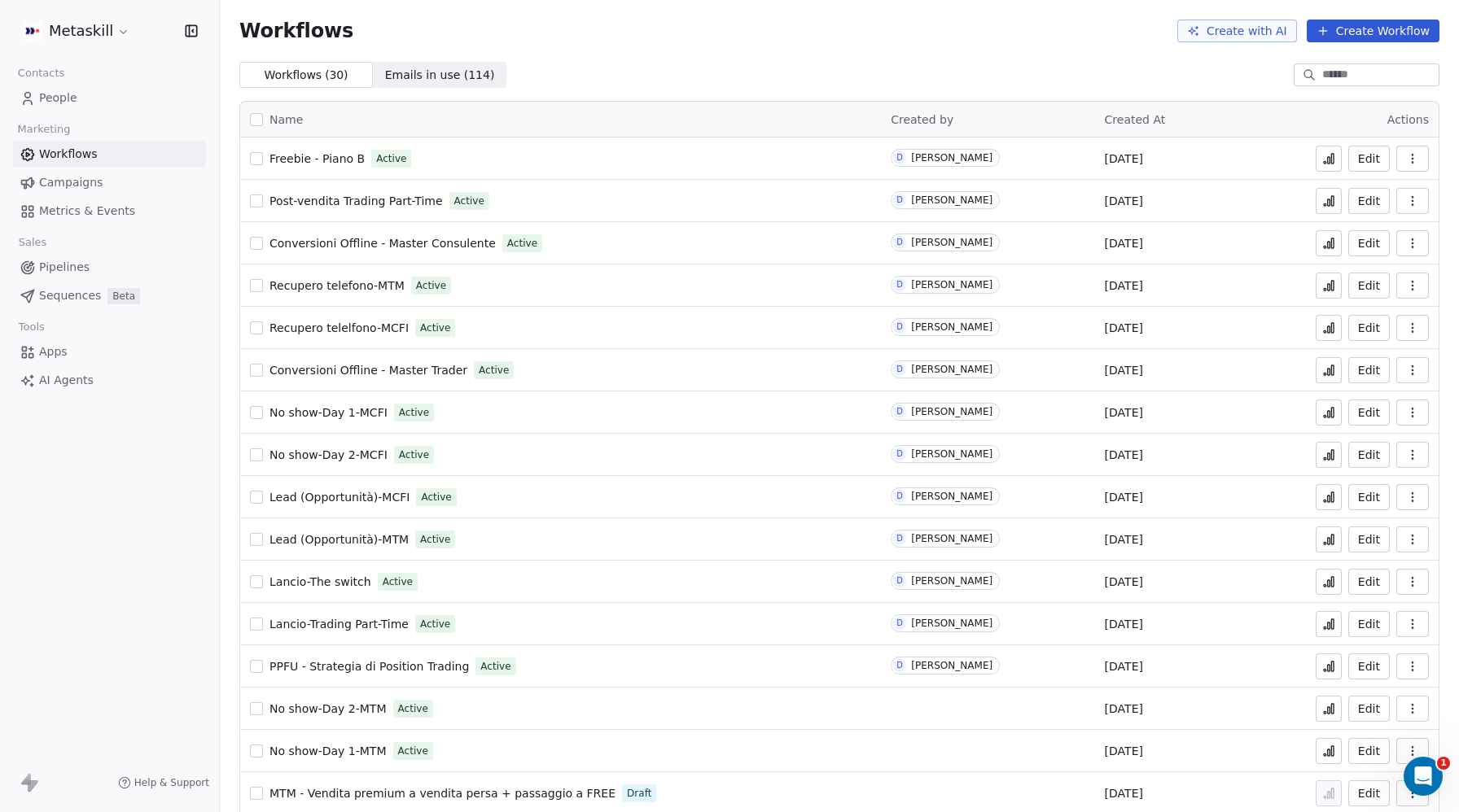
click at [1374, 35] on button "Create Workflow" at bounding box center [1373, 30] width 133 height 23
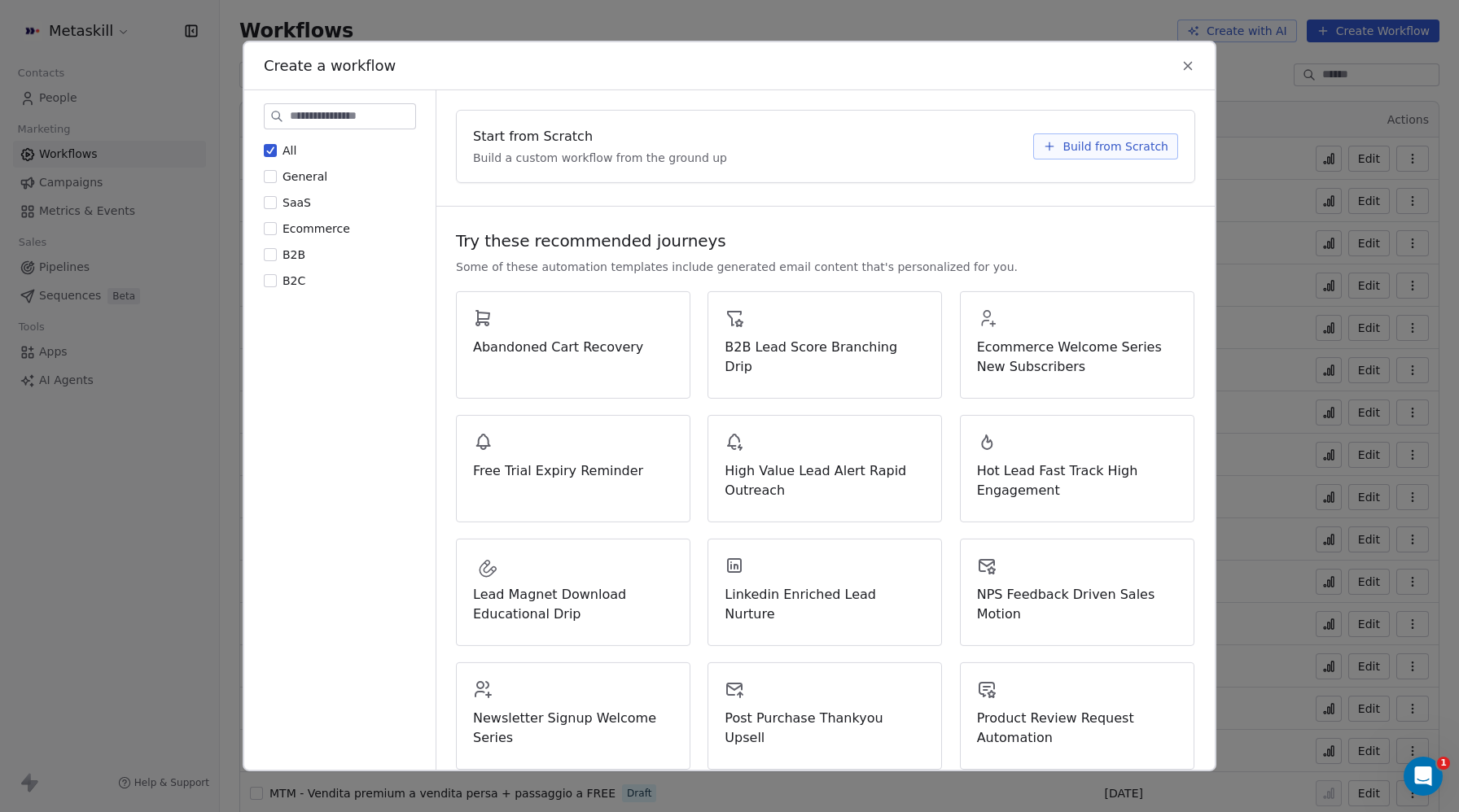
click at [1119, 147] on span "Build from Scratch" at bounding box center [1116, 146] width 106 height 17
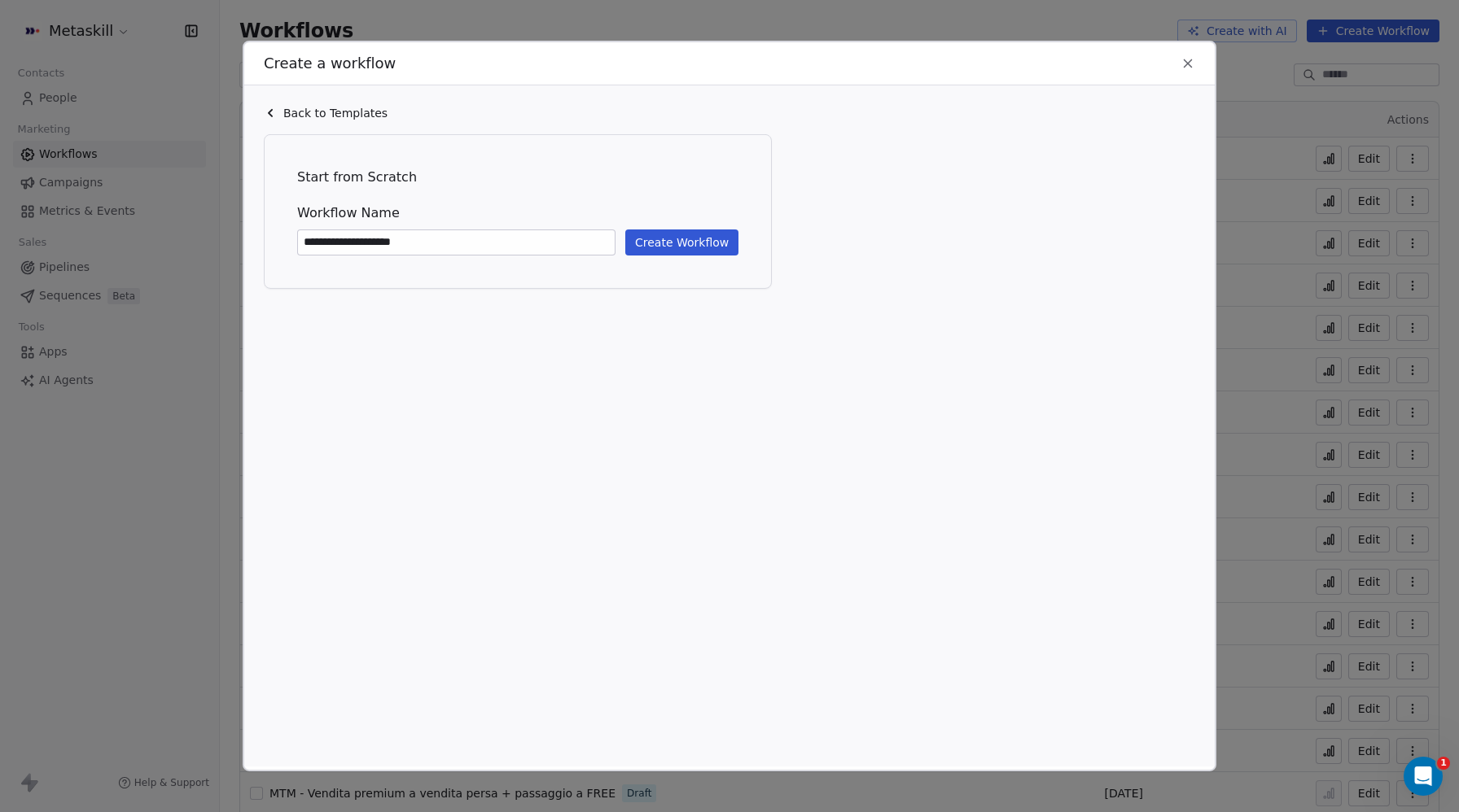
paste input "*********"
type input "**********"
click at [675, 236] on button "Create Workflow" at bounding box center [682, 242] width 113 height 26
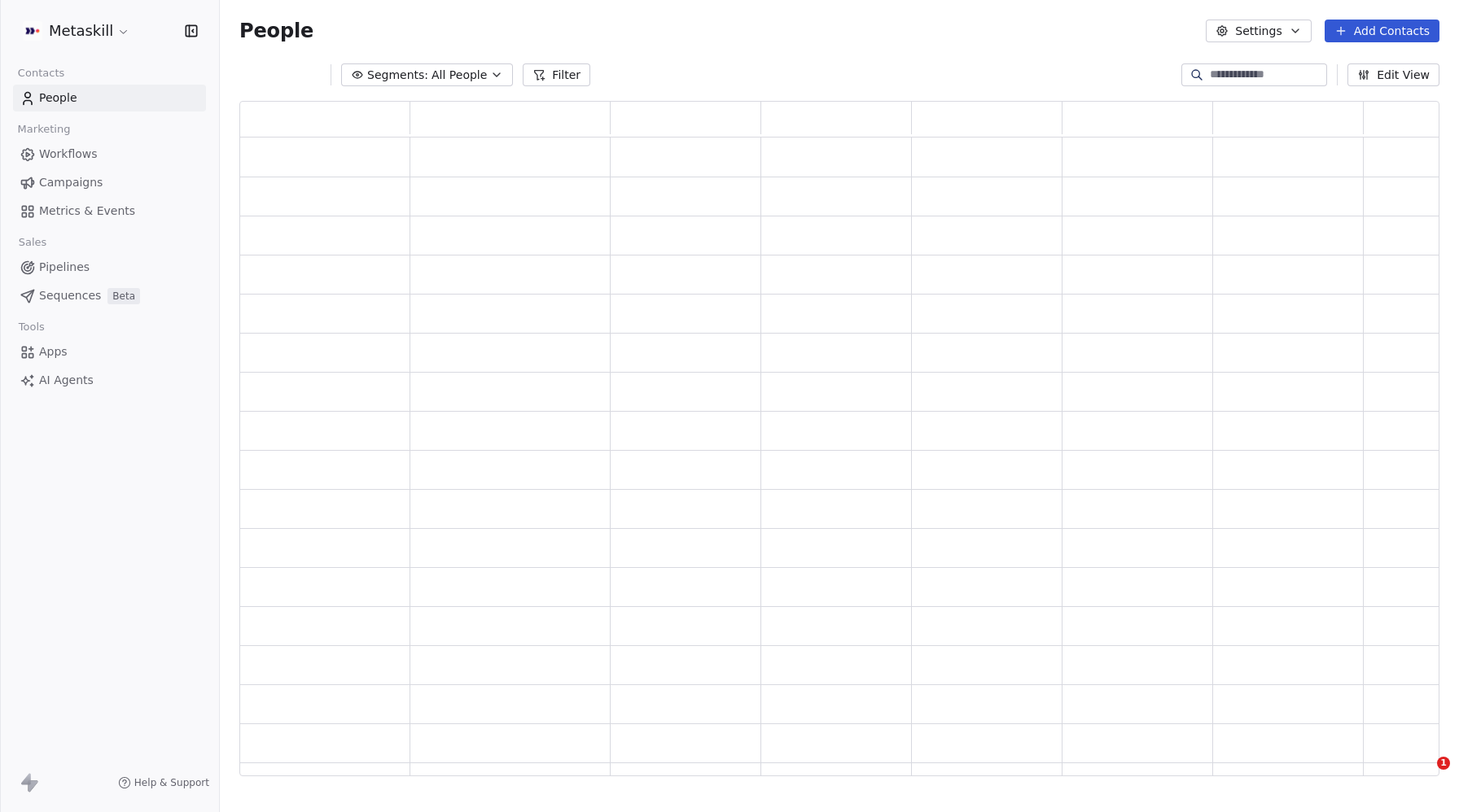
click at [545, 83] on button "Filter" at bounding box center [557, 75] width 68 height 23
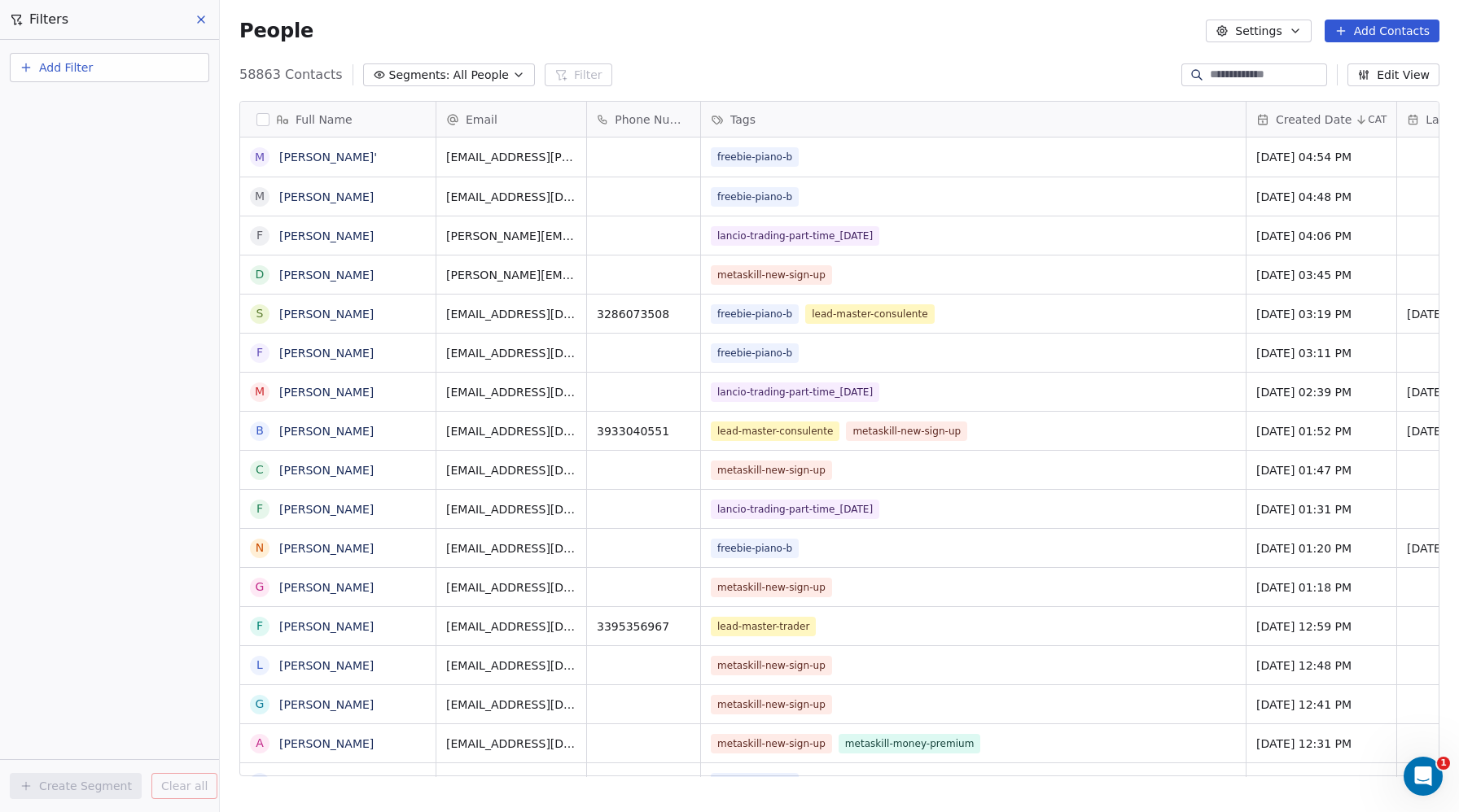
scroll to position [715, 1239]
click at [39, 70] on span "Add Filter" at bounding box center [66, 68] width 54 height 17
click at [59, 109] on span "Contact properties" at bounding box center [80, 106] width 106 height 17
type input "*"
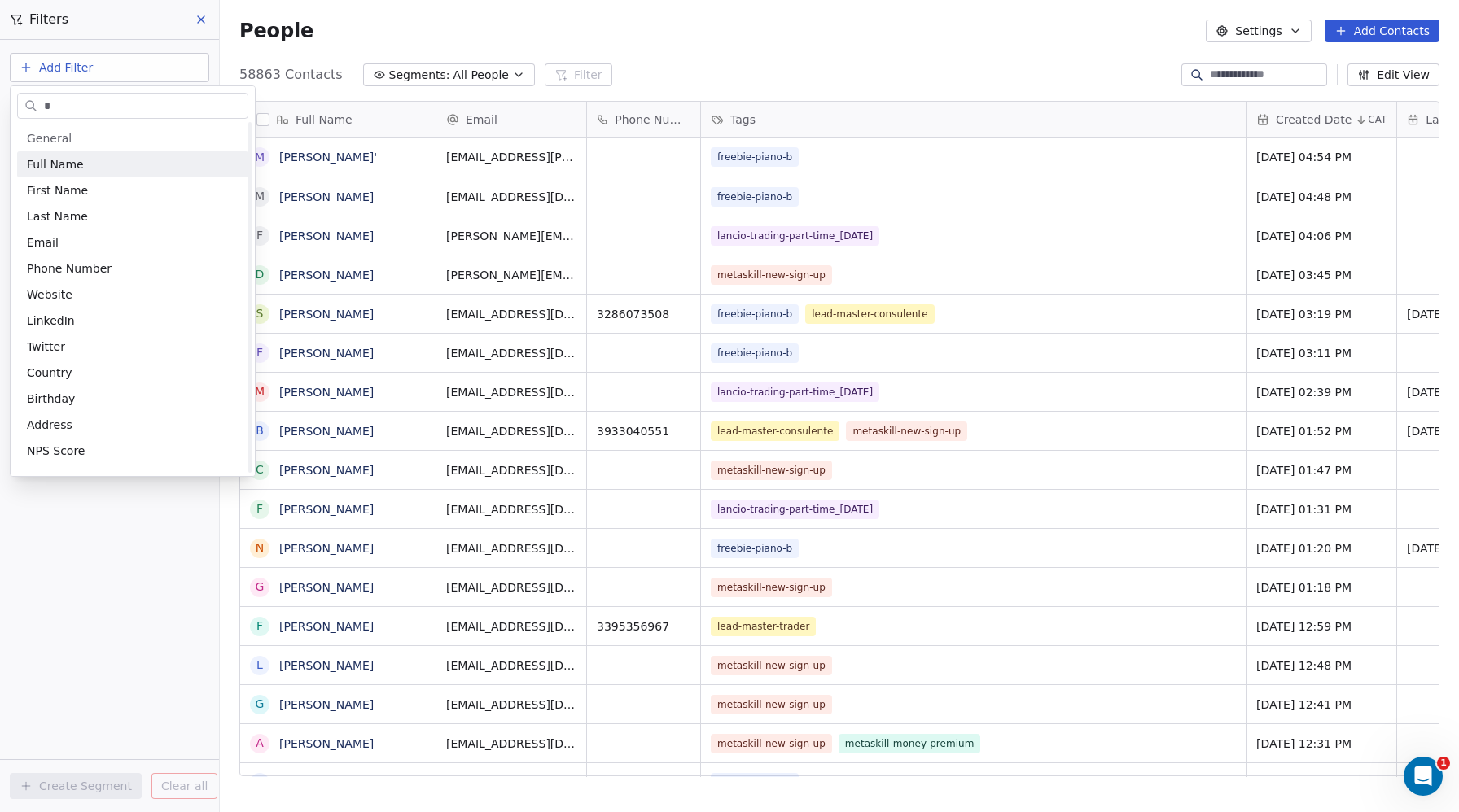
scroll to position [515, 0]
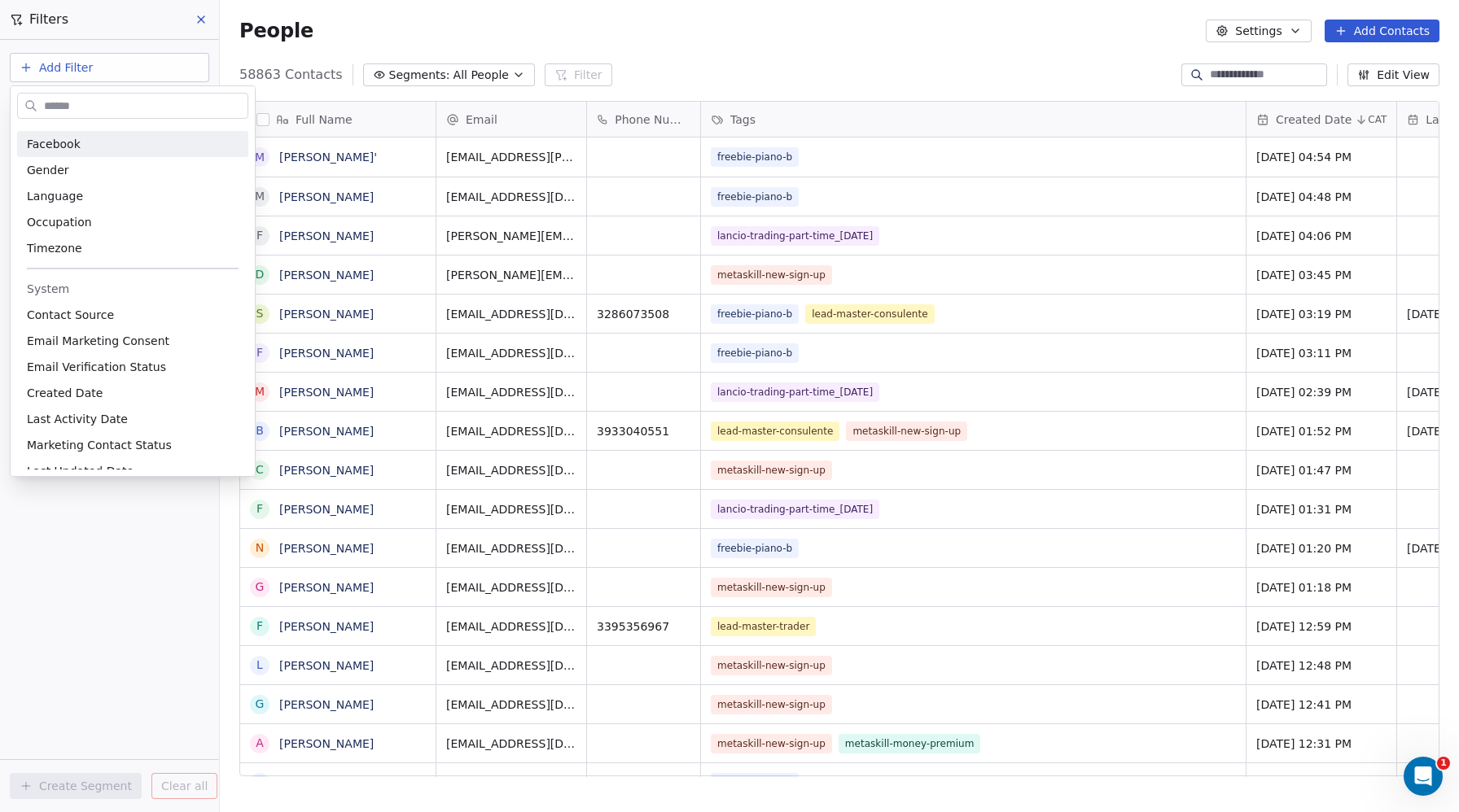
click at [71, 69] on html "Metaskill Contacts People Marketing Workflows Campaigns Metrics & Events Sales …" at bounding box center [729, 406] width 1459 height 812
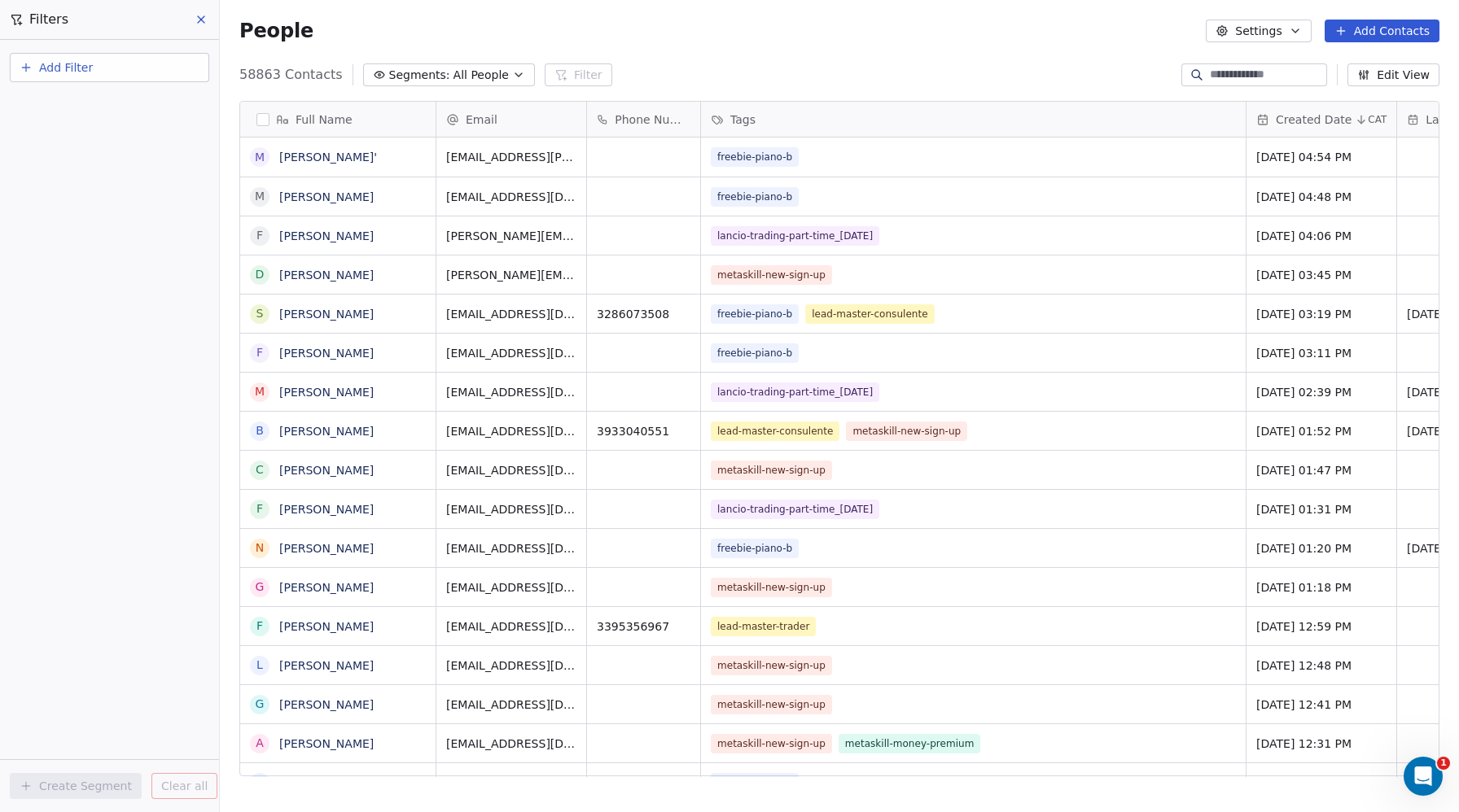
click at [62, 68] on span "Add Filter" at bounding box center [66, 68] width 54 height 17
click at [71, 129] on span "Contact activity" at bounding box center [72, 132] width 90 height 17
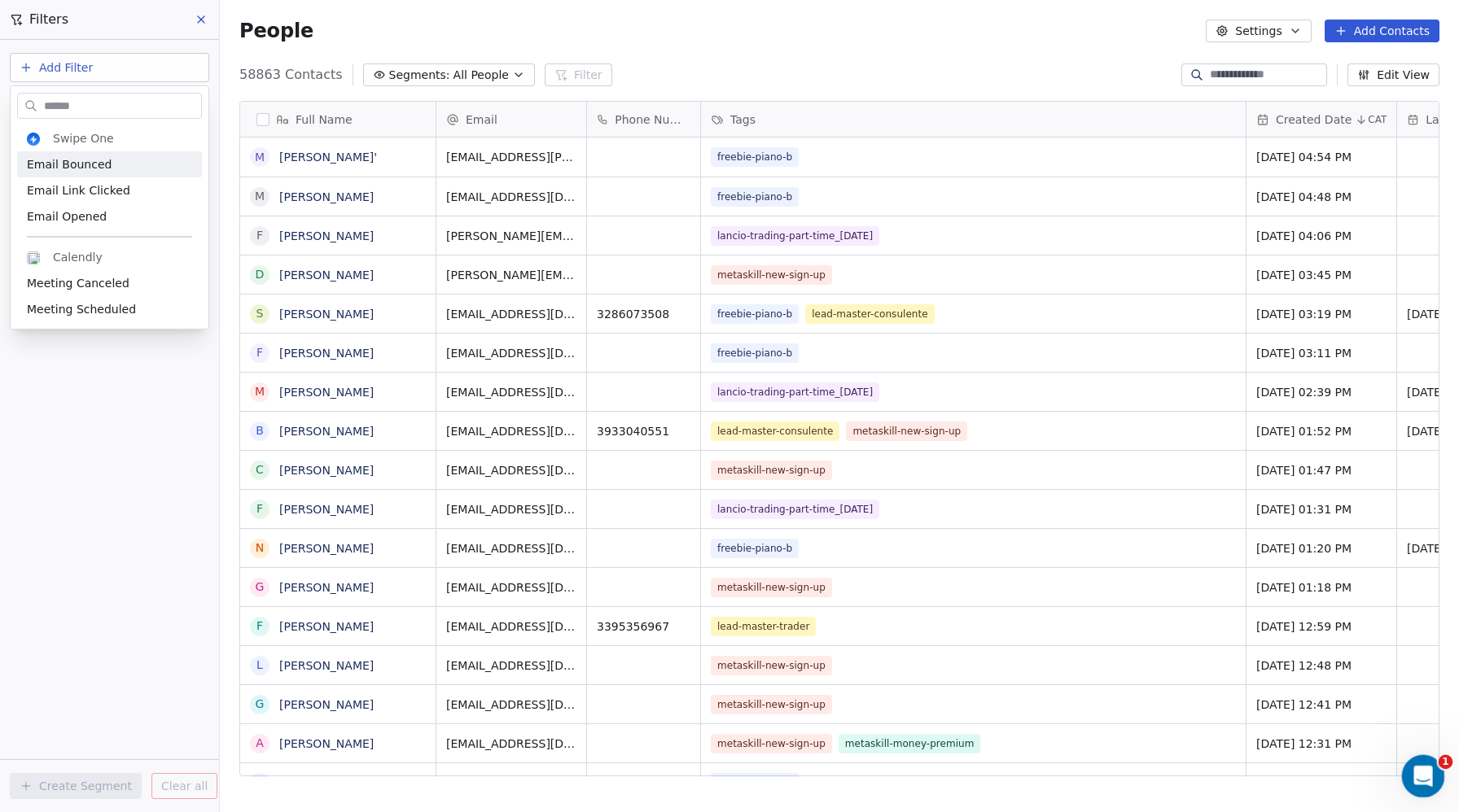
click at [1416, 767] on icon "Open Intercom Messenger" at bounding box center [1421, 774] width 27 height 27
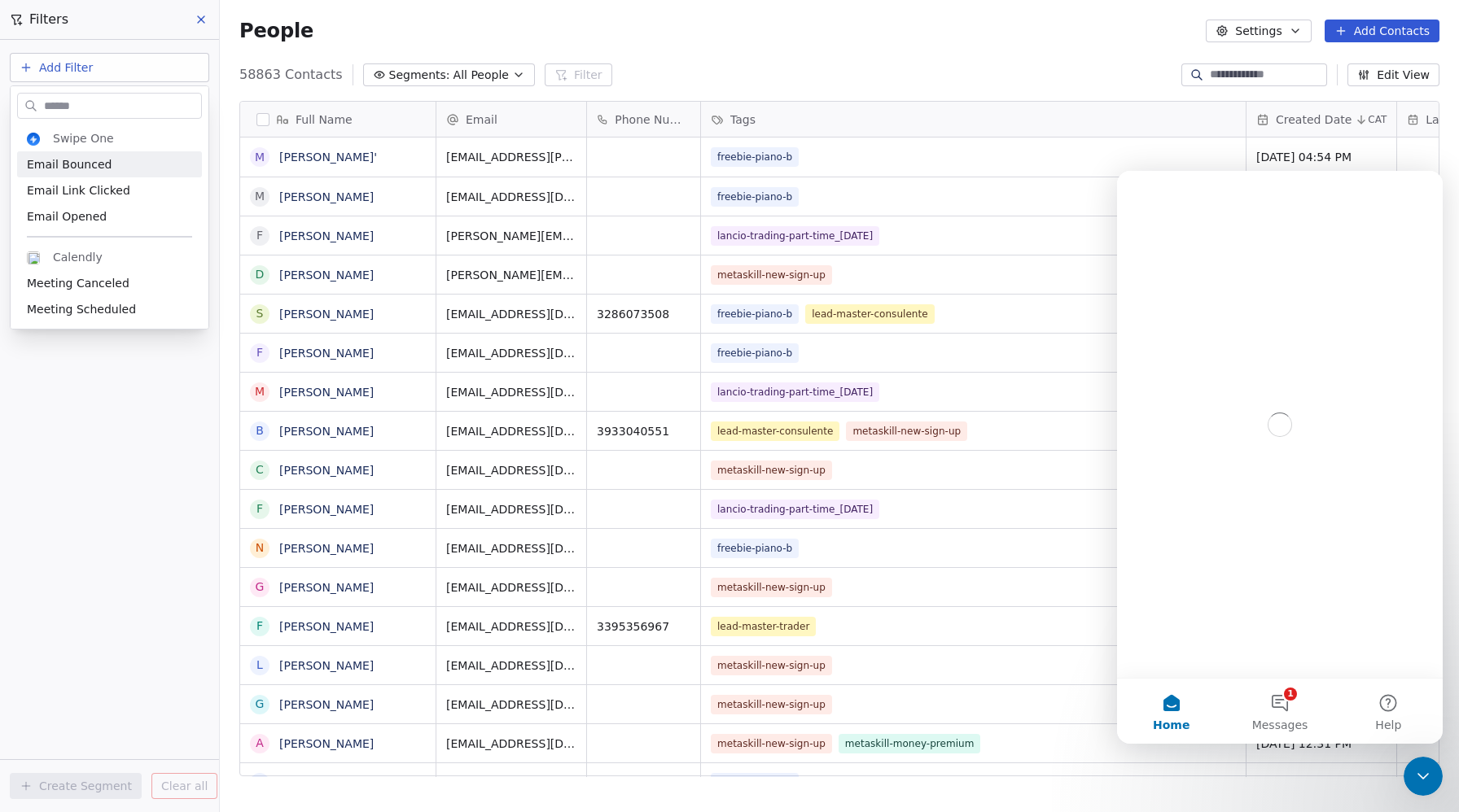
scroll to position [0, 0]
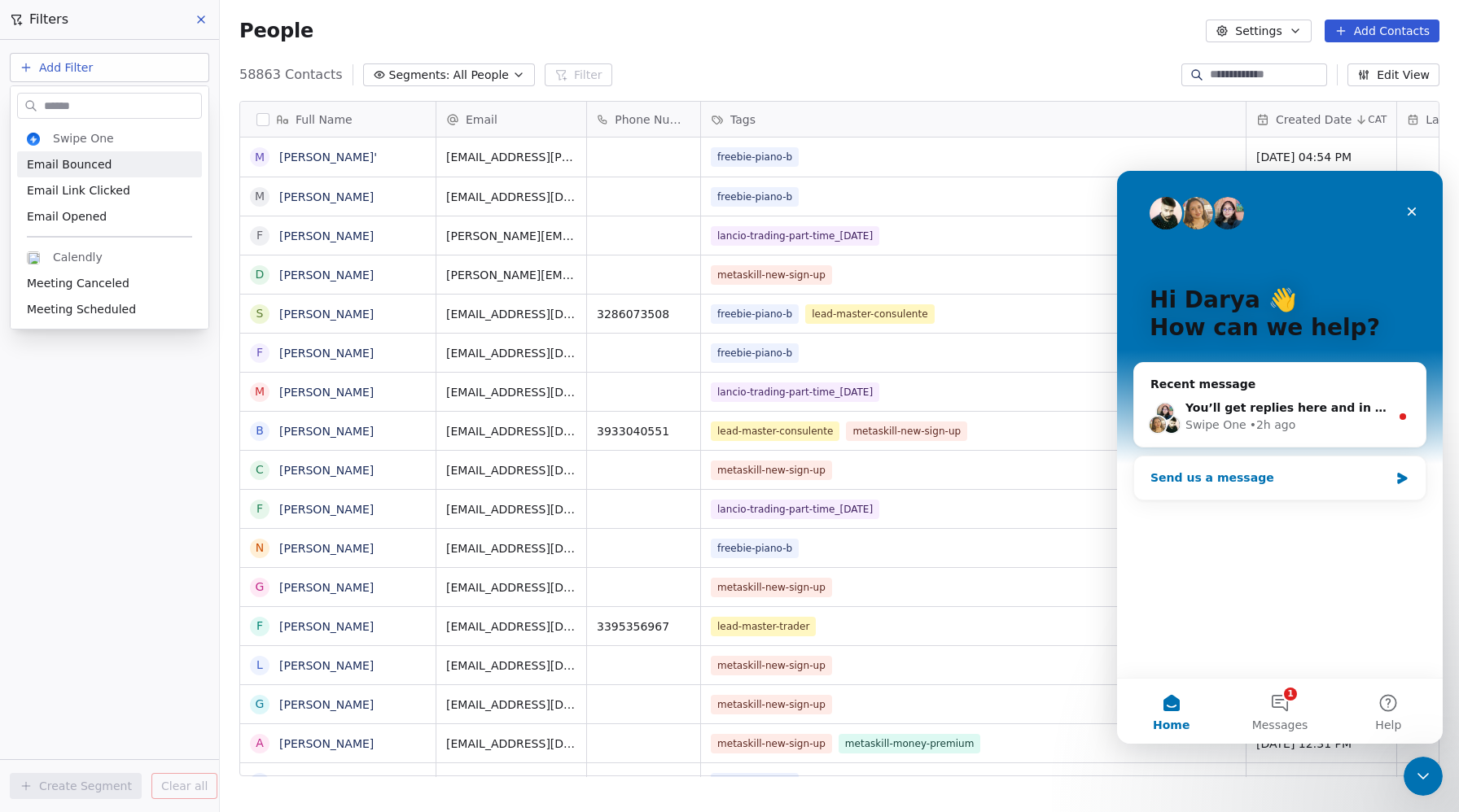
click at [1269, 481] on div "Send us a message" at bounding box center [1270, 479] width 239 height 17
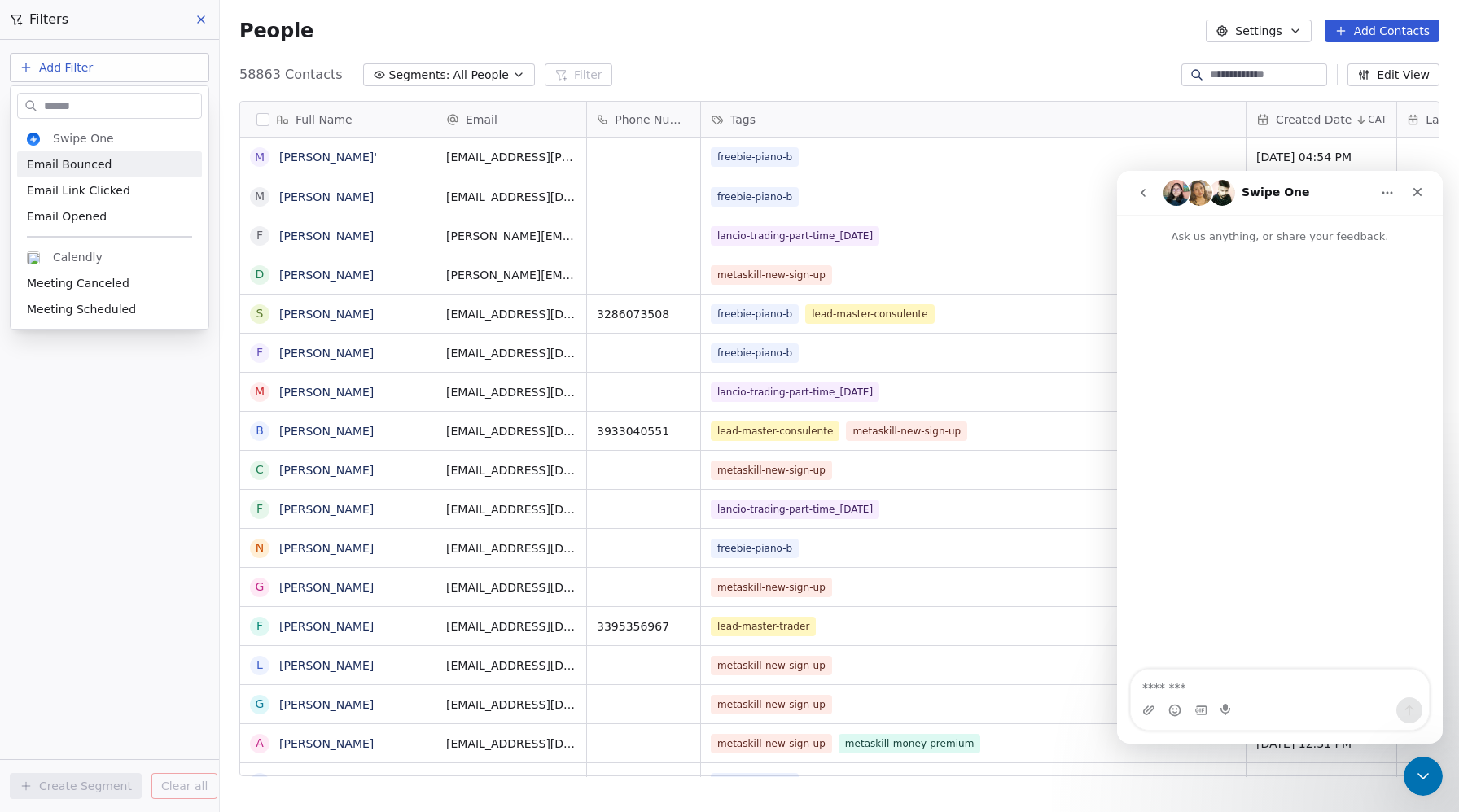
type textarea "**********"
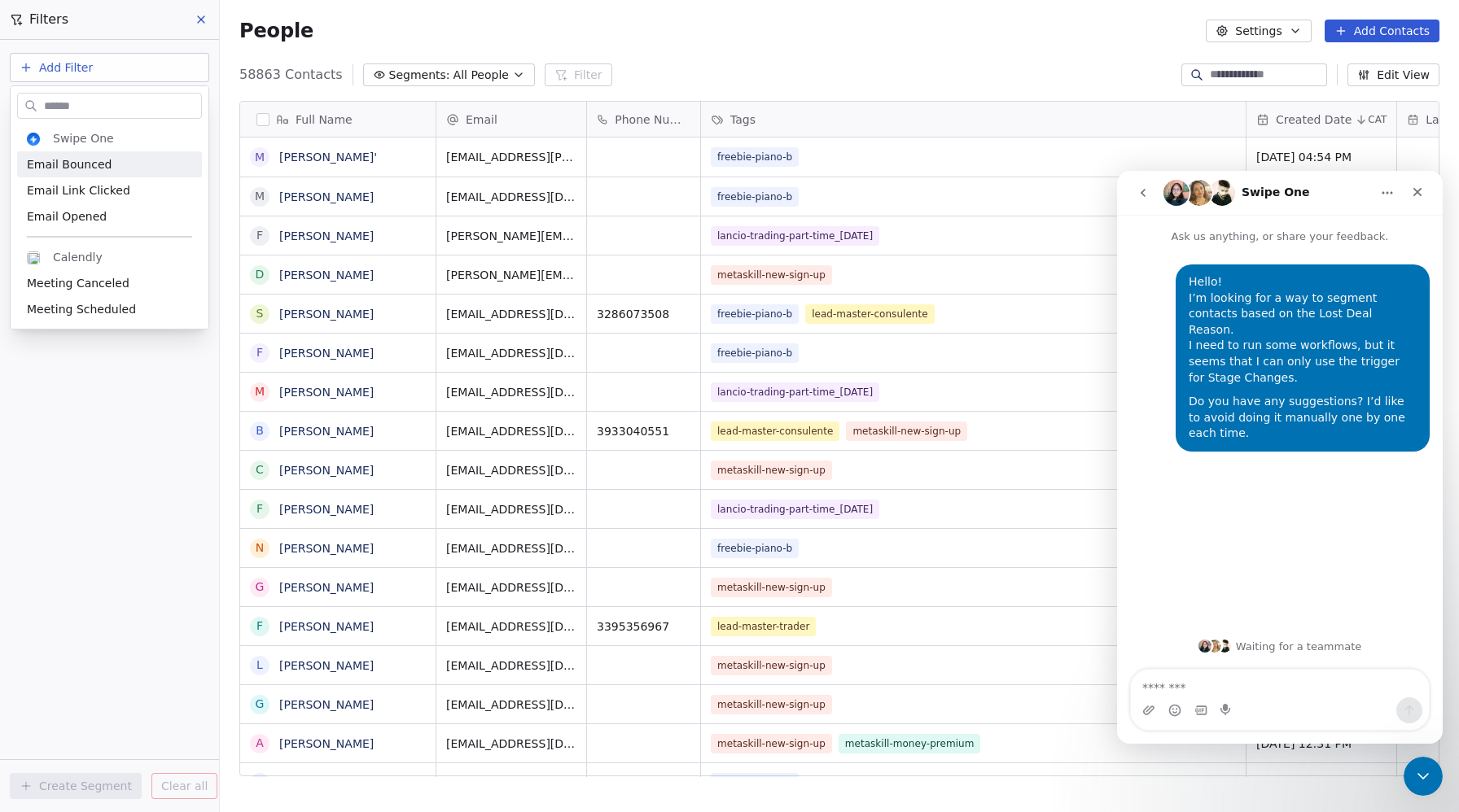
click at [203, 15] on html "Metaskill Contacts People Marketing Workflows Campaigns Metrics & Events Sales …" at bounding box center [729, 406] width 1459 height 812
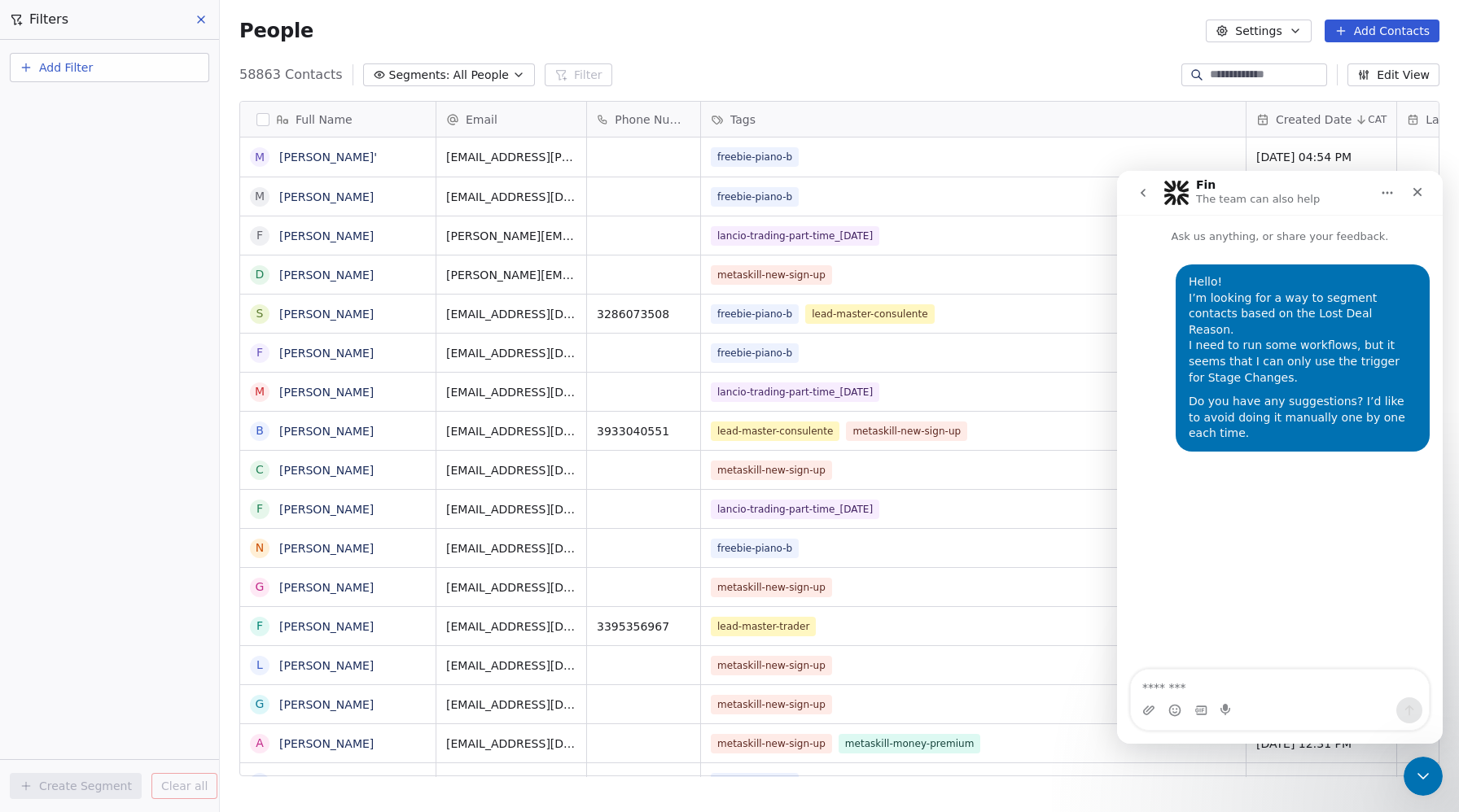
click at [70, 22] on div "Filters" at bounding box center [109, 19] width 219 height 39
click at [1415, 188] on icon "Close" at bounding box center [1418, 192] width 9 height 9
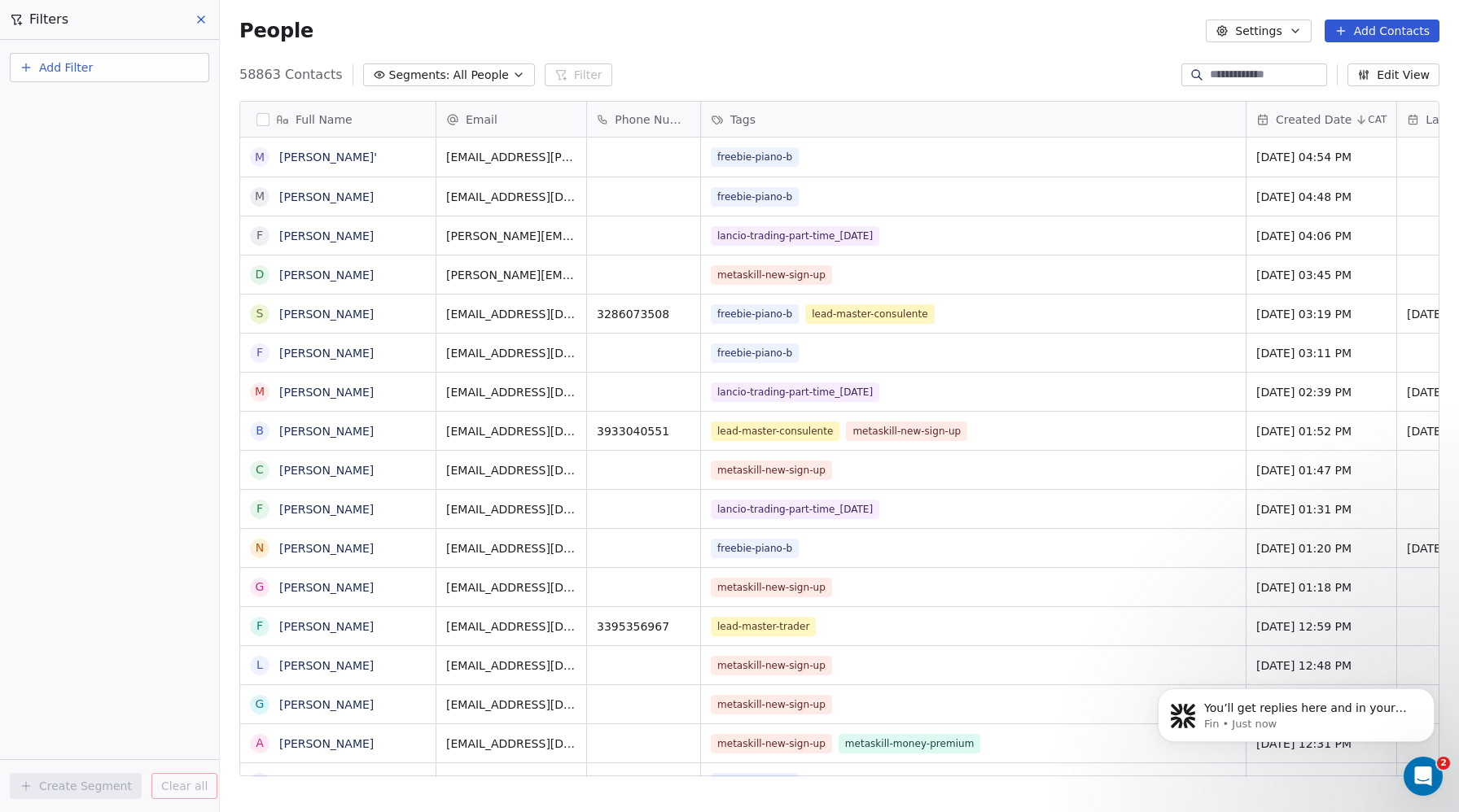
click at [205, 20] on icon at bounding box center [201, 19] width 13 height 13
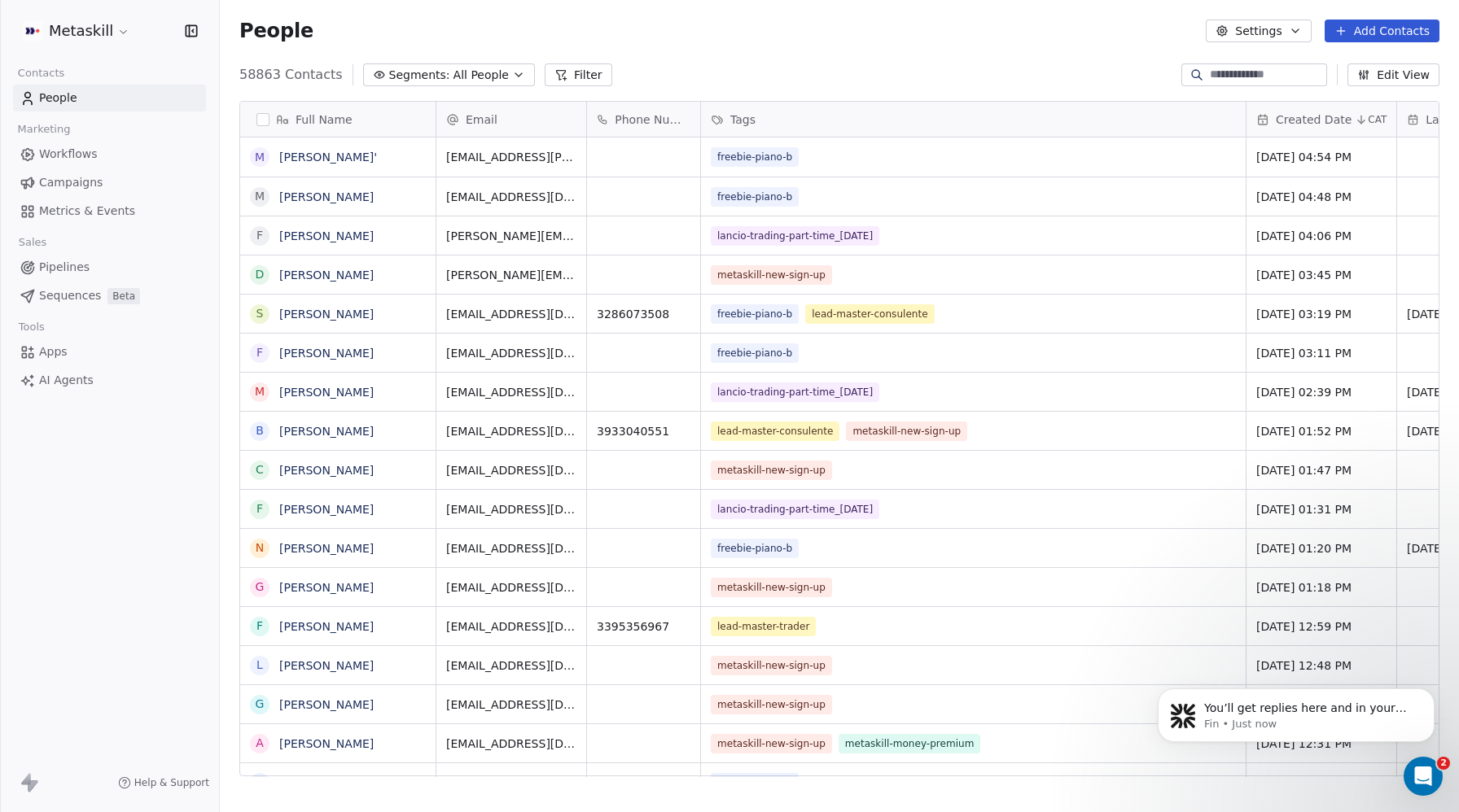
click at [72, 152] on span "Workflows" at bounding box center [68, 155] width 58 height 17
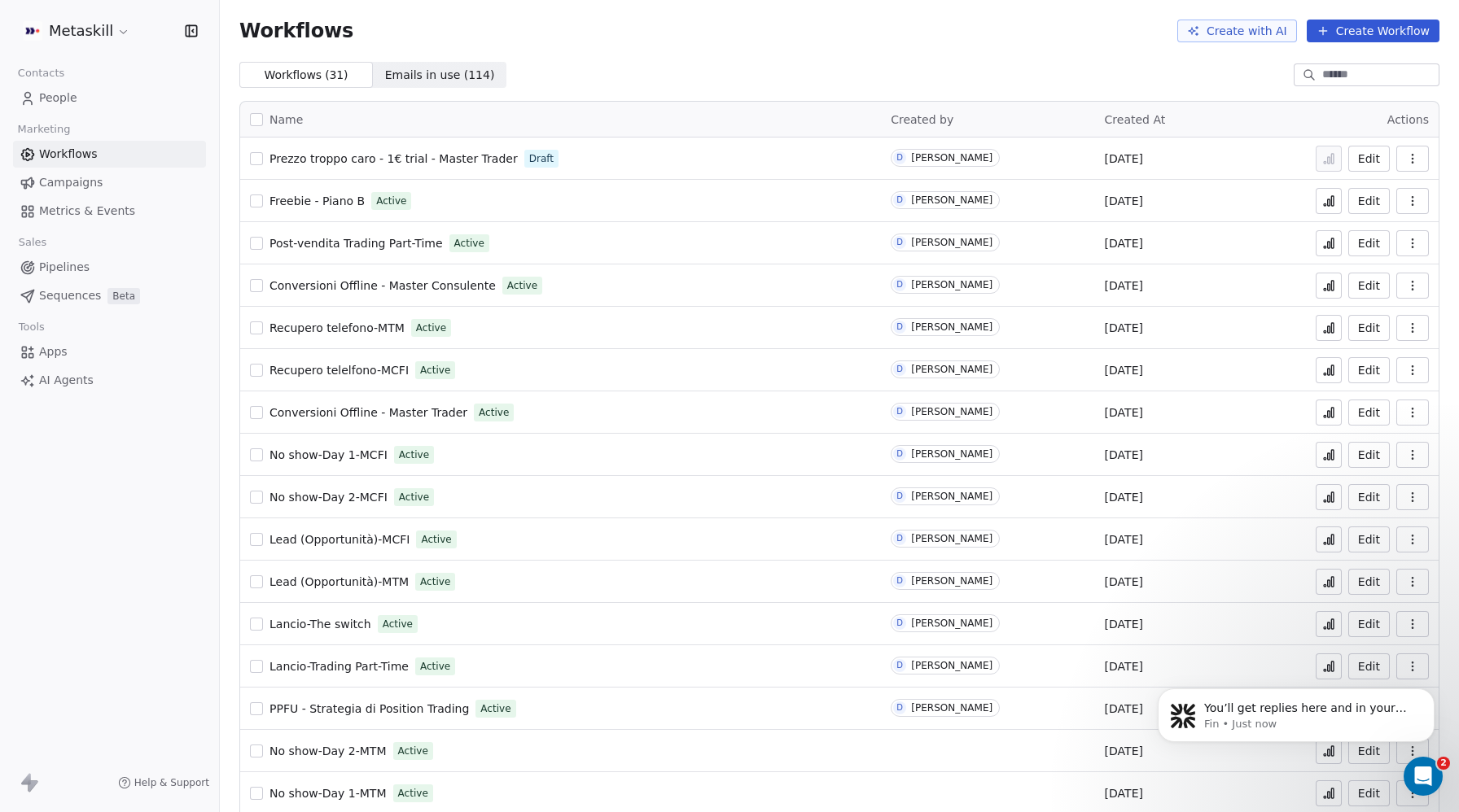
click at [355, 155] on span "Prezzo troppo caro - 1€ trial - Master Trader" at bounding box center [394, 158] width 249 height 13
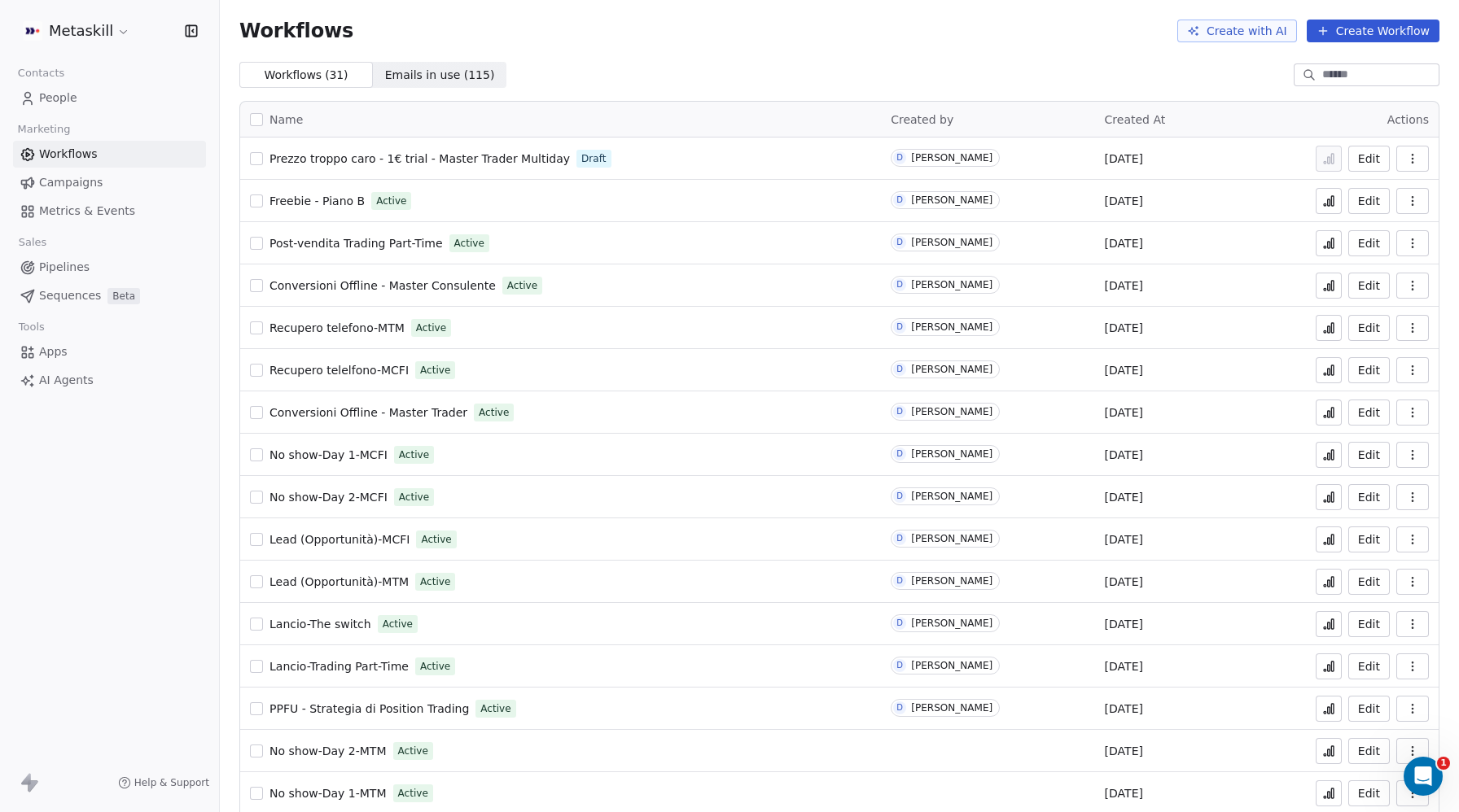
click at [1409, 157] on icon "button" at bounding box center [1412, 158] width 13 height 13
click at [1369, 219] on span "Duplicate" at bounding box center [1371, 223] width 55 height 17
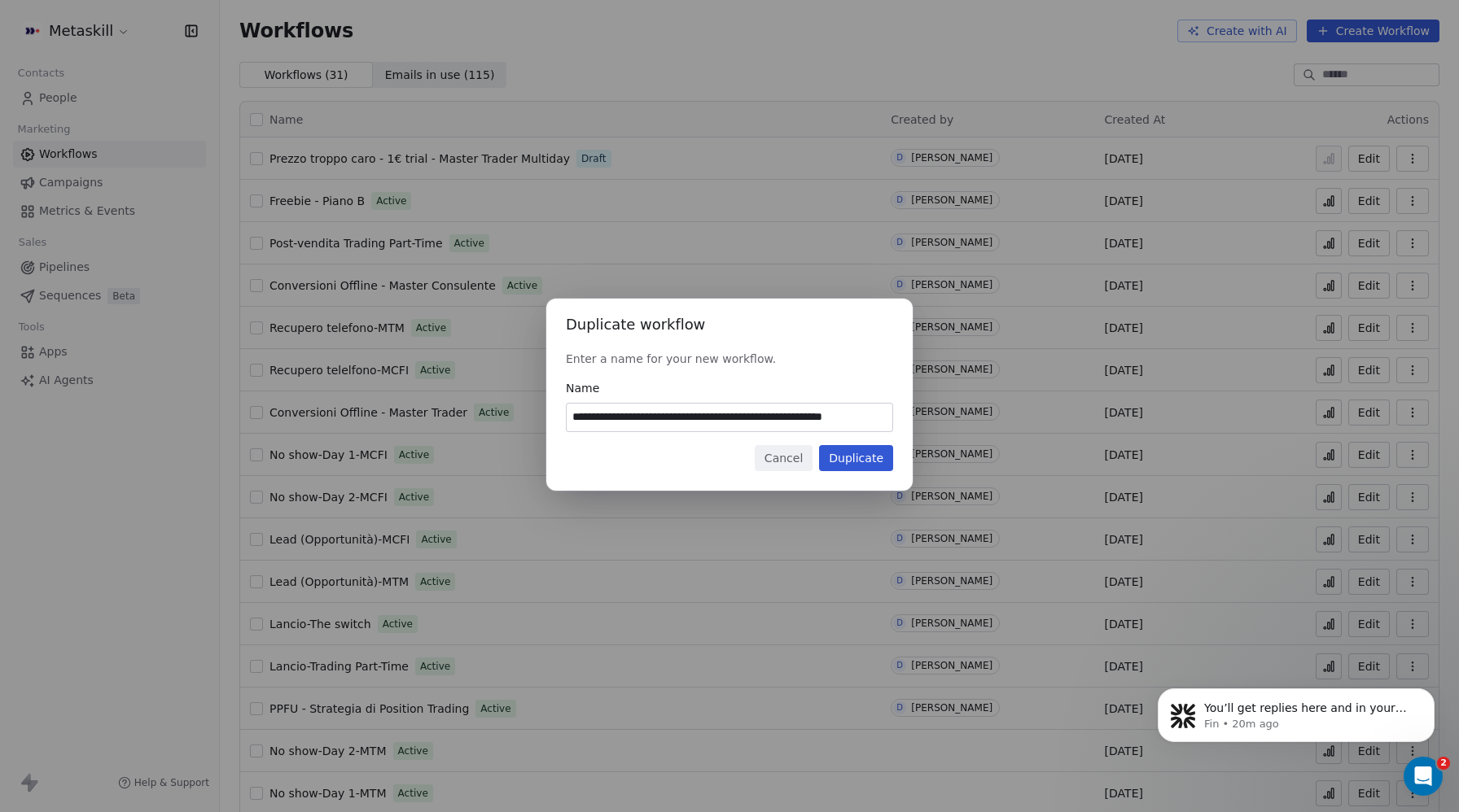
drag, startPoint x: 774, startPoint y: 414, endPoint x: 892, endPoint y: 414, distance: 118.0
click at [892, 414] on div "**********" at bounding box center [729, 418] width 328 height 30
type input "**********"
click at [859, 465] on button "Duplicate" at bounding box center [856, 459] width 74 height 26
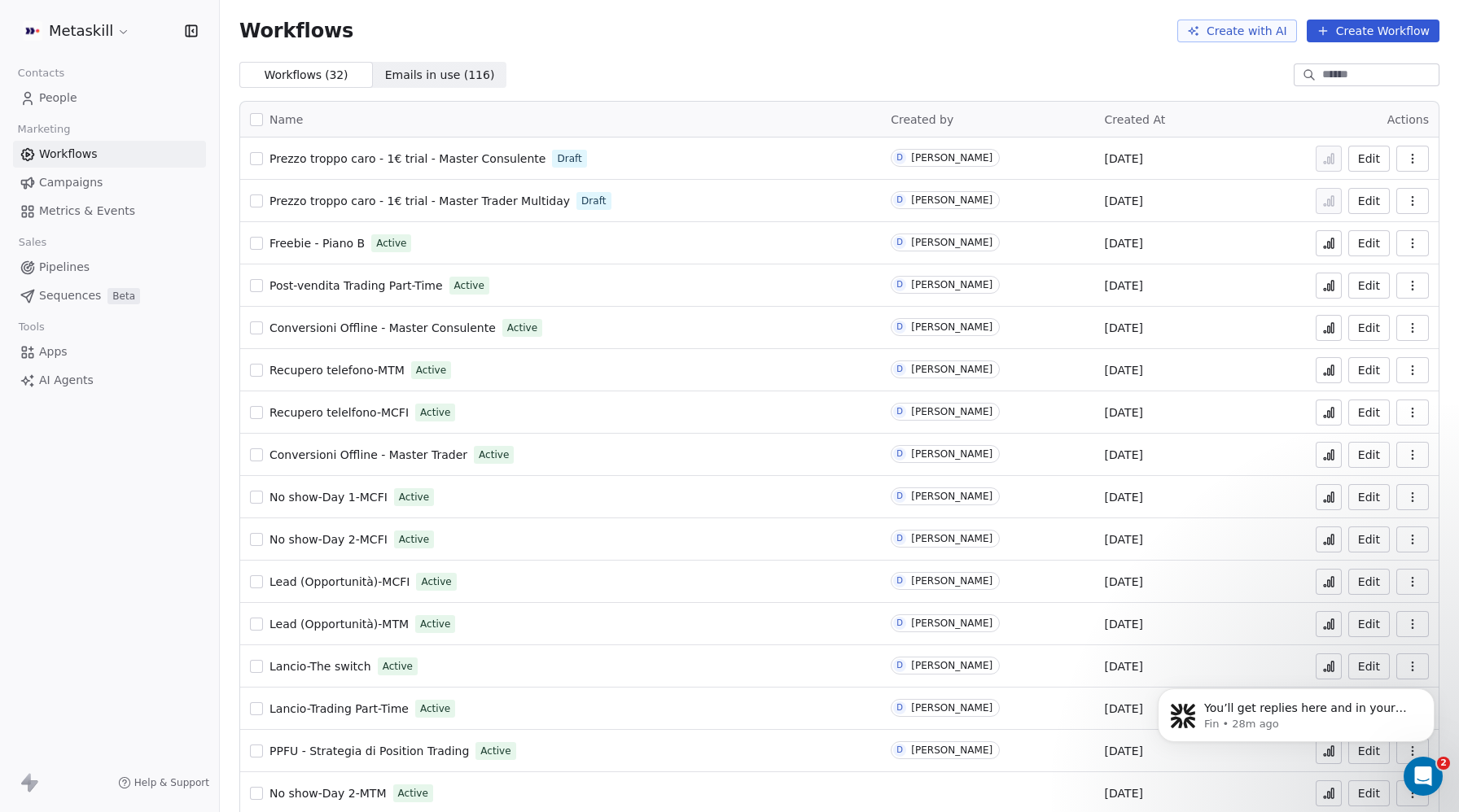
click at [1402, 27] on button "Create Workflow" at bounding box center [1373, 30] width 133 height 23
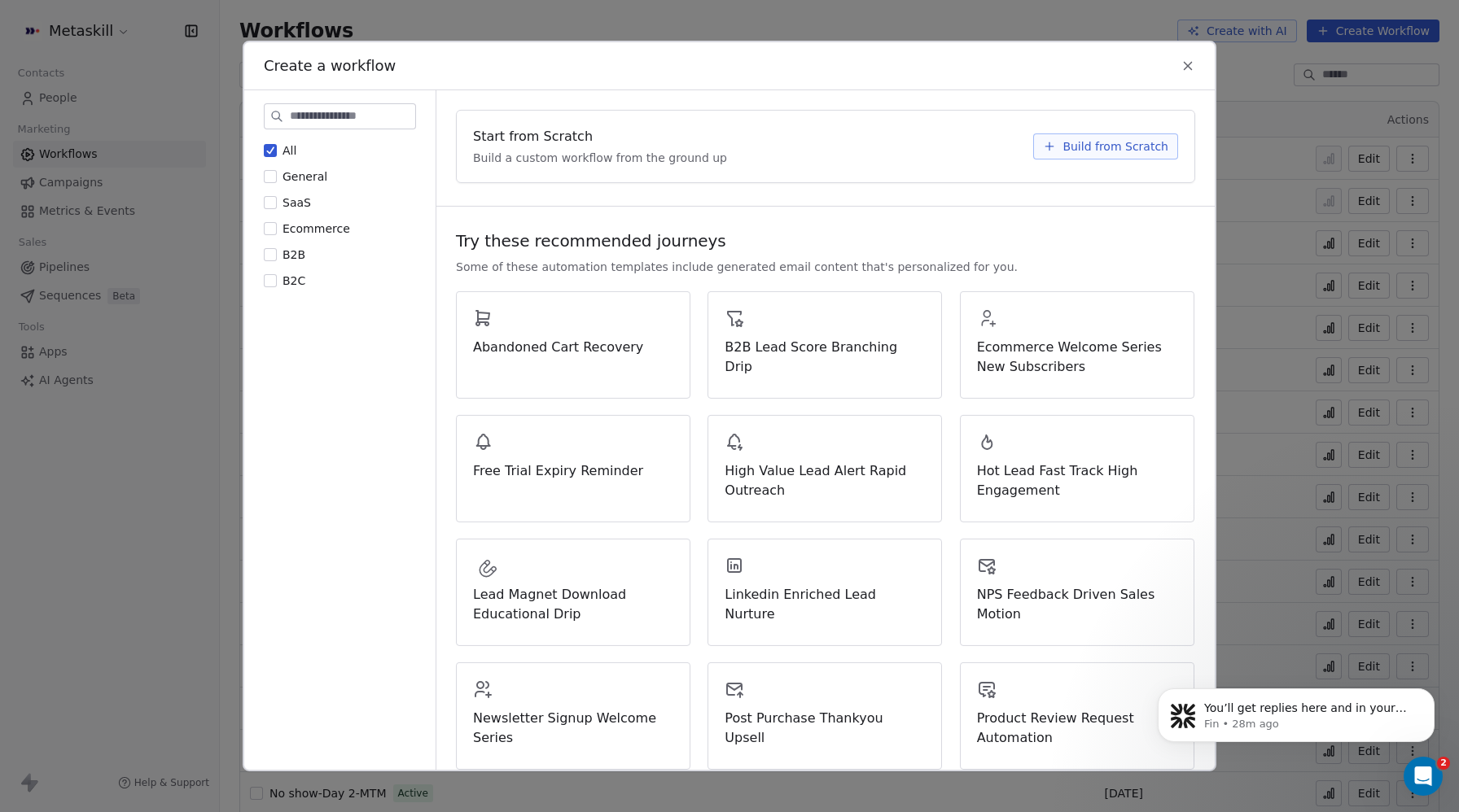
click at [1122, 148] on span "Build from Scratch" at bounding box center [1116, 146] width 106 height 17
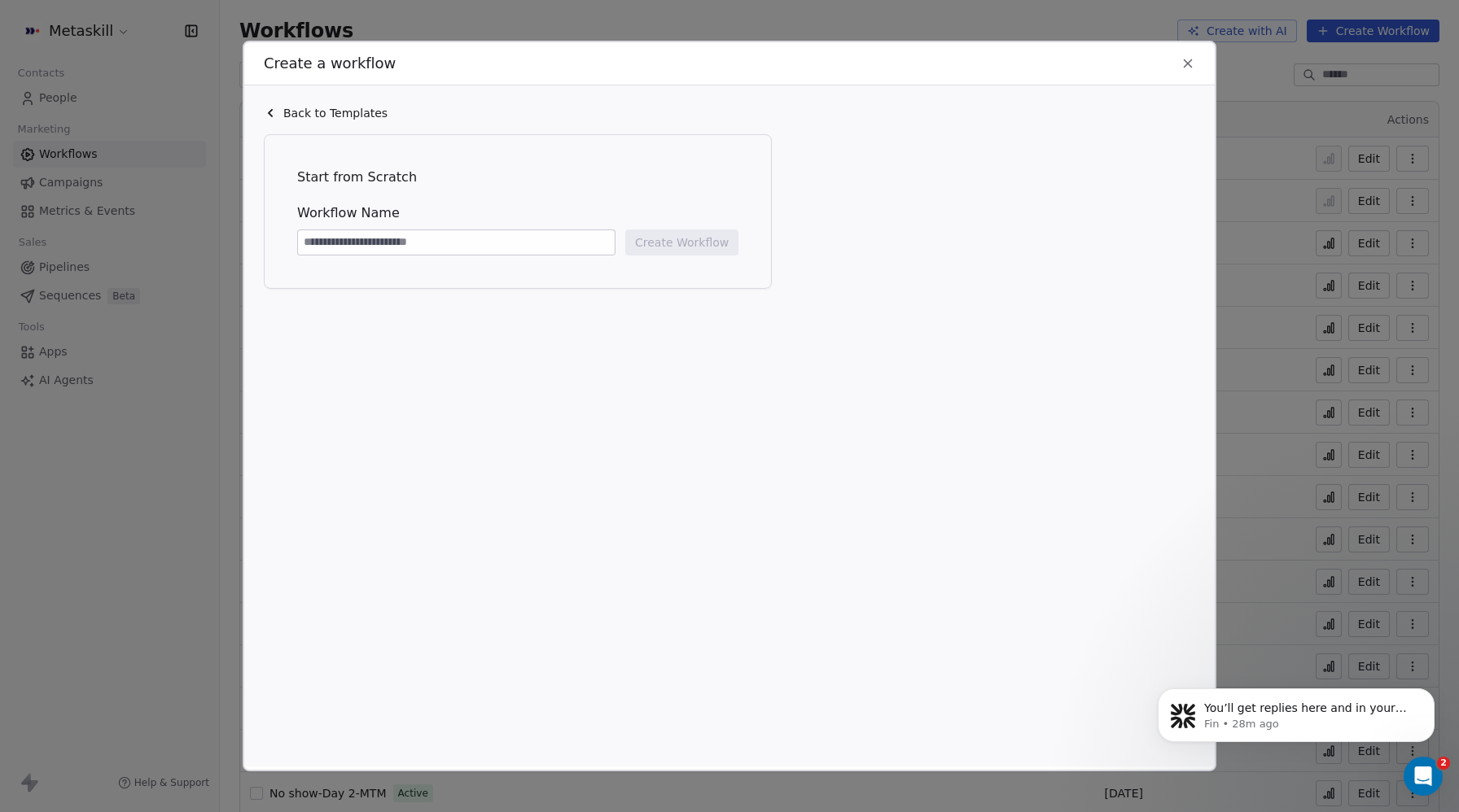
click at [438, 242] on input at bounding box center [456, 242] width 316 height 24
type input "**********"
click at [686, 244] on button "Create Workflow" at bounding box center [682, 242] width 113 height 26
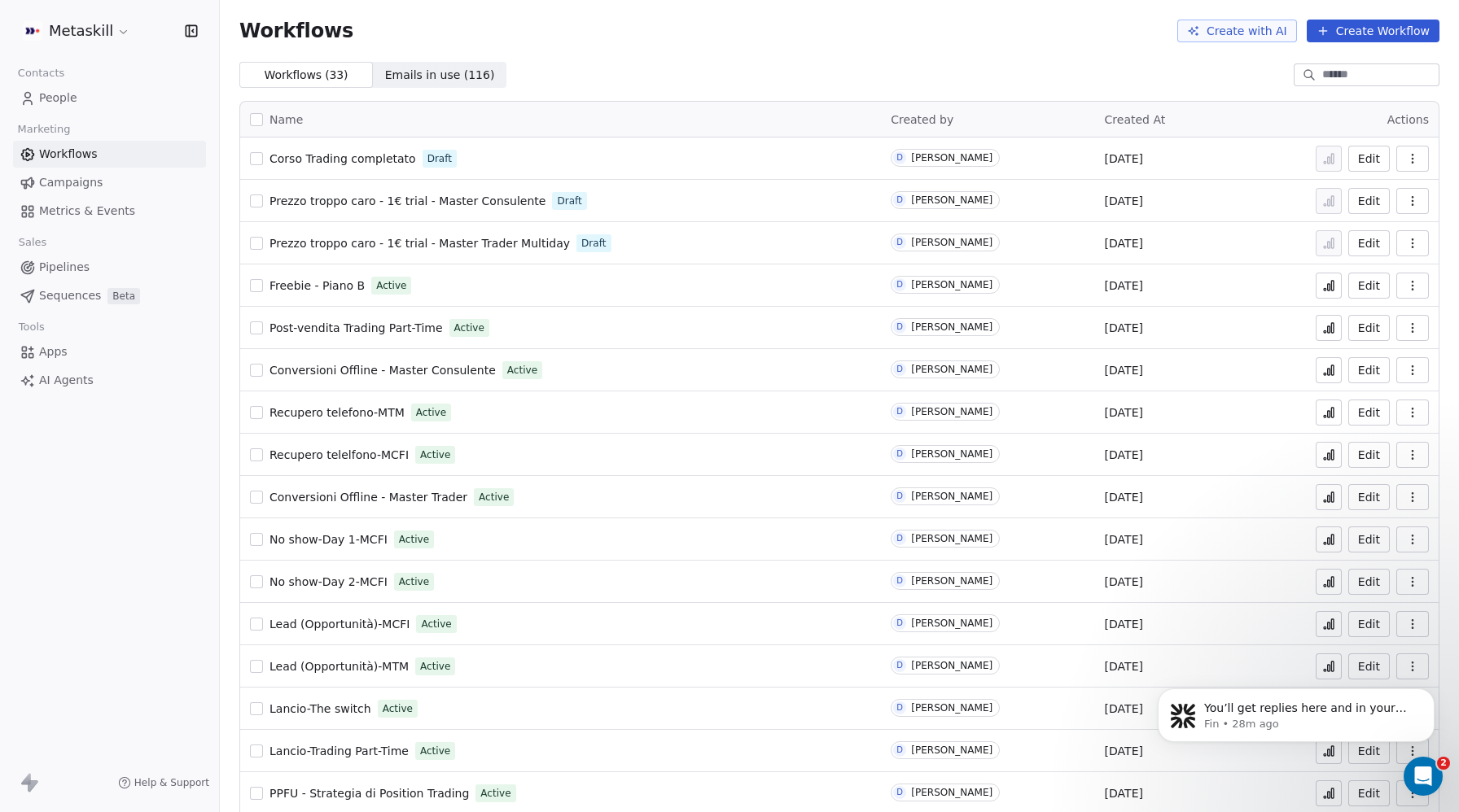
click at [377, 157] on span "Corso Trading completato" at bounding box center [342, 158] width 147 height 13
click at [1415, 159] on icon "button" at bounding box center [1412, 158] width 13 height 13
click at [1362, 215] on span "Duplicate" at bounding box center [1371, 223] width 55 height 17
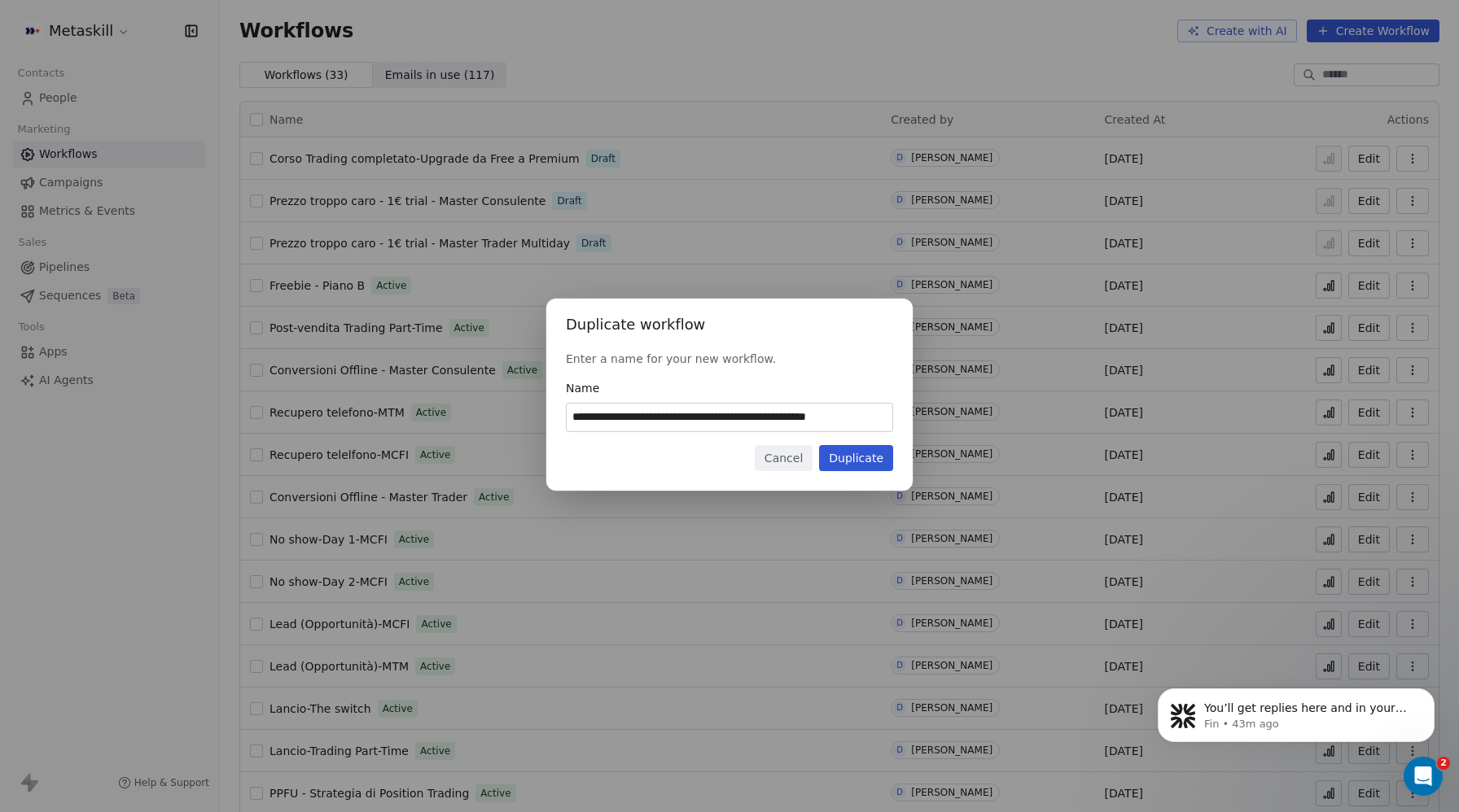
drag, startPoint x: 647, startPoint y: 415, endPoint x: 607, endPoint y: 416, distance: 40.0
click at [607, 416] on input "**********" at bounding box center [729, 418] width 326 height 28
paste input "******"
type input "**********"
click at [858, 460] on button "Duplicate" at bounding box center [856, 459] width 74 height 26
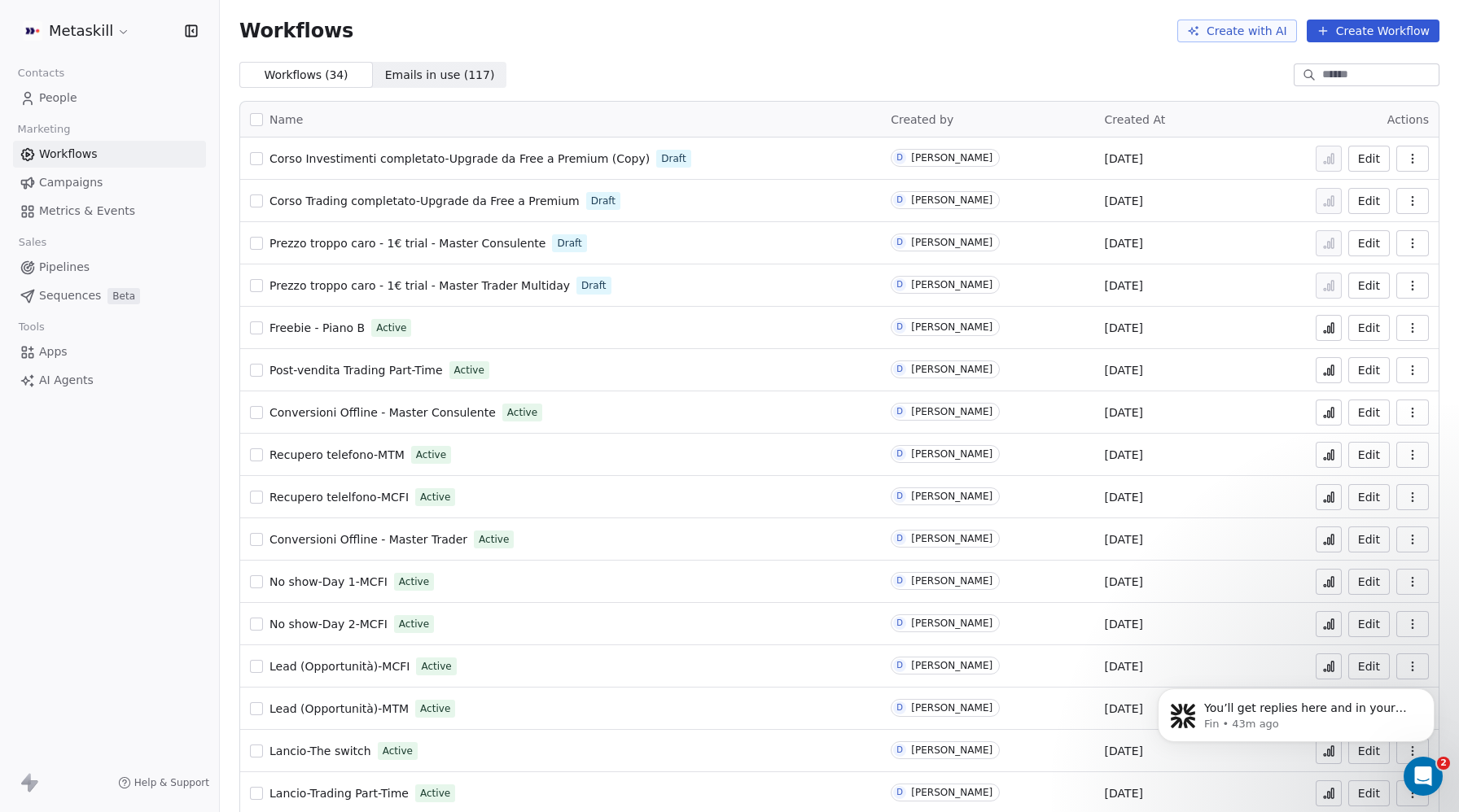
click at [1409, 162] on icon "button" at bounding box center [1412, 158] width 13 height 13
click at [1413, 159] on icon "button" at bounding box center [1412, 158] width 1 height 1
click at [1366, 218] on span "Duplicate" at bounding box center [1371, 223] width 55 height 17
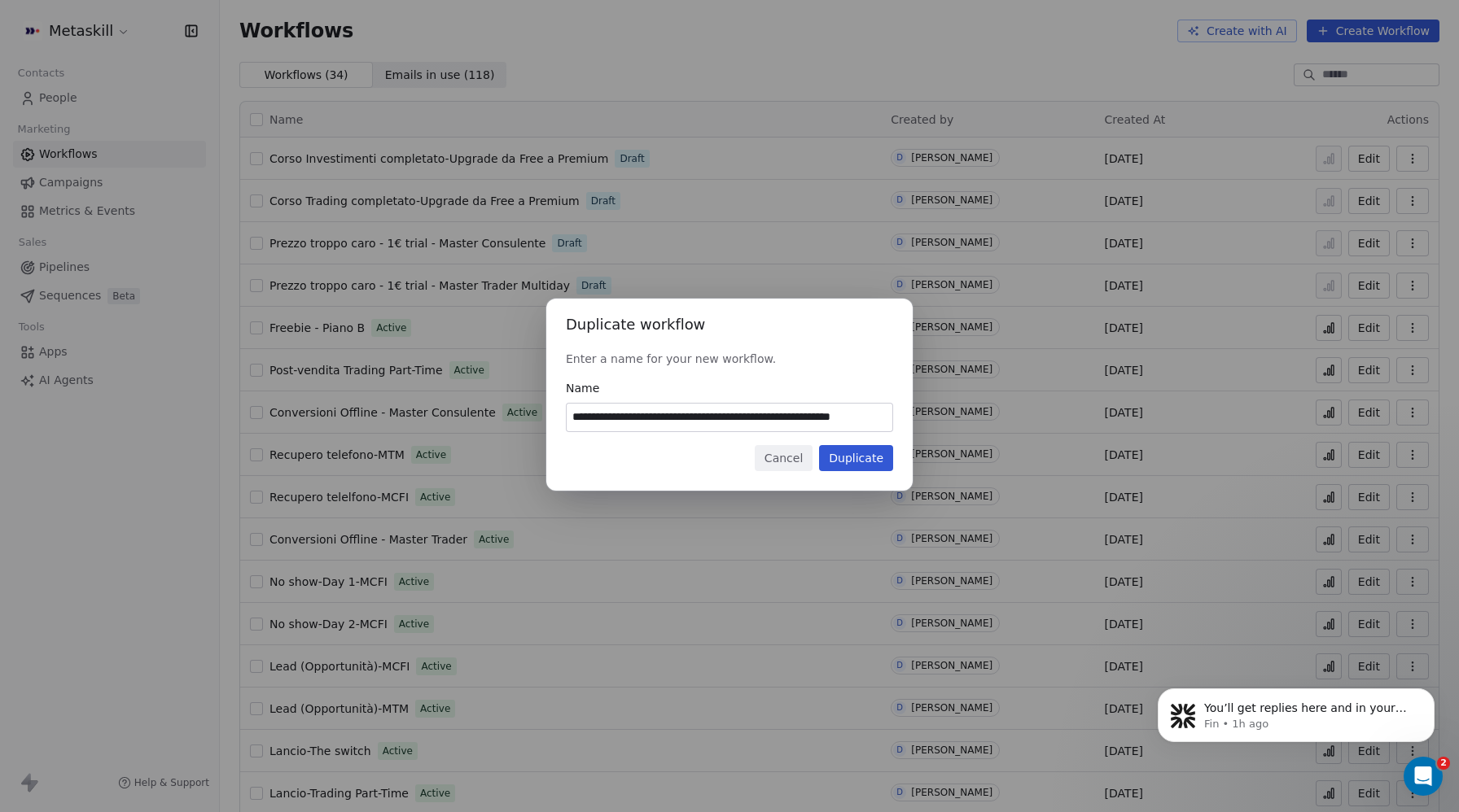
scroll to position [0, 34]
drag, startPoint x: 855, startPoint y: 418, endPoint x: 899, endPoint y: 418, distance: 44.0
click at [899, 418] on div "**********" at bounding box center [730, 394] width 367 height 192
drag, startPoint x: 672, startPoint y: 412, endPoint x: 605, endPoint y: 413, distance: 67.0
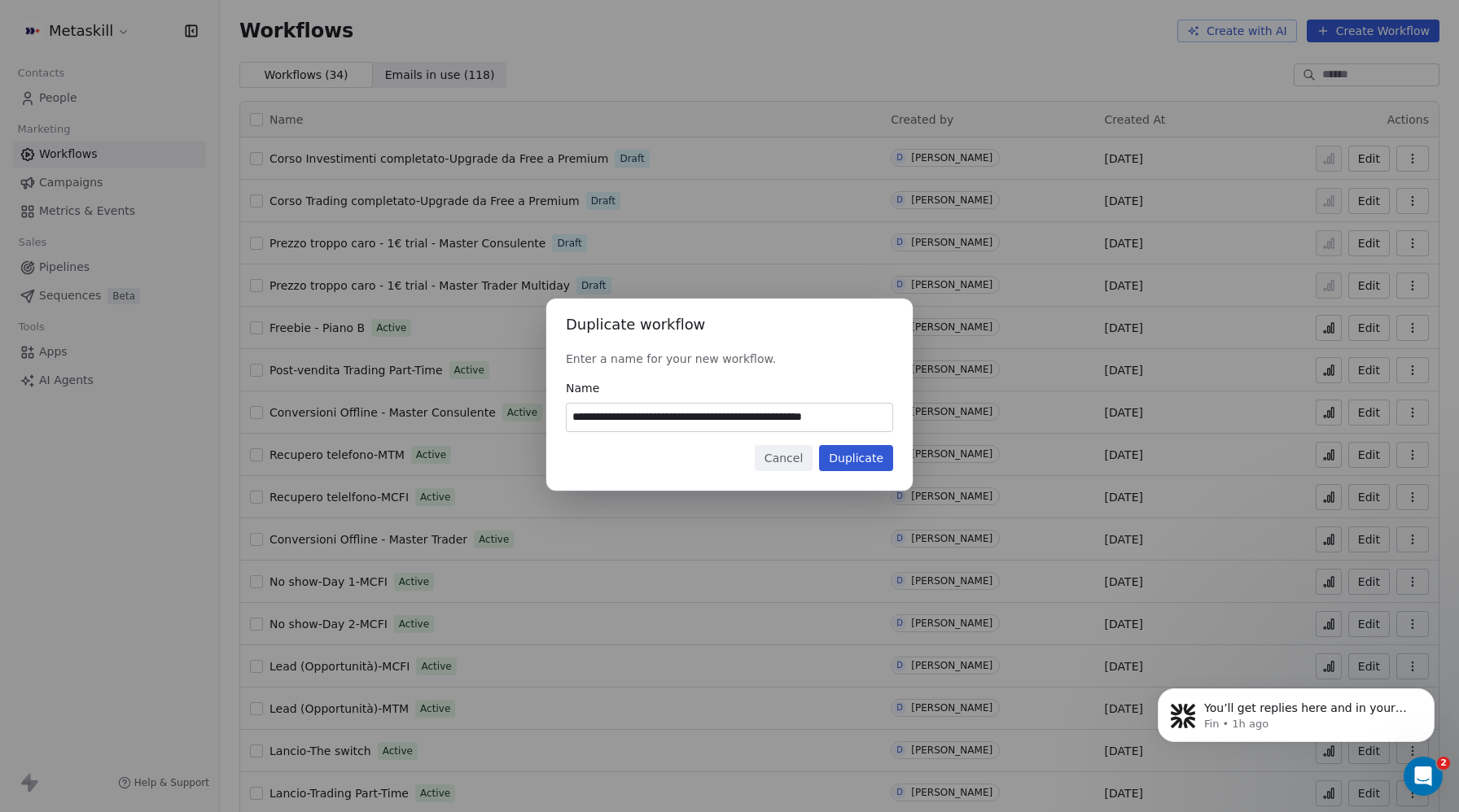
click at [605, 413] on input "**********" at bounding box center [729, 418] width 326 height 28
type input "**********"
click at [880, 457] on button "Duplicate" at bounding box center [856, 459] width 74 height 26
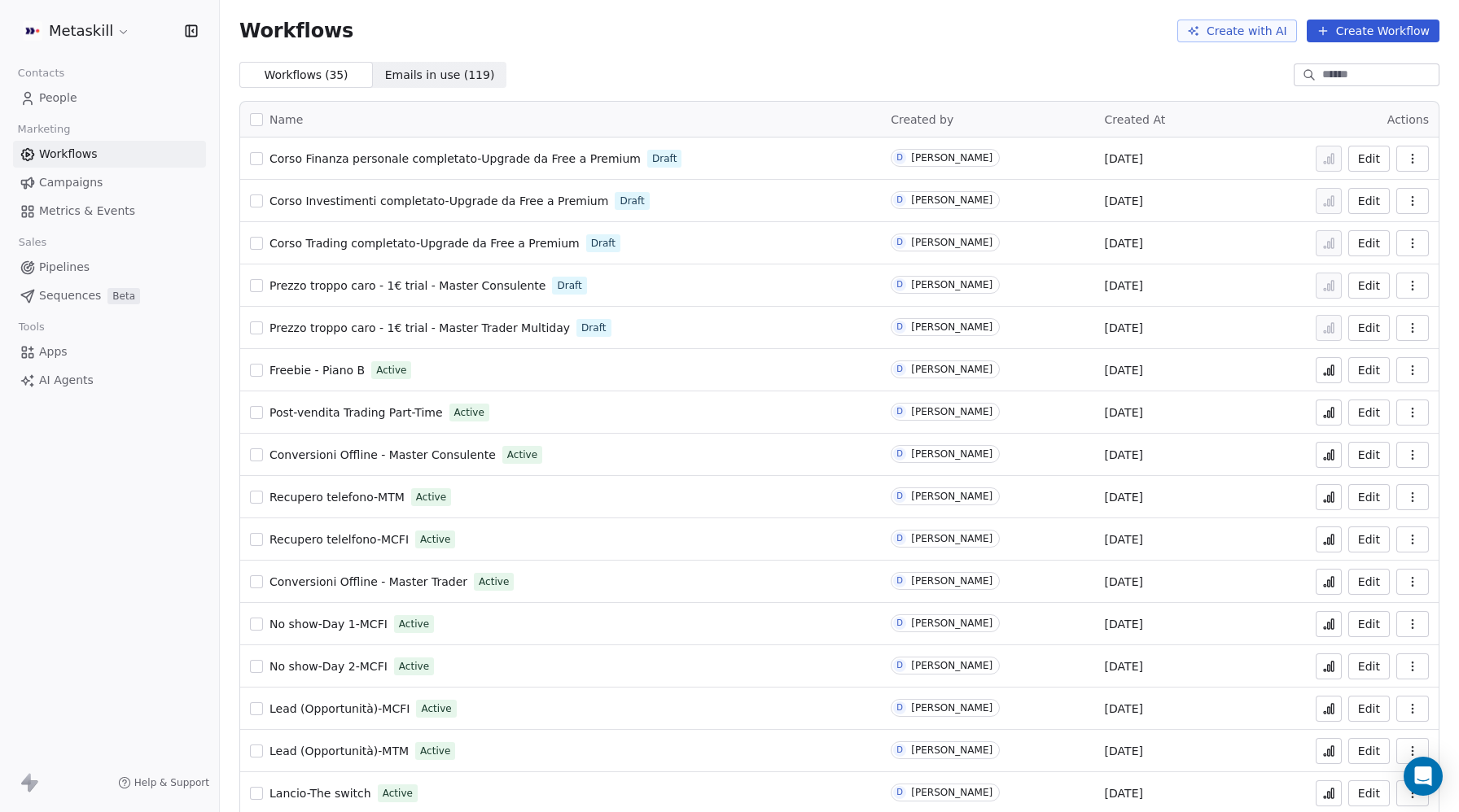
click at [559, 152] on span "Corso Finanza personale completato-Upgrade da Free a Premium" at bounding box center [454, 158] width 371 height 13
click at [556, 155] on span "Corso Finanza personale completato-Upgrade da Free a Premium" at bounding box center [454, 158] width 371 height 13
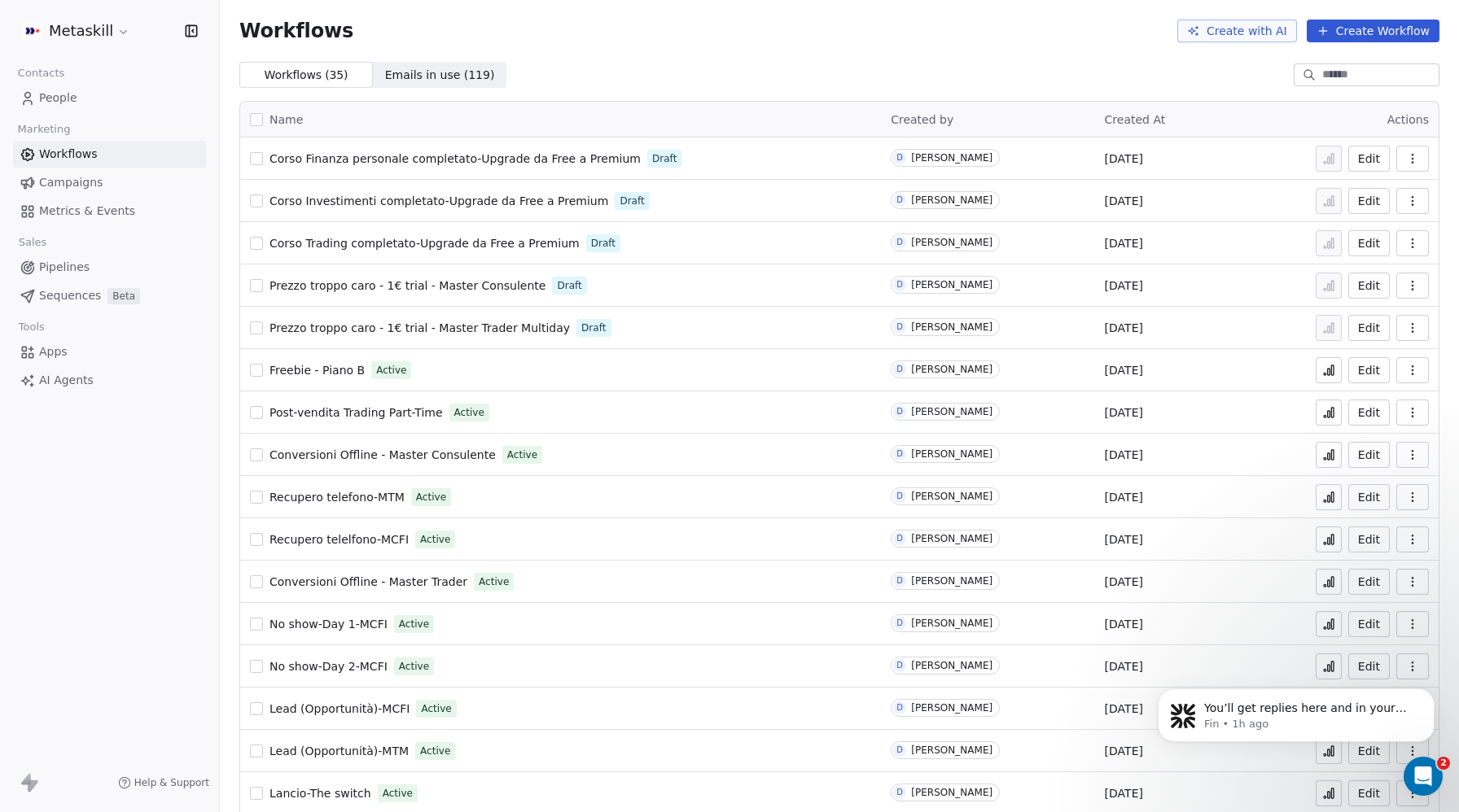
click at [1410, 162] on icon "button" at bounding box center [1412, 158] width 13 height 13
click at [1379, 216] on span "Duplicate" at bounding box center [1371, 223] width 55 height 17
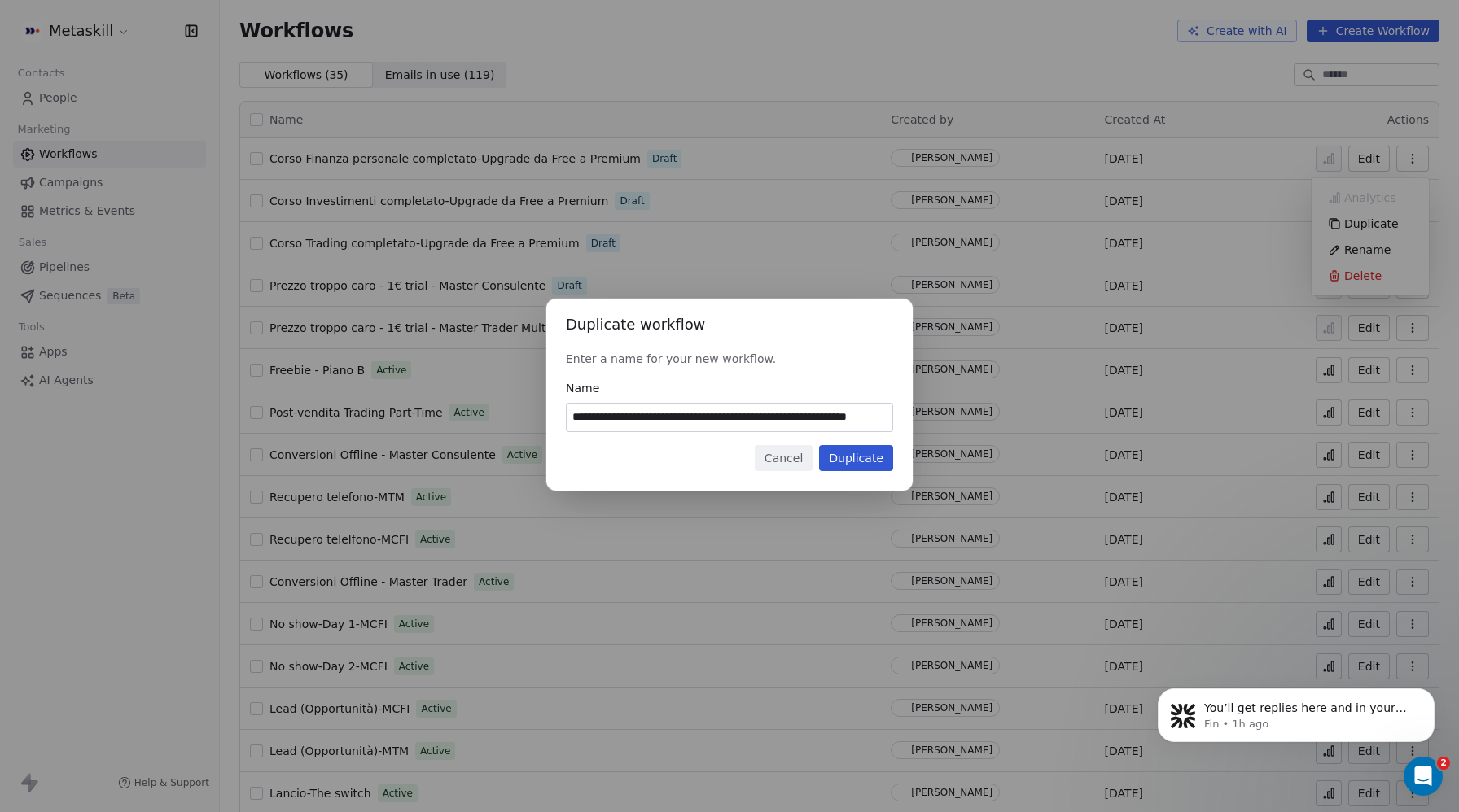
scroll to position [0, 63]
drag, startPoint x: 857, startPoint y: 419, endPoint x: 905, endPoint y: 417, distance: 48.0
click at [905, 417] on div "**********" at bounding box center [730, 394] width 367 height 192
drag, startPoint x: 673, startPoint y: 416, endPoint x: 581, endPoint y: 415, distance: 92.0
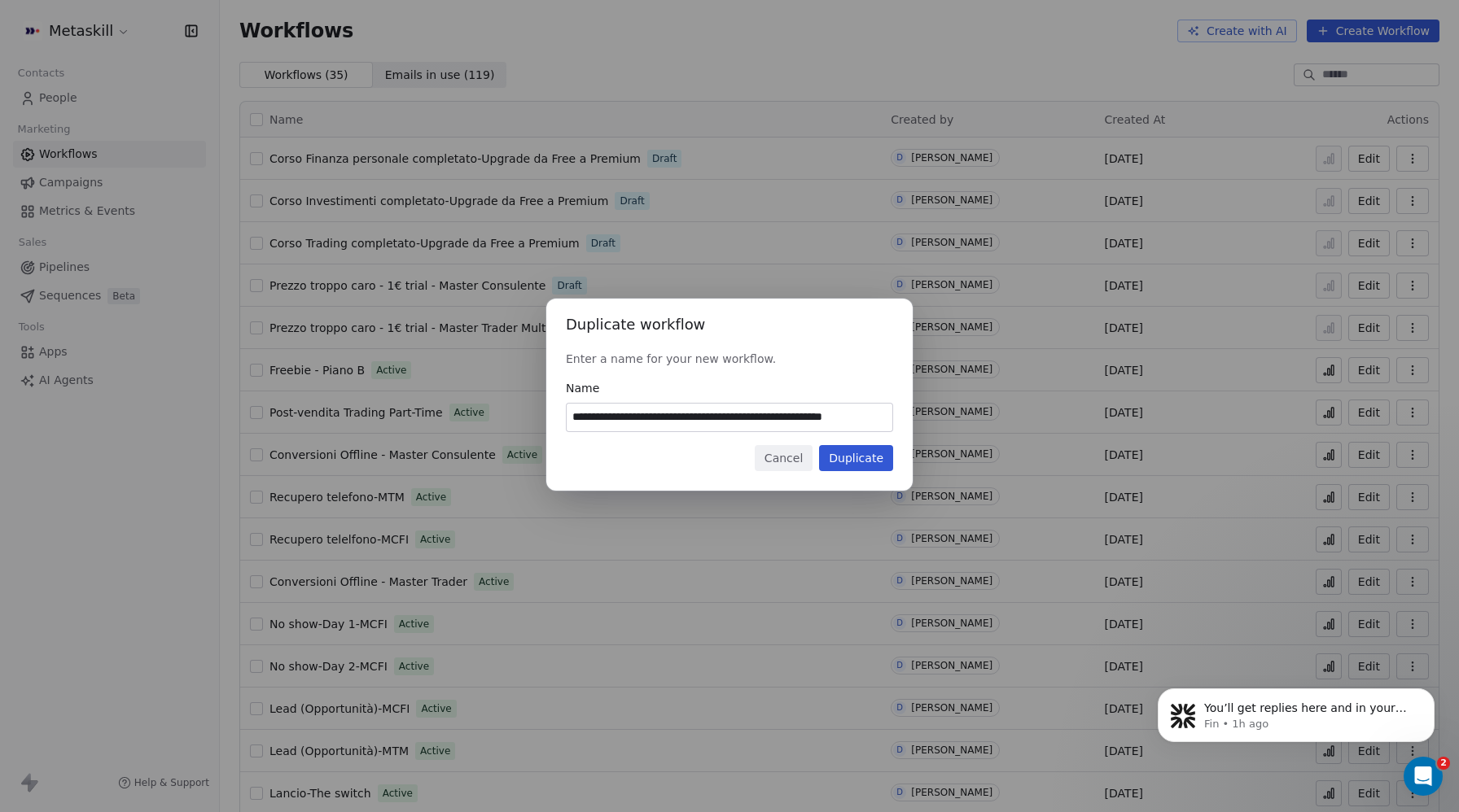
click at [581, 415] on input "**********" at bounding box center [729, 418] width 326 height 28
click at [580, 414] on input "**********" at bounding box center [729, 418] width 326 height 28
drag, startPoint x: 673, startPoint y: 414, endPoint x: 581, endPoint y: 412, distance: 92.0
click at [581, 412] on input "**********" at bounding box center [729, 418] width 326 height 28
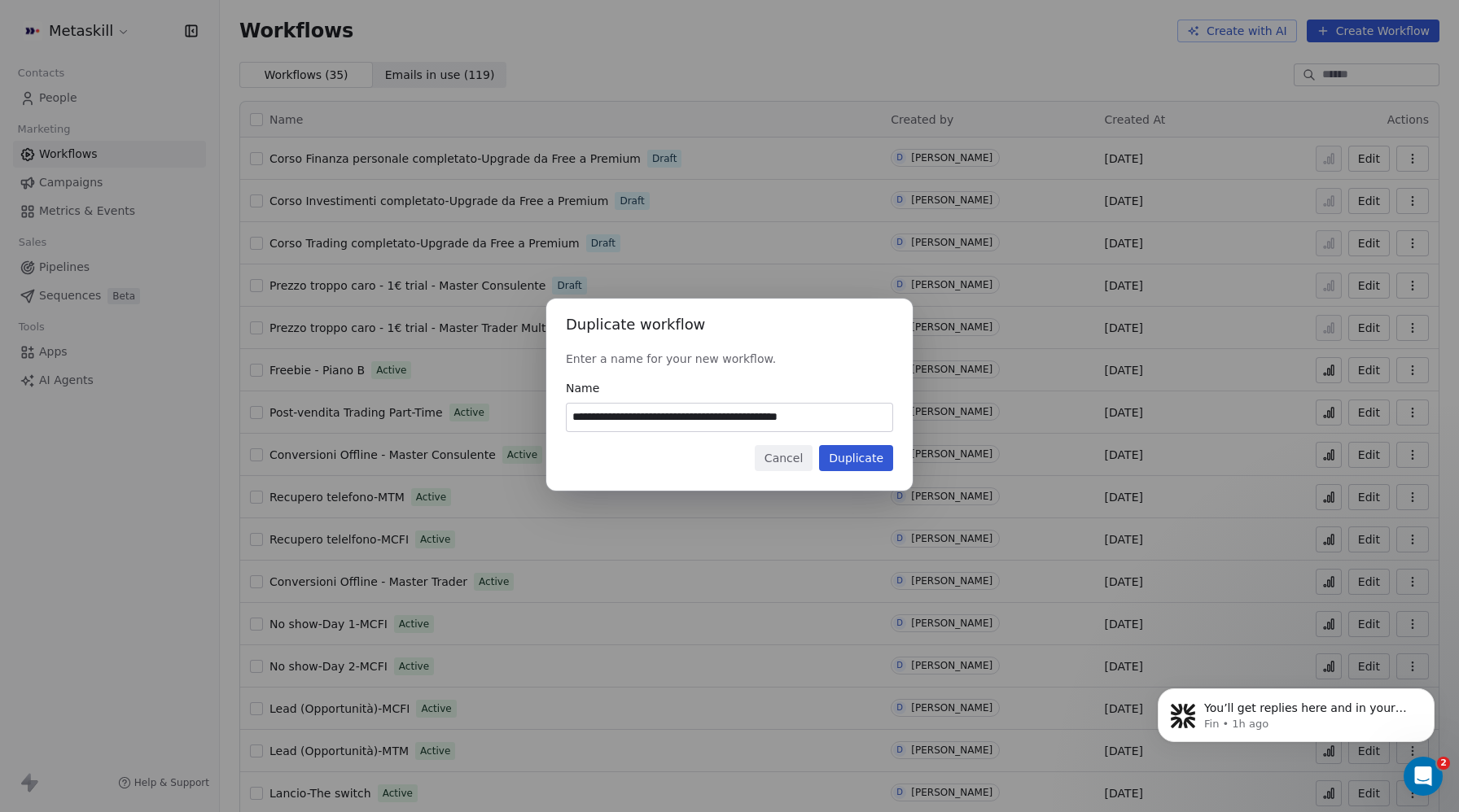
type input "**********"
click at [872, 459] on button "Duplicate" at bounding box center [856, 459] width 74 height 26
